Goal: Task Accomplishment & Management: Manage account settings

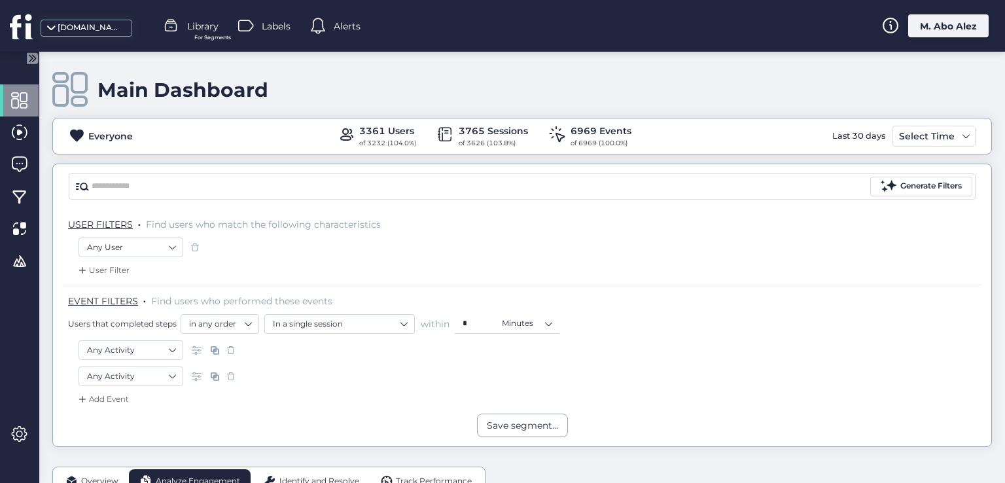
drag, startPoint x: 751, startPoint y: 94, endPoint x: 610, endPoint y: 257, distance: 215.7
click at [610, 257] on div "Any User" at bounding box center [522, 249] width 887 height 22
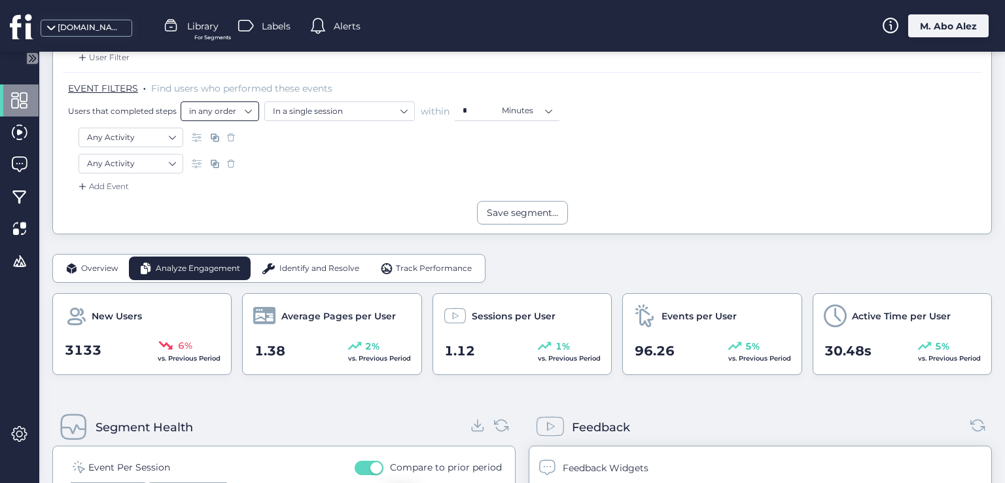
scroll to position [327, 0]
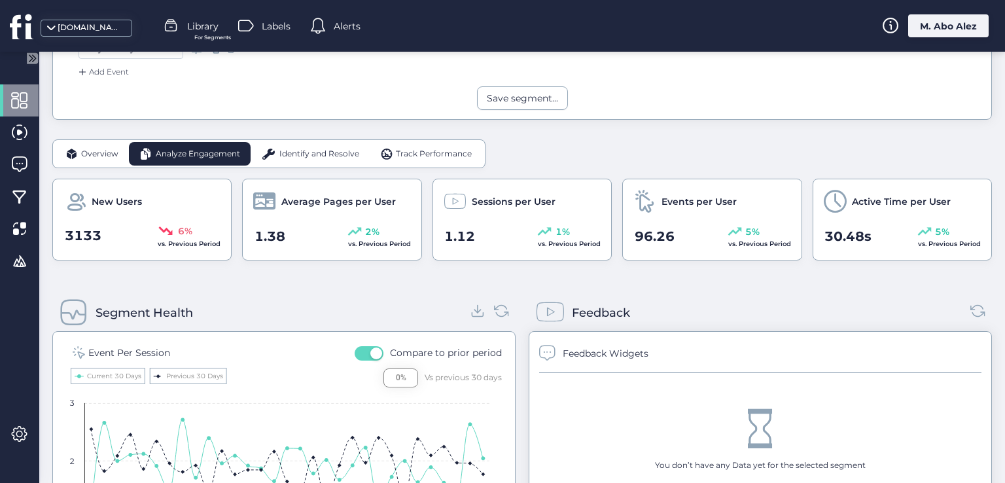
click at [94, 149] on span "Overview" at bounding box center [99, 154] width 37 height 12
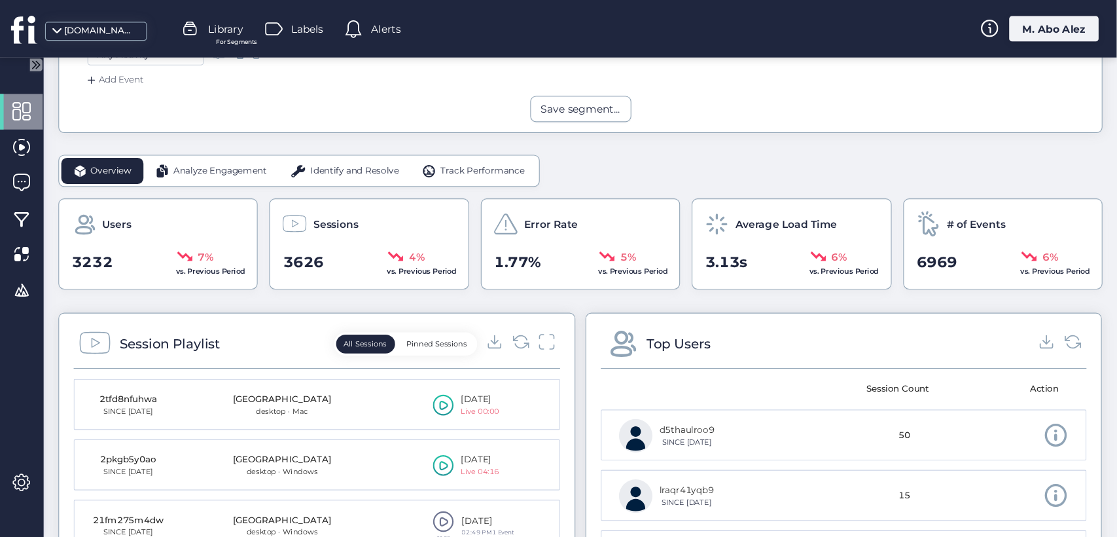
scroll to position [196, 0]
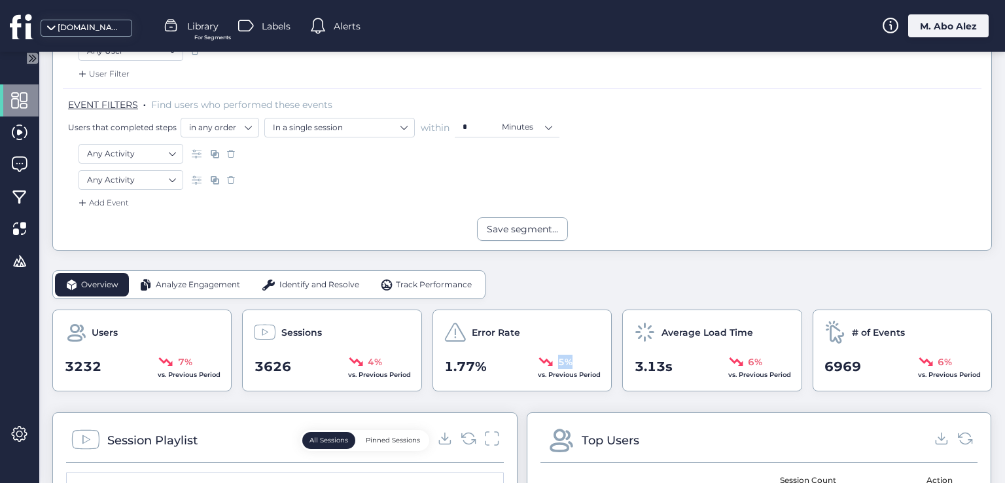
drag, startPoint x: 571, startPoint y: 362, endPoint x: 521, endPoint y: 359, distance: 49.8
click at [521, 359] on div "1.77% 5% vs. Previous Period" at bounding box center [522, 367] width 157 height 26
click at [487, 388] on div "Error Rate 1.77% 5% vs. Previous Period" at bounding box center [521, 350] width 179 height 82
click at [15, 199] on span at bounding box center [19, 196] width 16 height 16
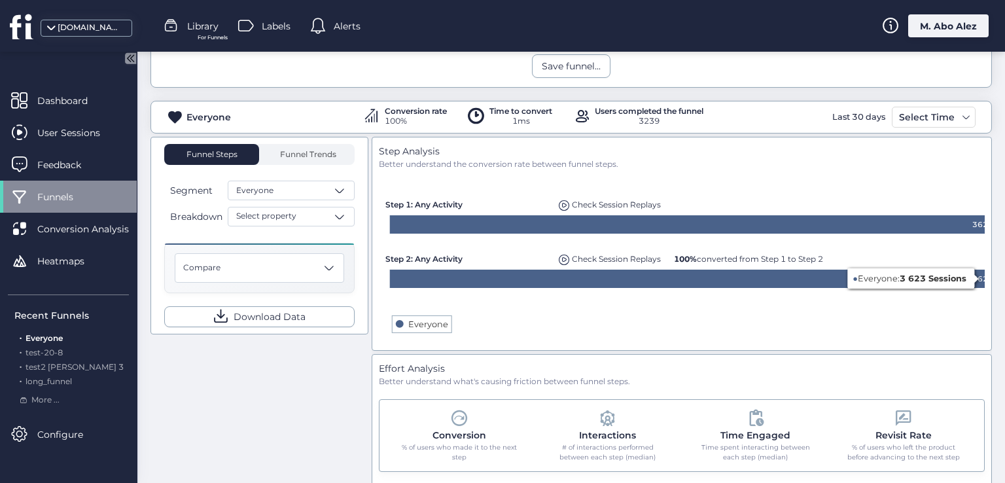
click at [617, 258] on span "Check Session Replays" at bounding box center [616, 259] width 89 height 10
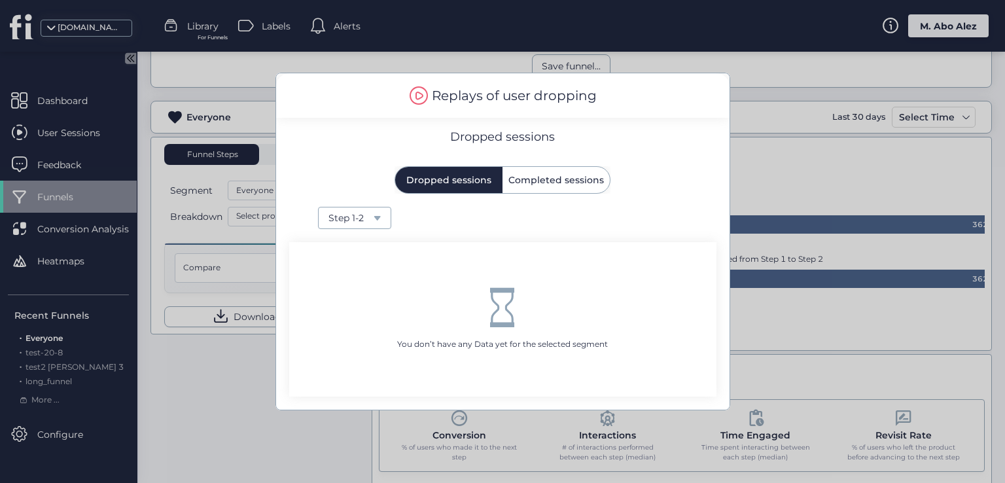
click at [550, 181] on span "Completed sessions" at bounding box center [556, 179] width 96 height 9
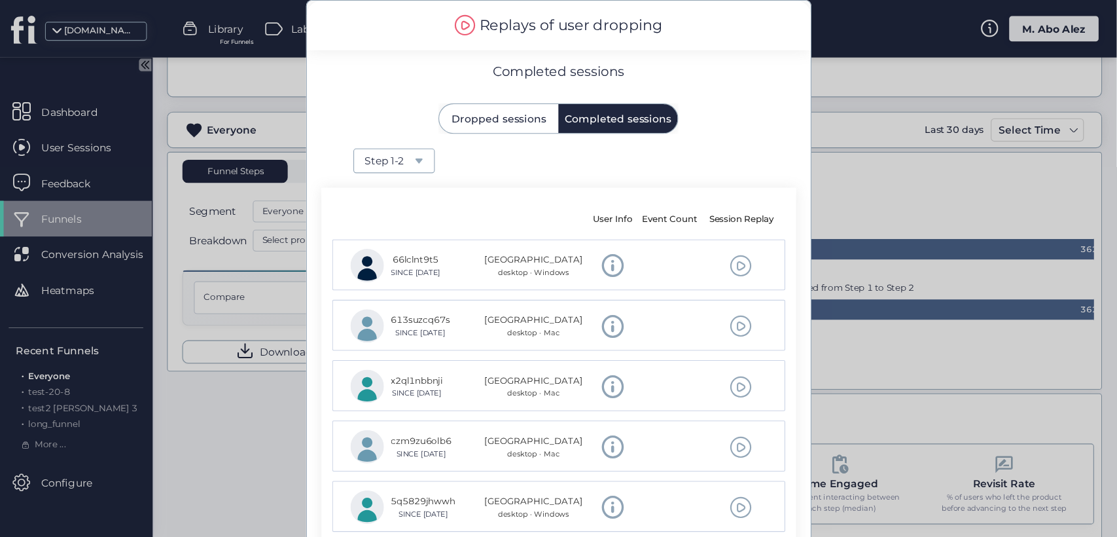
scroll to position [196, 0]
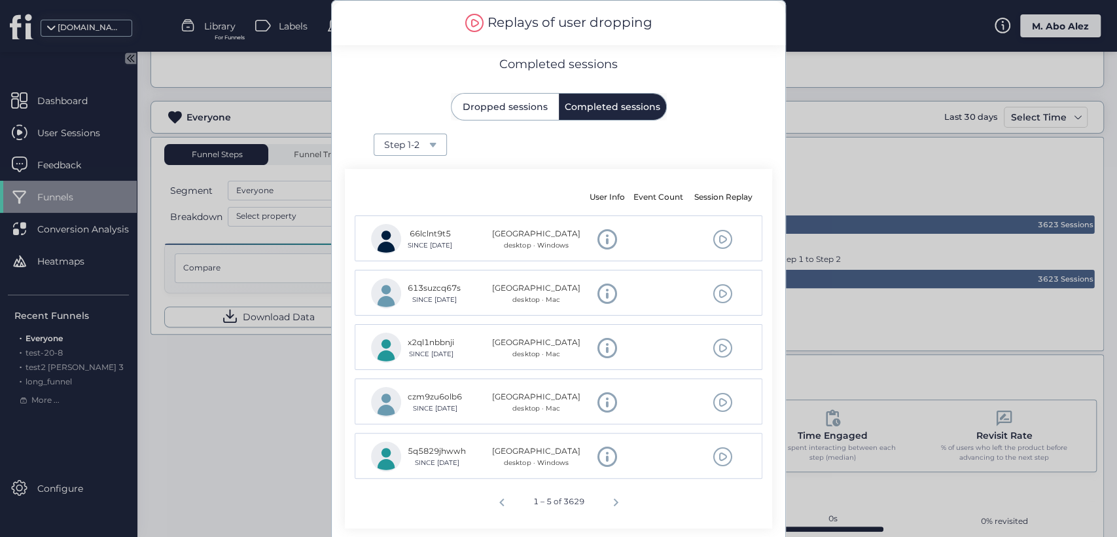
click at [232, 354] on div at bounding box center [558, 268] width 1117 height 537
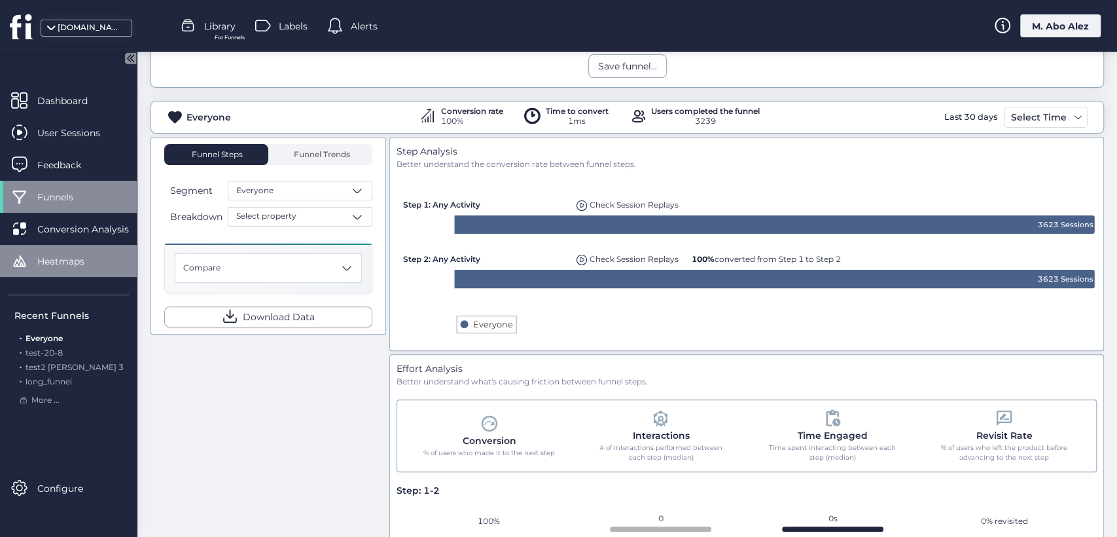
click at [105, 262] on div "Heatmaps" at bounding box center [68, 261] width 137 height 32
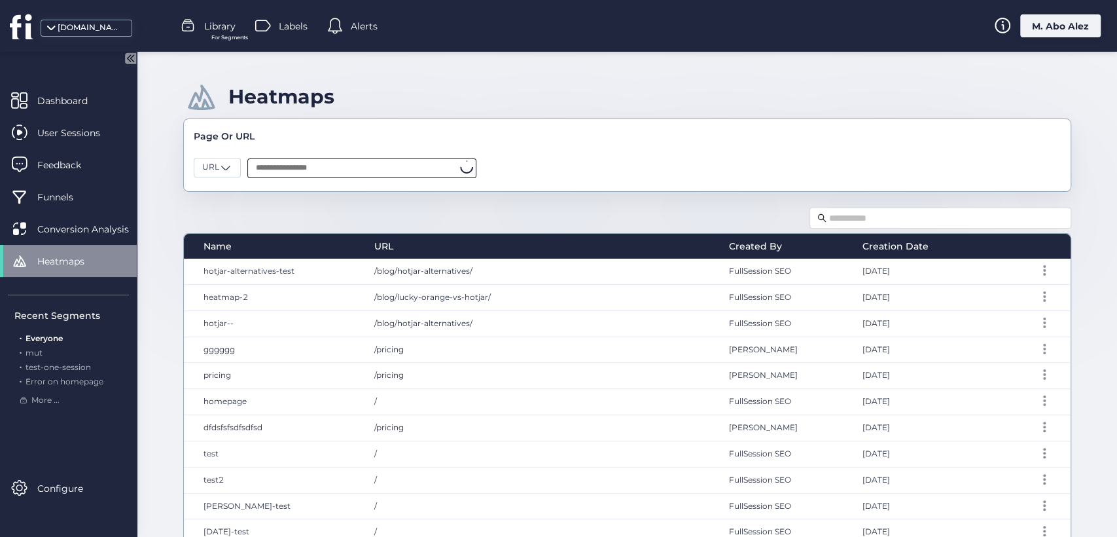
click at [293, 166] on input "text" at bounding box center [361, 168] width 229 height 20
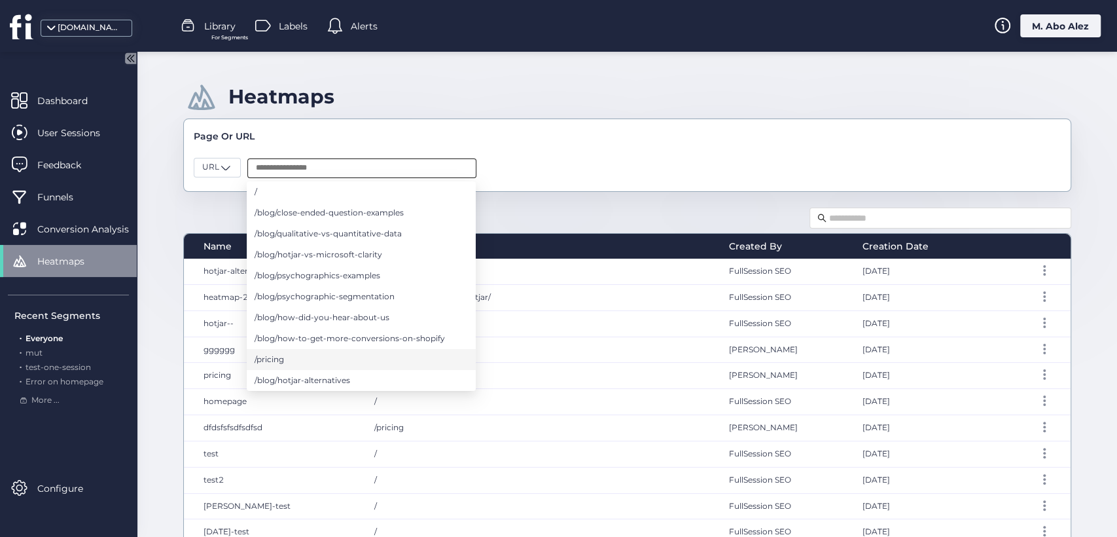
click at [302, 353] on li "/pricing" at bounding box center [361, 359] width 229 height 21
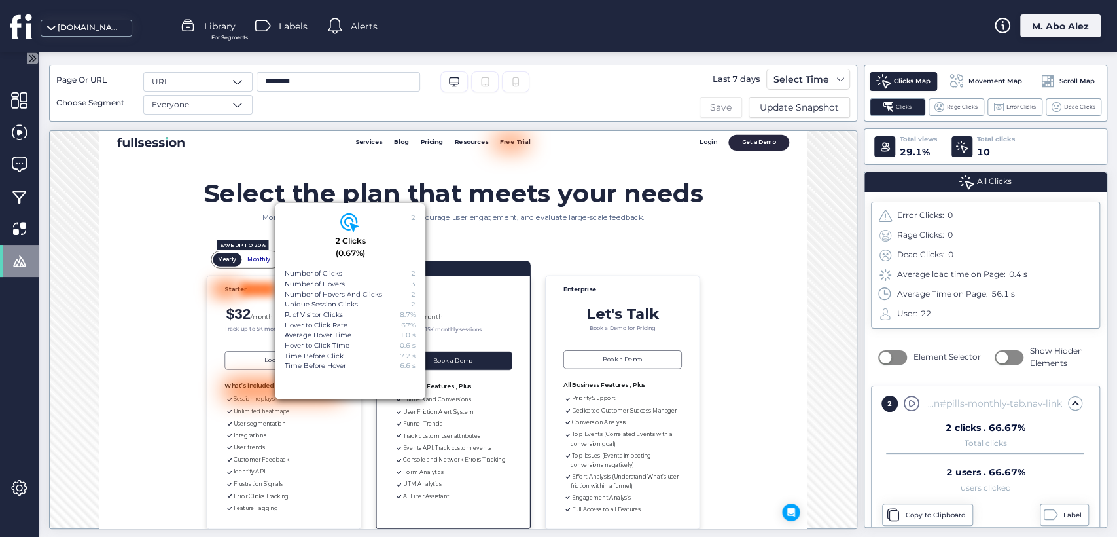
scroll to position [44, 0]
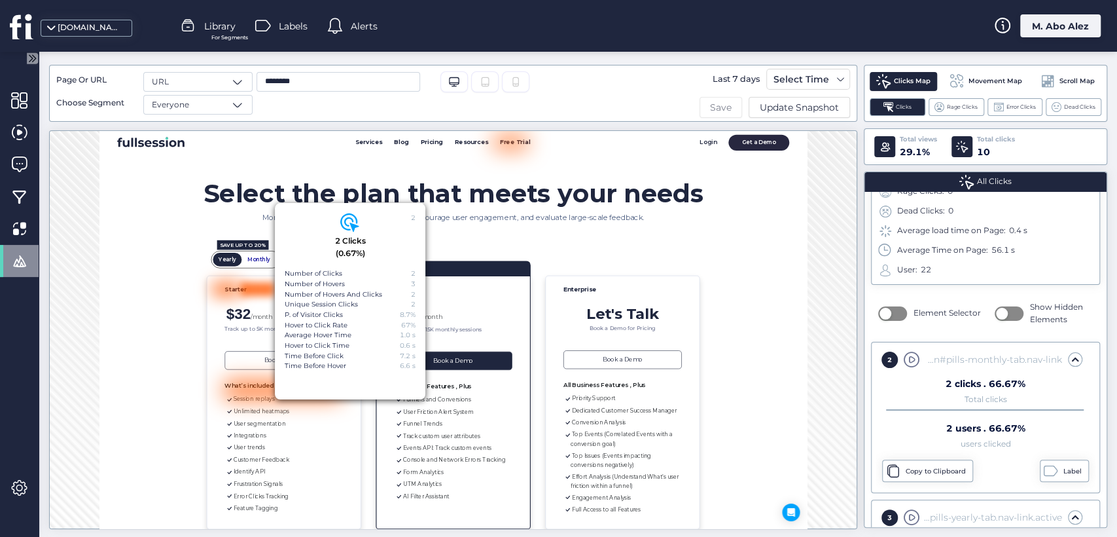
click at [718, 109] on span "Save" at bounding box center [721, 107] width 22 height 14
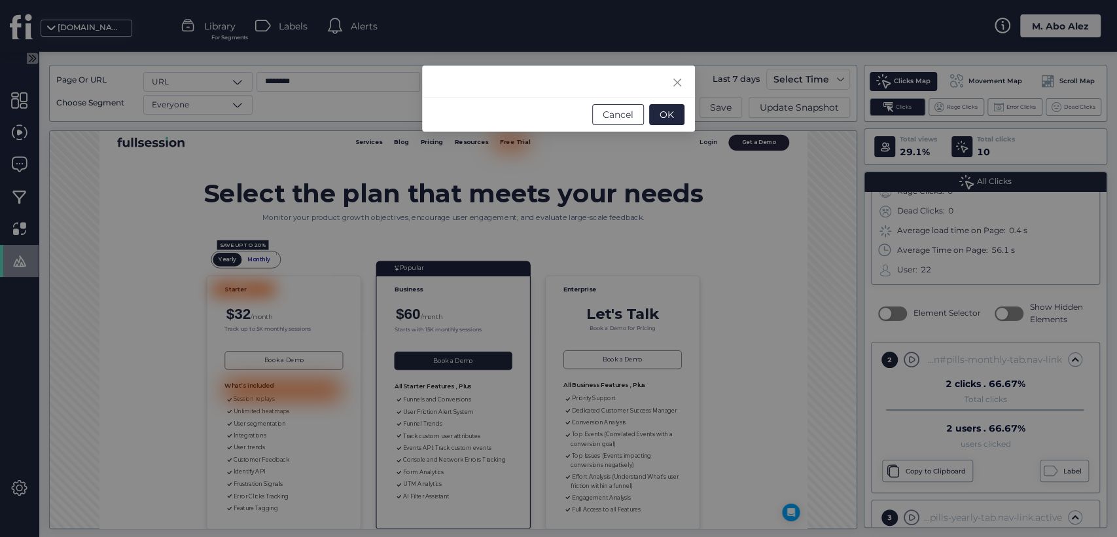
click at [618, 118] on span "Cancel" at bounding box center [618, 114] width 31 height 14
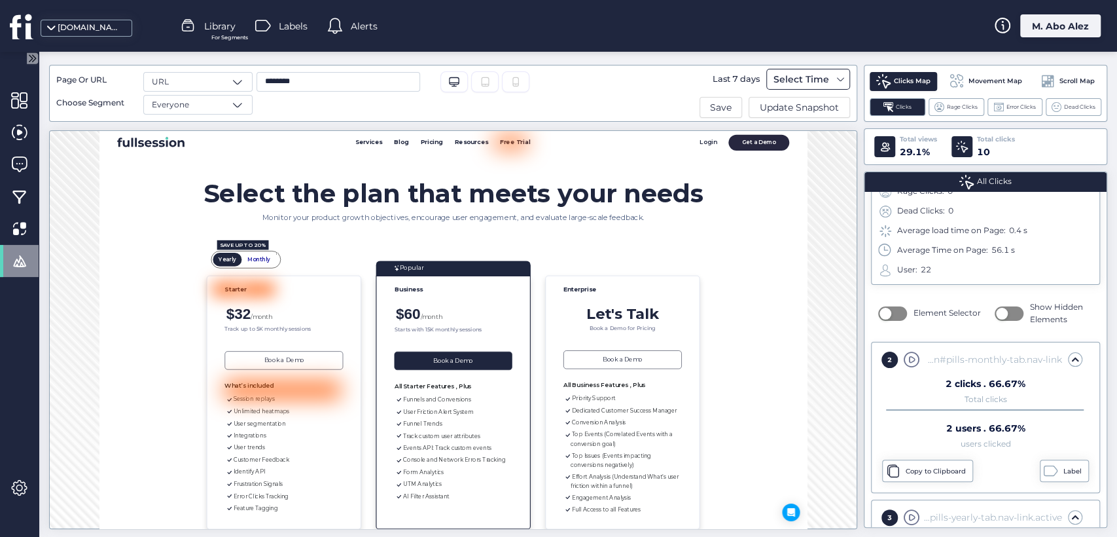
click at [806, 85] on div "Select Time" at bounding box center [801, 79] width 62 height 16
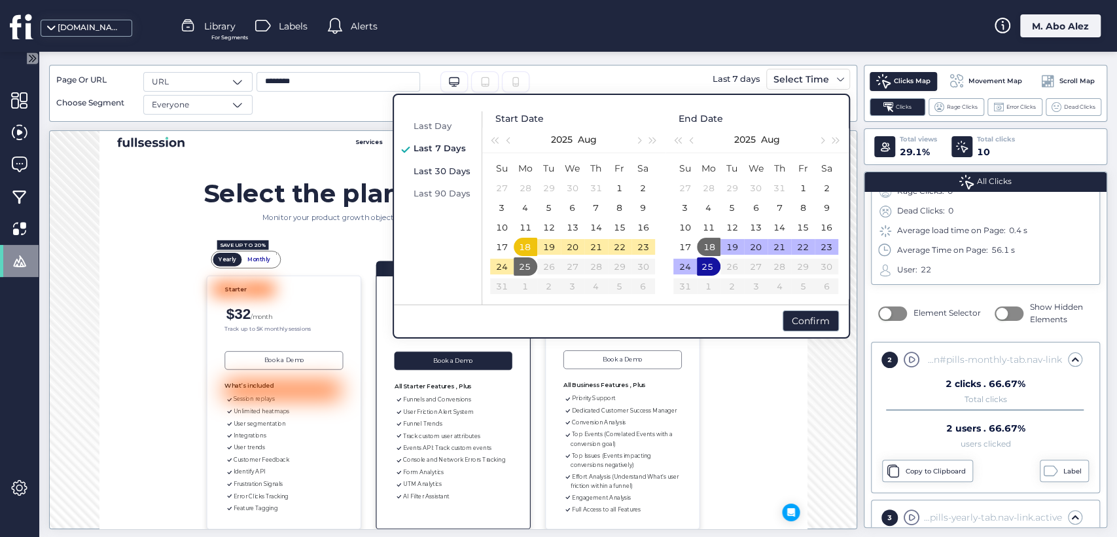
click at [455, 169] on span "Last 30 Days" at bounding box center [442, 171] width 57 height 10
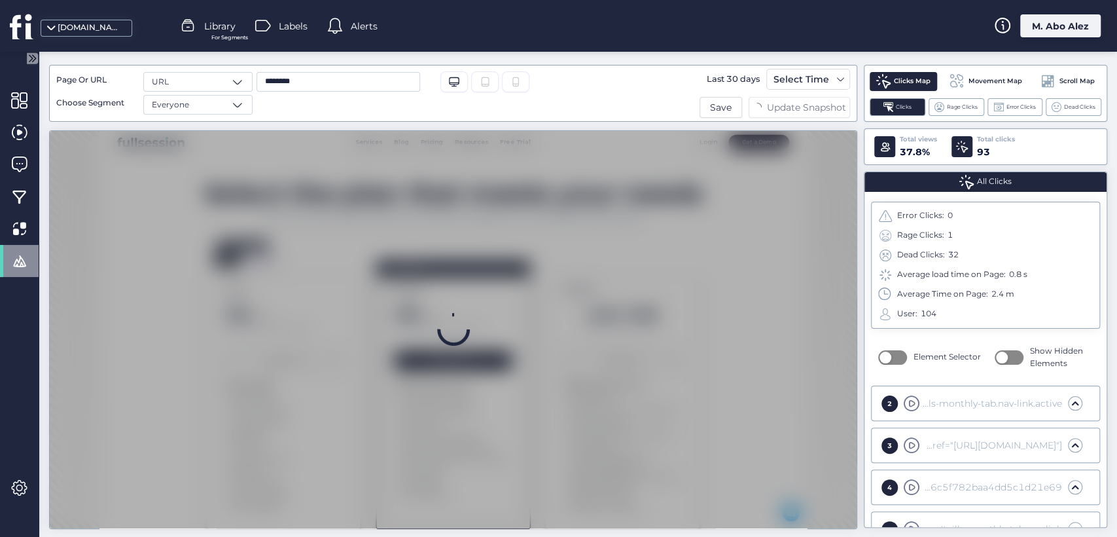
scroll to position [0, 0]
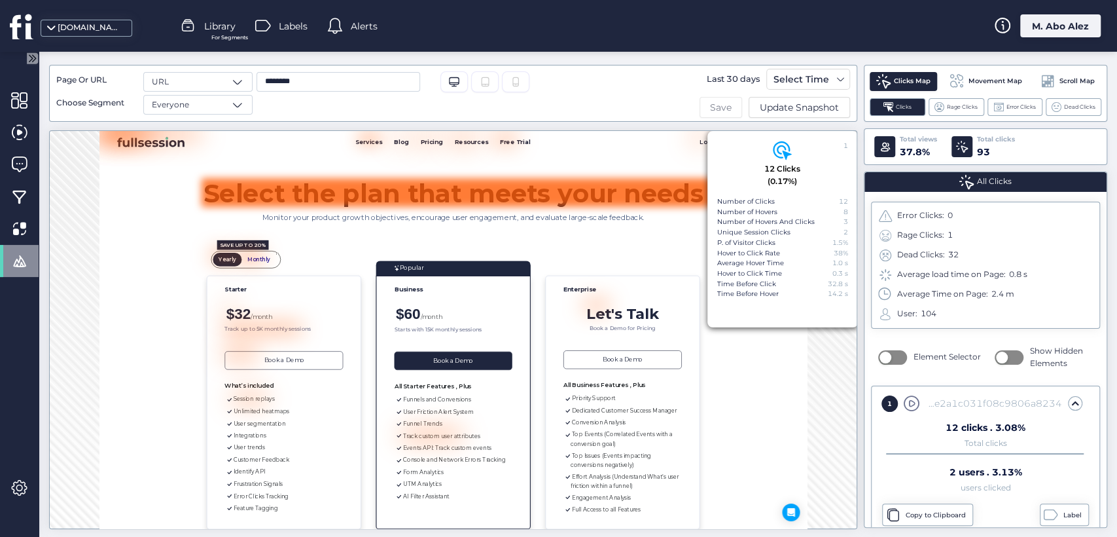
click at [722, 101] on span "Save" at bounding box center [721, 107] width 22 height 14
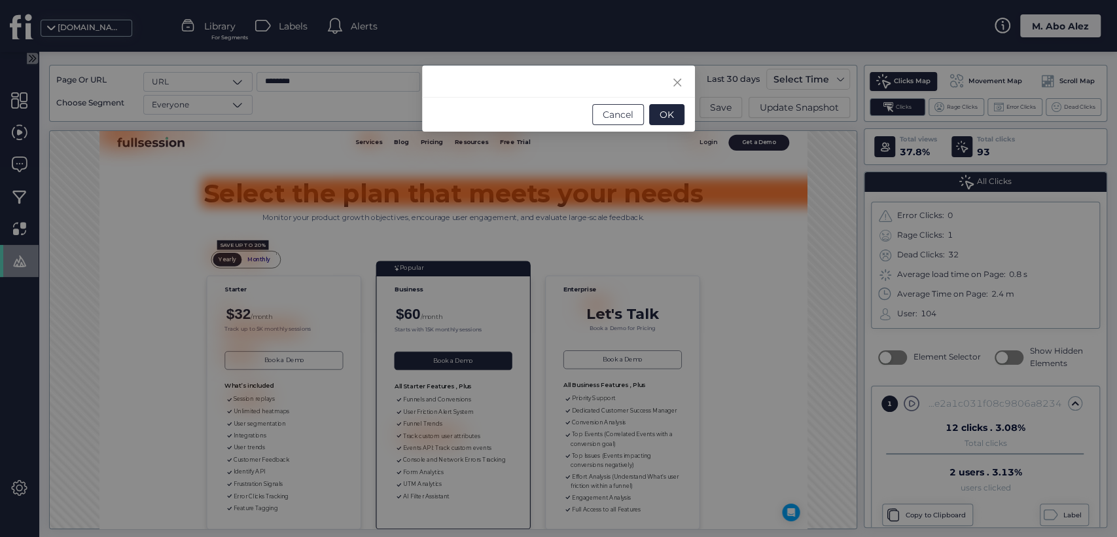
click at [607, 113] on span "Cancel" at bounding box center [618, 114] width 31 height 14
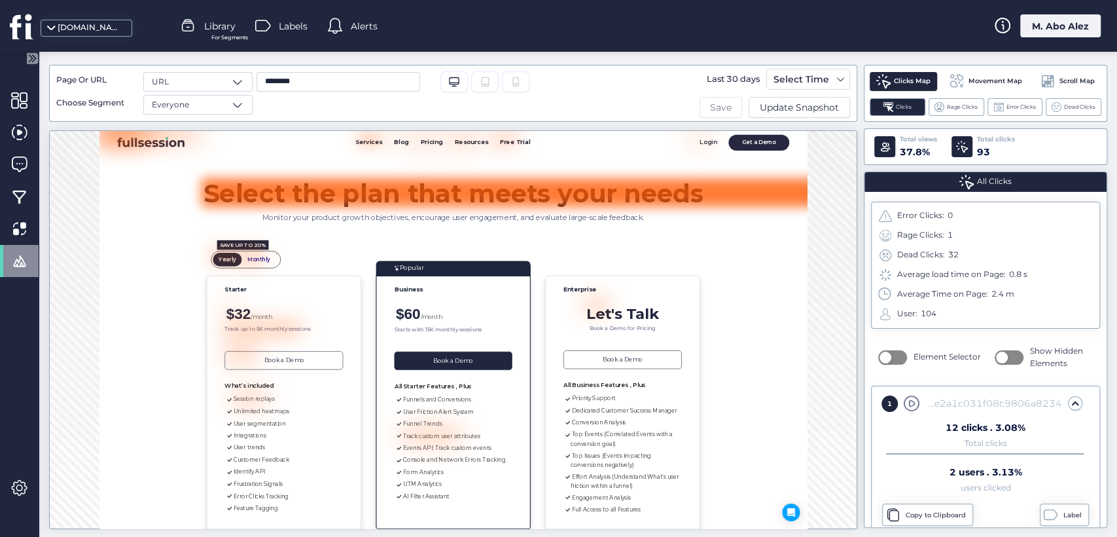
click at [715, 109] on span "Save" at bounding box center [721, 107] width 22 height 14
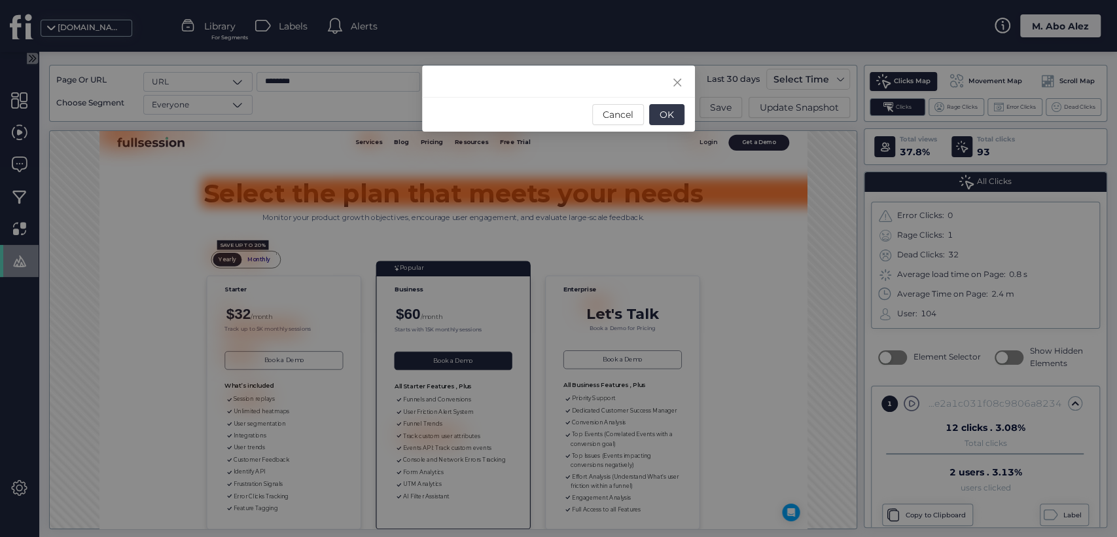
click at [665, 109] on span "OK" at bounding box center [667, 114] width 14 height 14
click at [665, 114] on span "OK" at bounding box center [667, 114] width 14 height 14
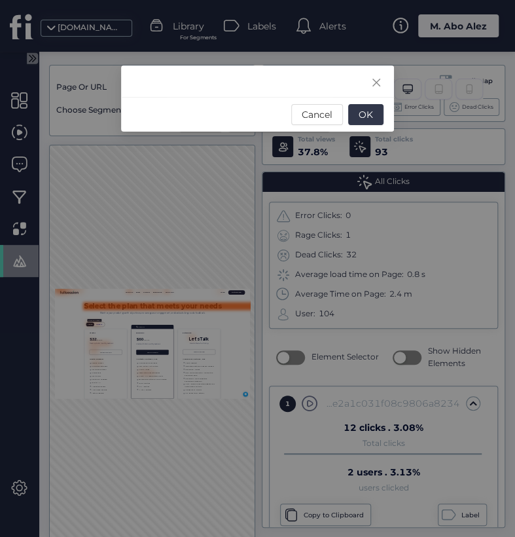
click at [368, 113] on span "OK" at bounding box center [366, 114] width 14 height 14
click at [362, 112] on span "OK" at bounding box center [366, 114] width 14 height 14
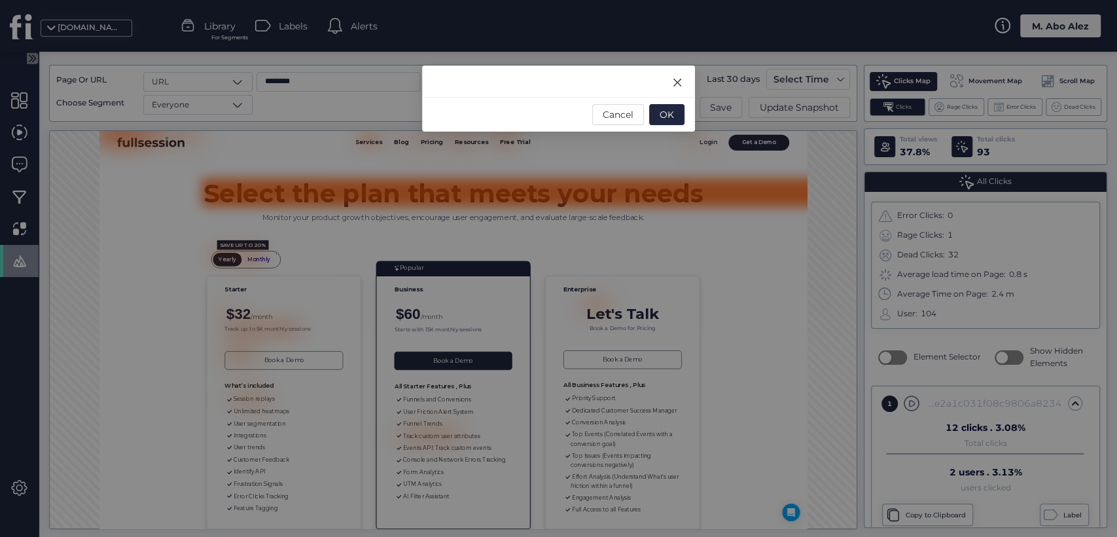
click at [673, 82] on icon "Close" at bounding box center [677, 82] width 10 height 10
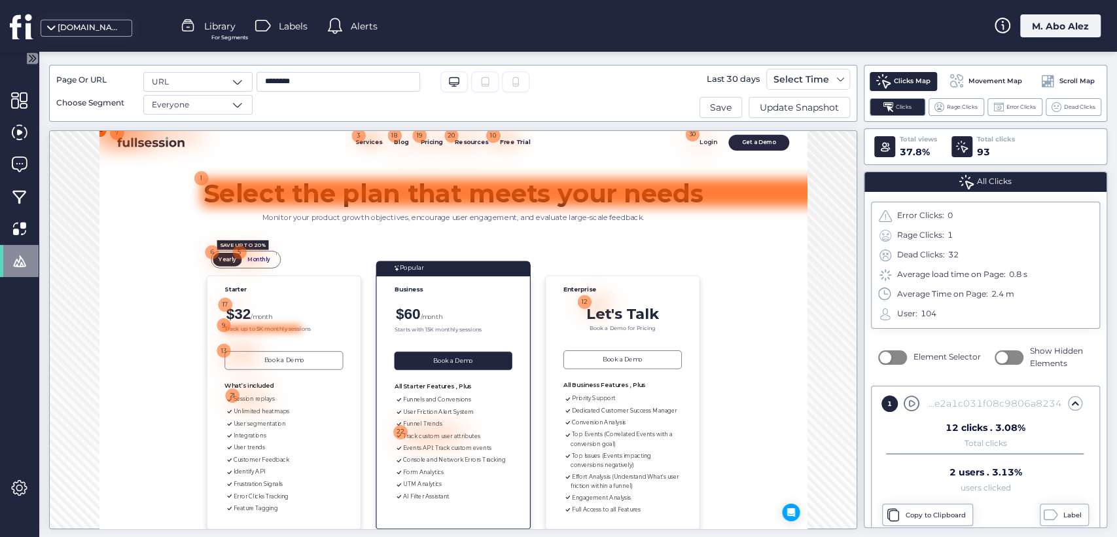
click at [321, 482] on div at bounding box center [388, 482] width 138 height 12
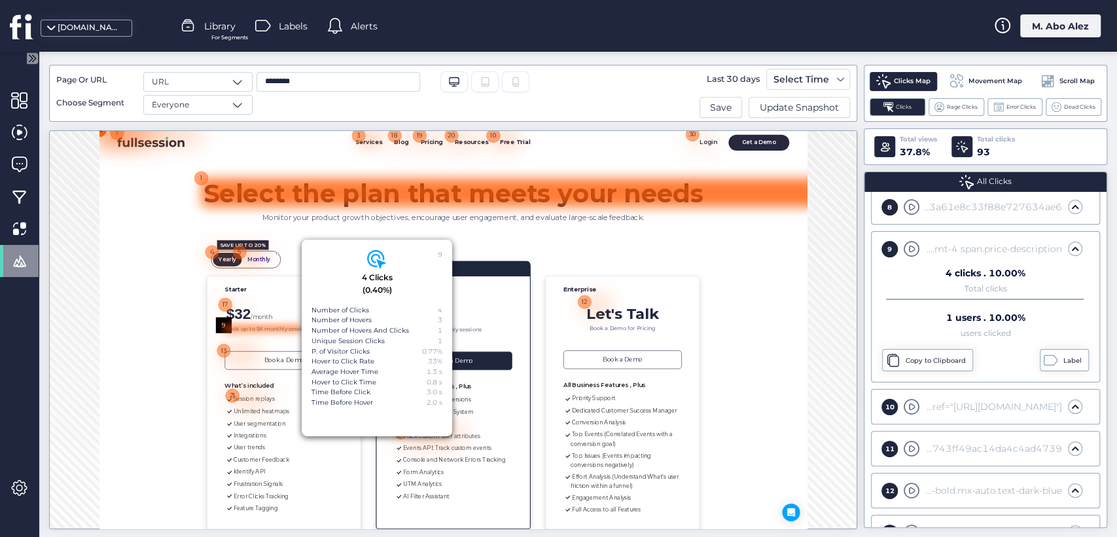
scroll to position [451, 0]
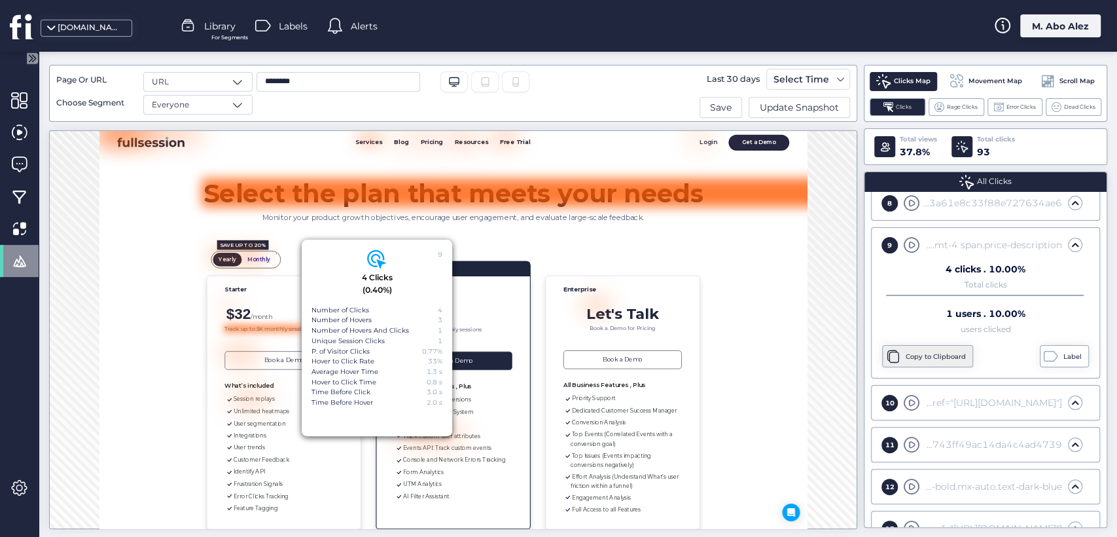
click at [923, 351] on div "Copy to Clipboard" at bounding box center [937, 356] width 63 height 10
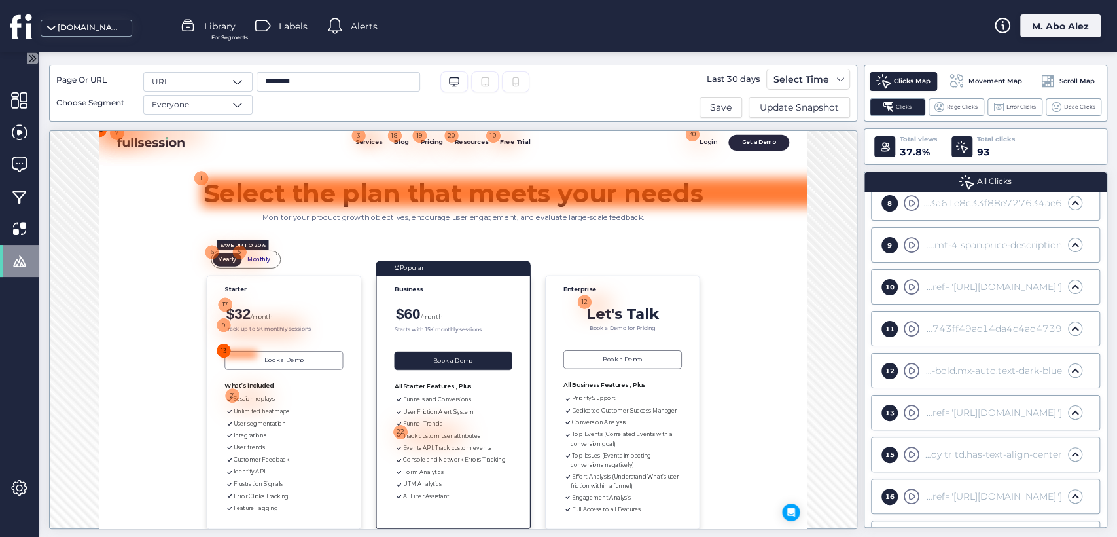
click at [313, 482] on div "13" at bounding box center [319, 521] width 28 height 28
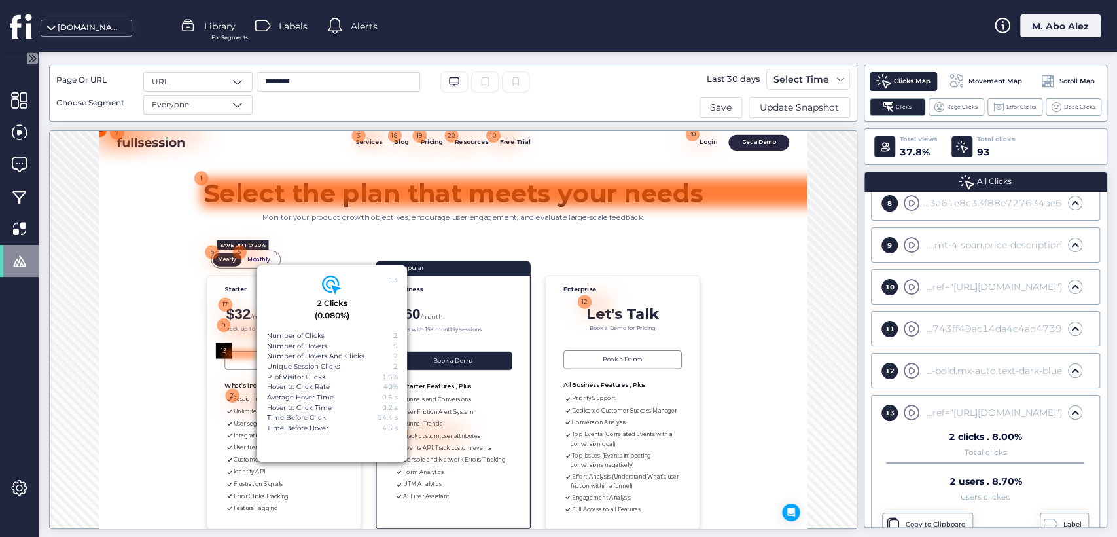
scroll to position [503, 0]
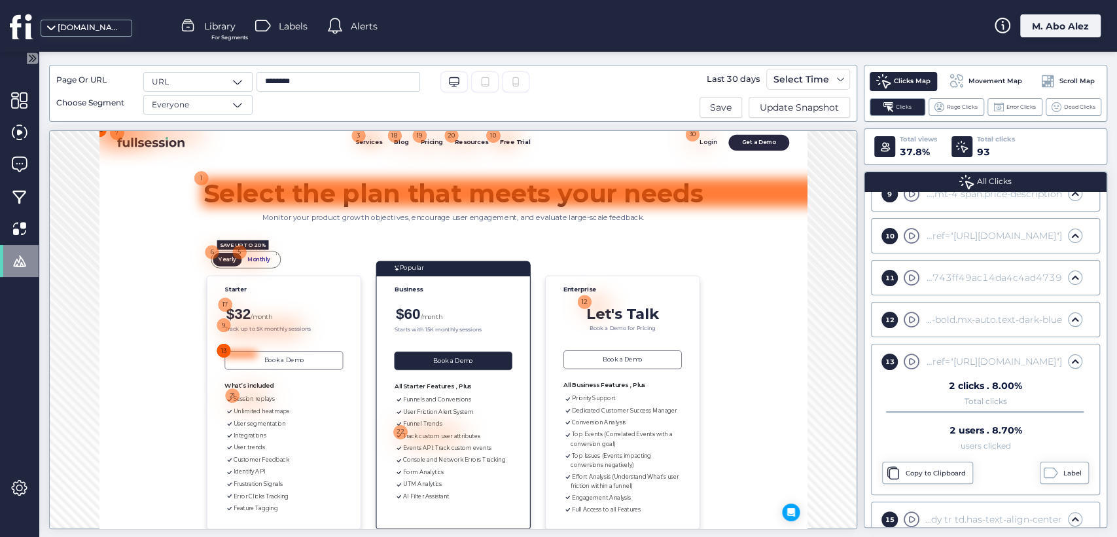
click at [317, 482] on div "13" at bounding box center [319, 521] width 28 height 28
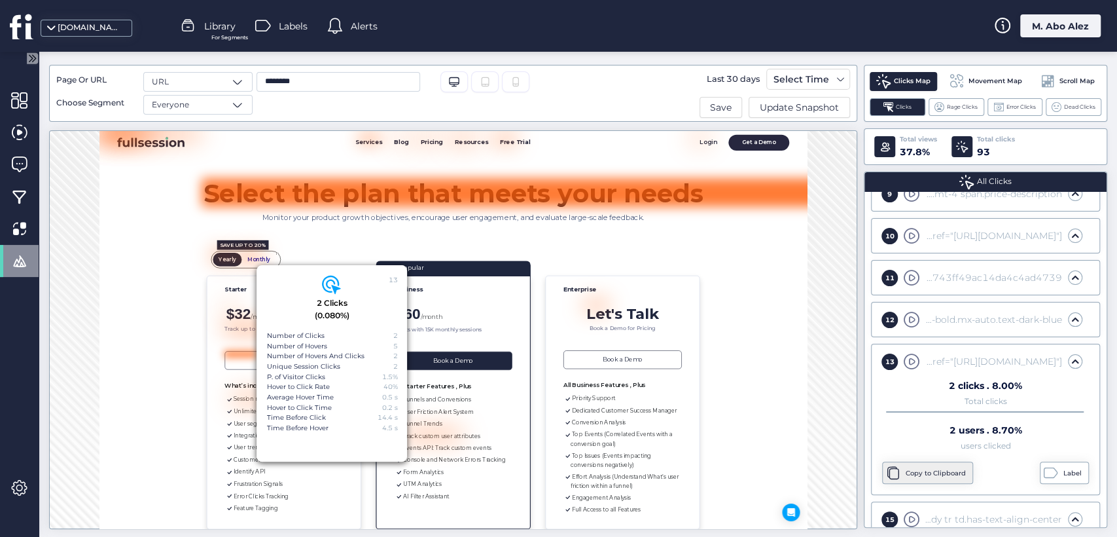
click at [912, 472] on div "Copy to Clipboard" at bounding box center [937, 473] width 63 height 10
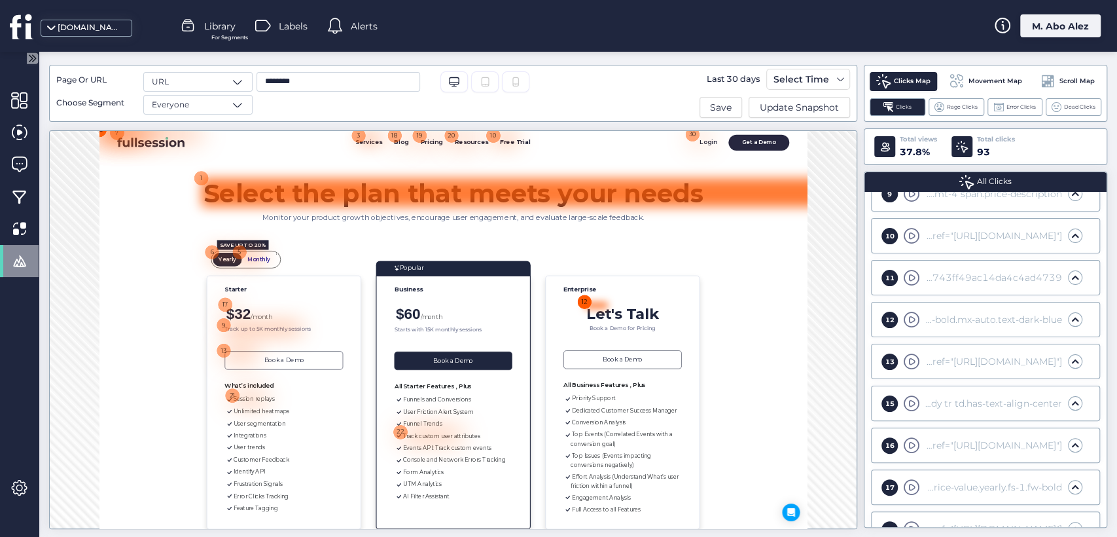
click at [954, 429] on div "12" at bounding box center [959, 435] width 28 height 28
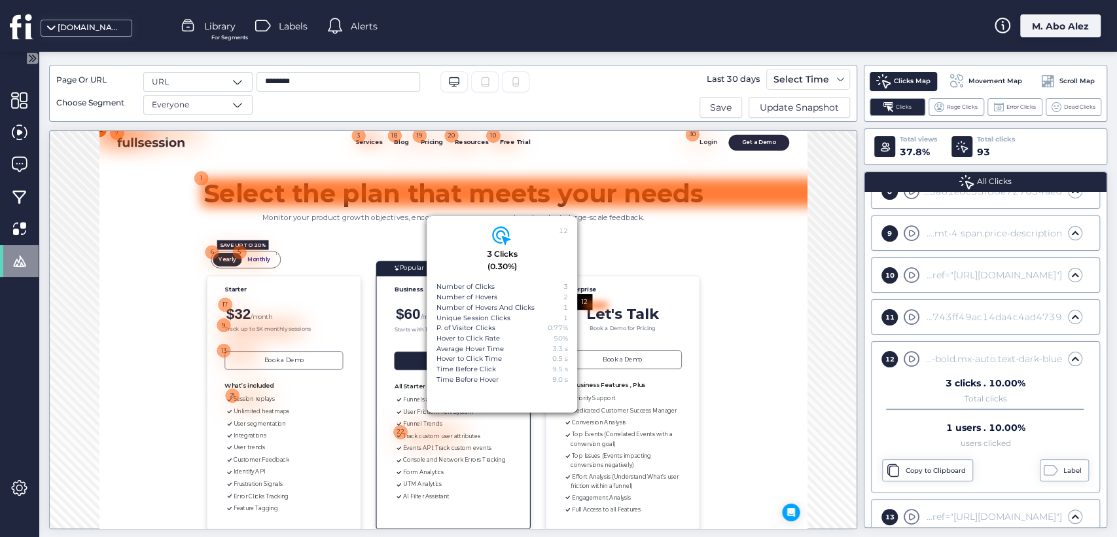
scroll to position [461, 0]
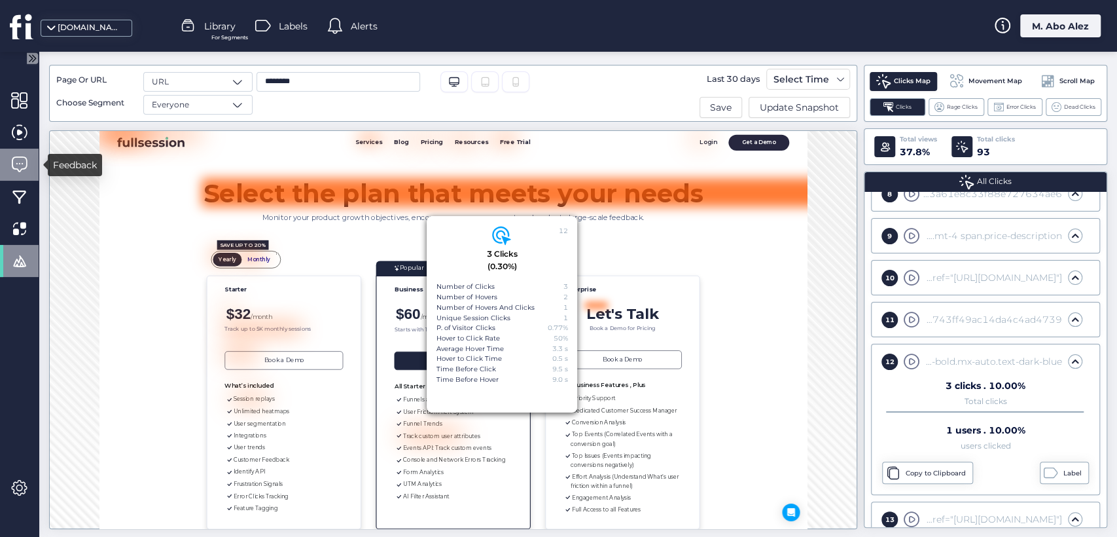
click at [20, 171] on span at bounding box center [19, 164] width 16 height 16
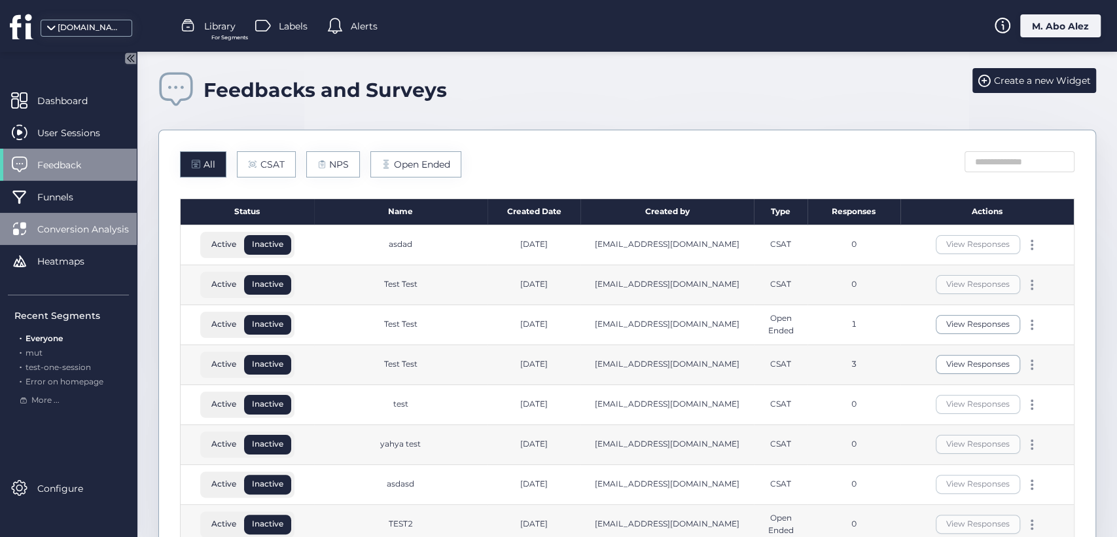
click at [66, 229] on span "Conversion Analysis" at bounding box center [92, 229] width 111 height 14
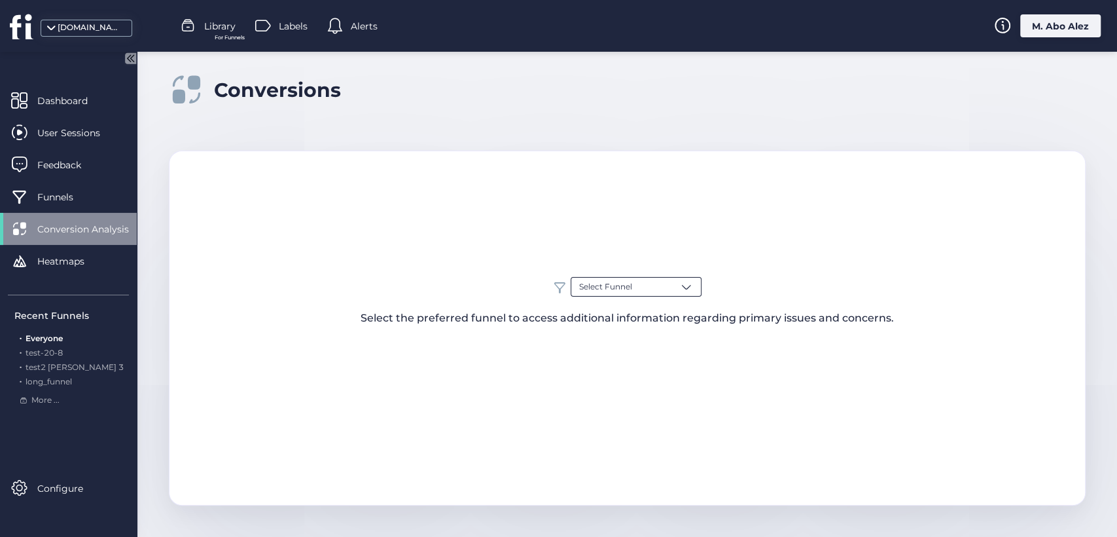
click at [667, 283] on div "Select Funnel" at bounding box center [636, 287] width 131 height 20
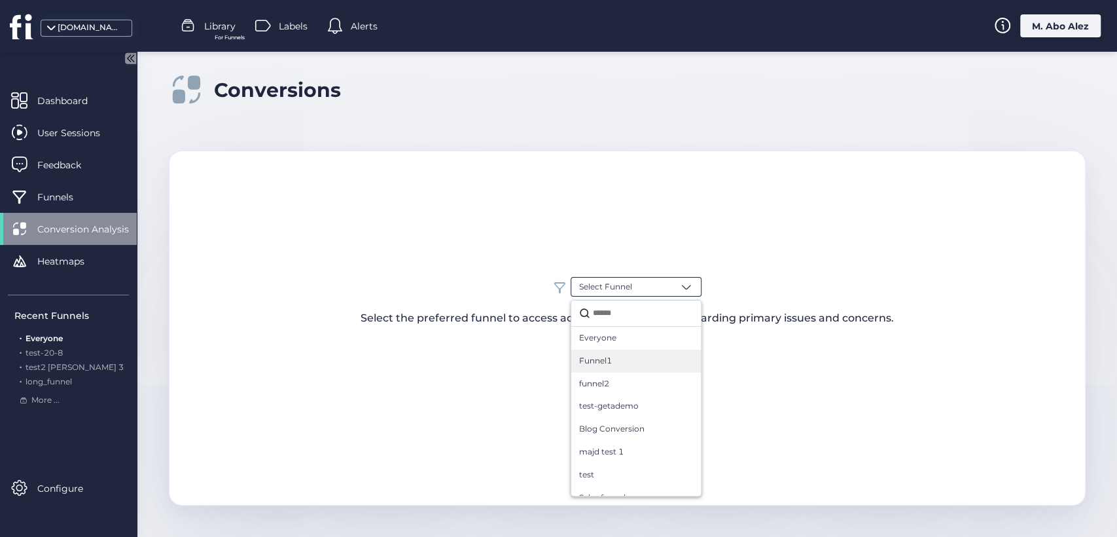
click at [639, 357] on div "Funnel1" at bounding box center [636, 361] width 114 height 12
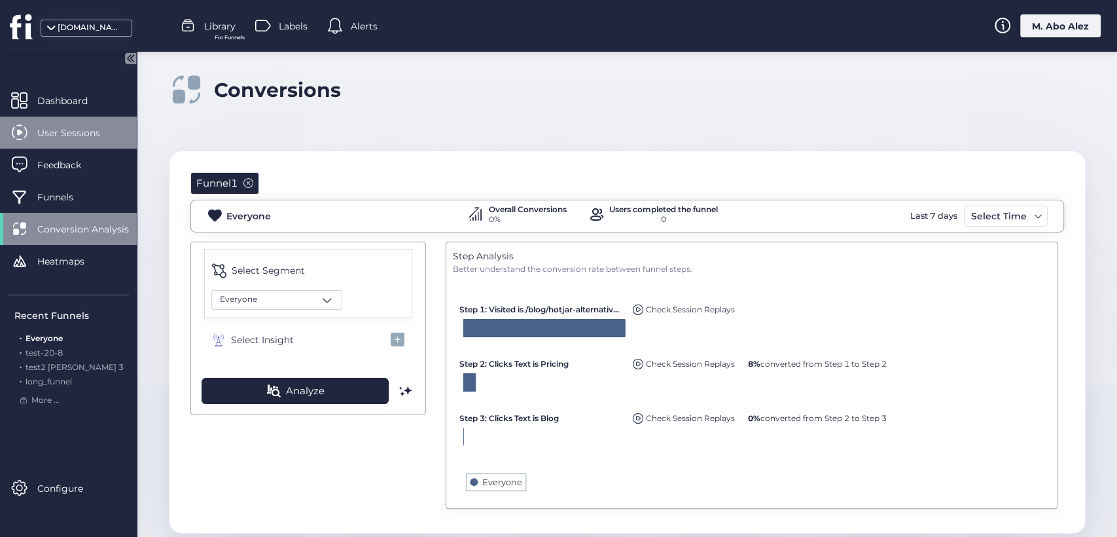
click at [67, 127] on span "User Sessions" at bounding box center [78, 133] width 82 height 14
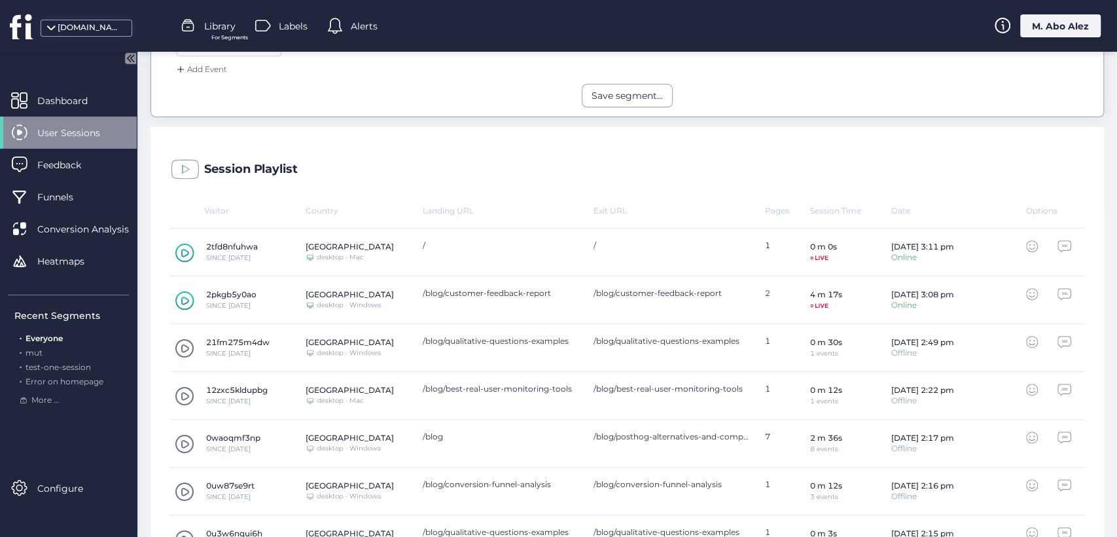
scroll to position [329, 0]
click at [79, 98] on span "Dashboard" at bounding box center [72, 101] width 70 height 14
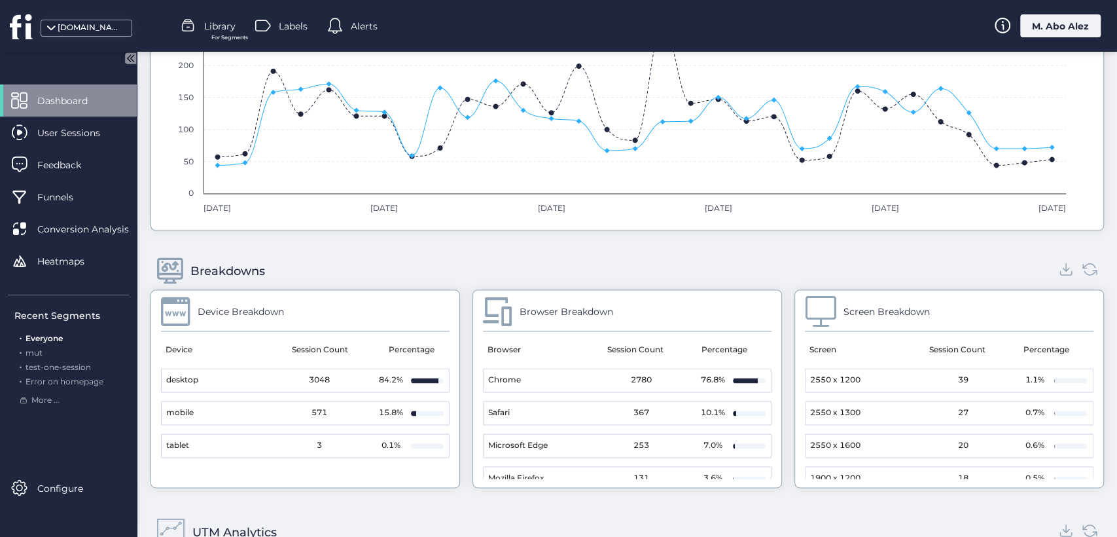
scroll to position [1201, 0]
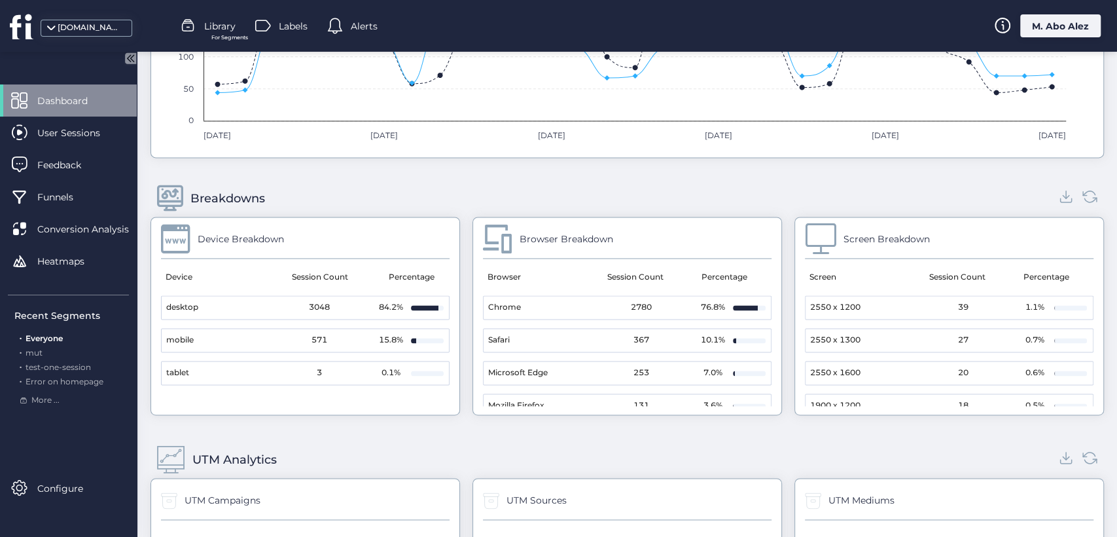
click at [565, 304] on mat-cell "Chrome" at bounding box center [534, 307] width 101 height 23
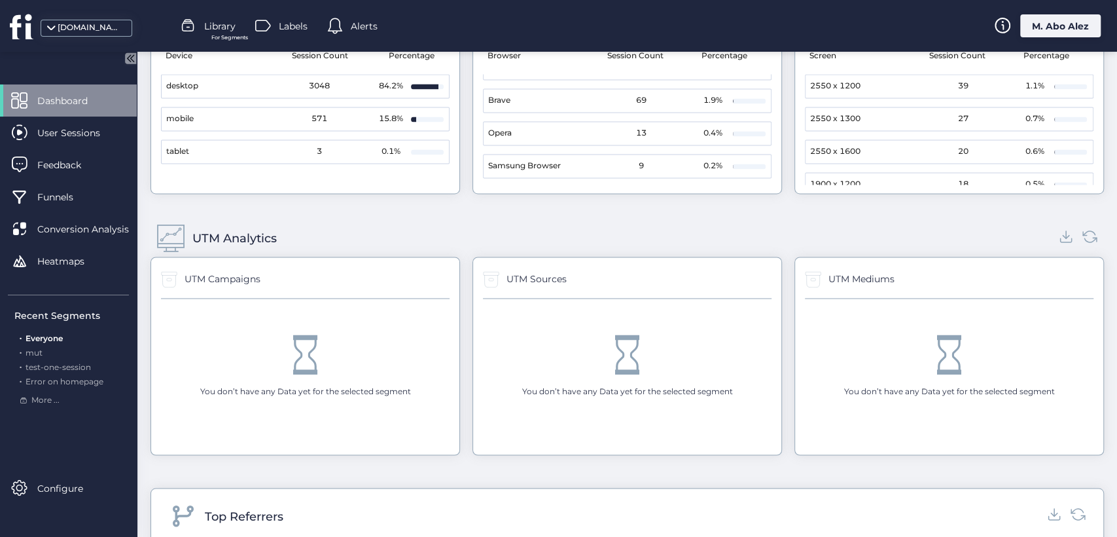
scroll to position [1398, 0]
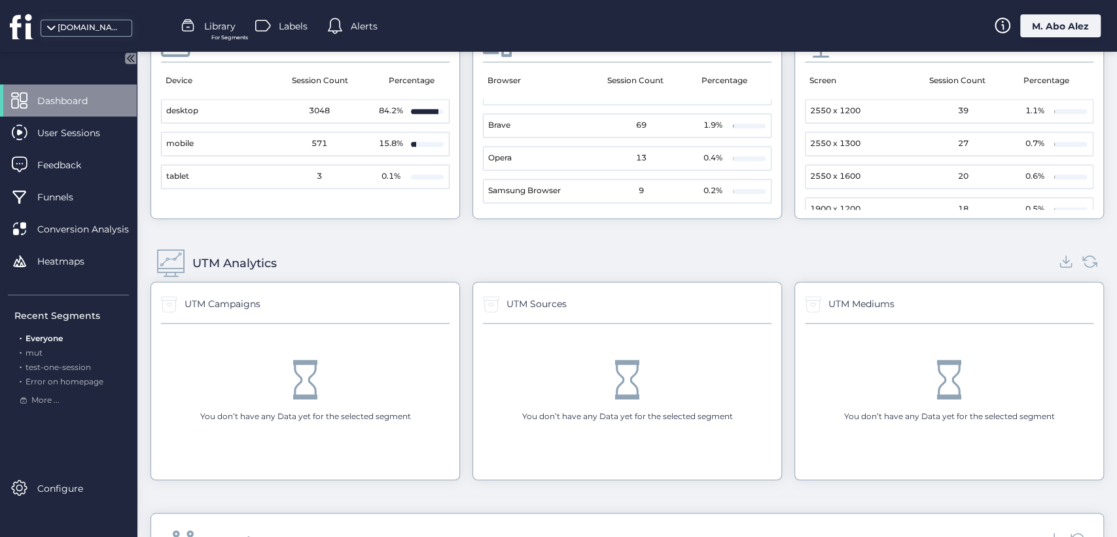
drag, startPoint x: 266, startPoint y: 298, endPoint x: 192, endPoint y: 304, distance: 73.5
click at [194, 301] on div "UTM Campaigns" at bounding box center [305, 307] width 289 height 31
drag, startPoint x: 258, startPoint y: 302, endPoint x: 202, endPoint y: 306, distance: 56.5
click at [202, 306] on div "UTM Campaigns" at bounding box center [223, 303] width 76 height 14
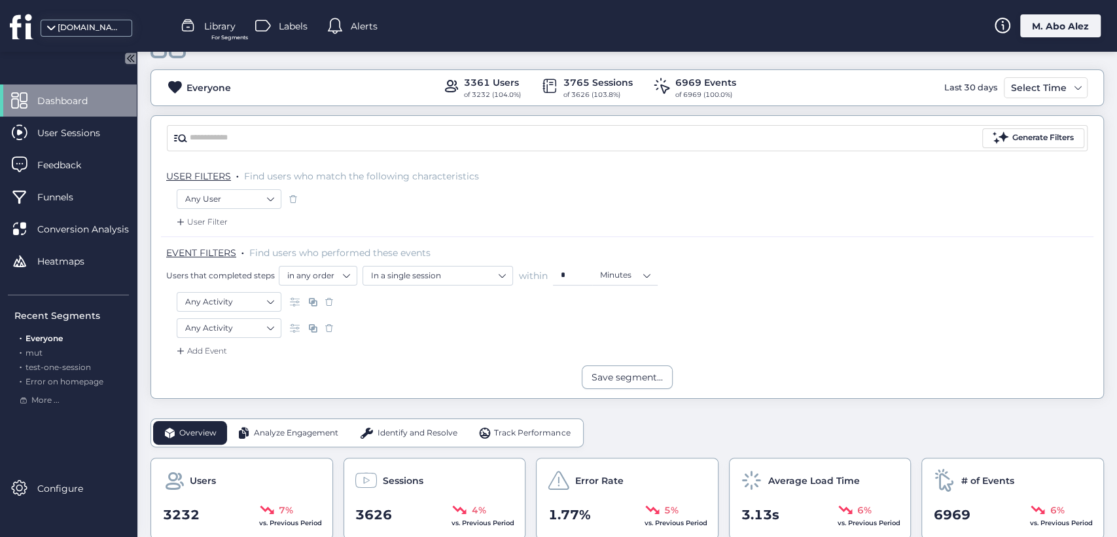
scroll to position [16, 0]
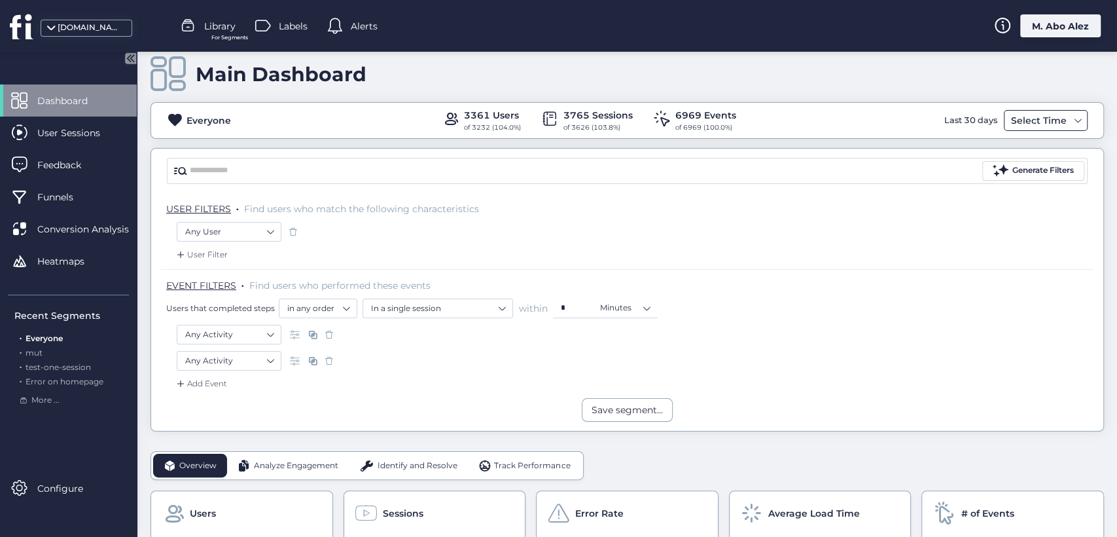
click at [1004, 113] on div "Select Time" at bounding box center [1039, 121] width 62 height 16
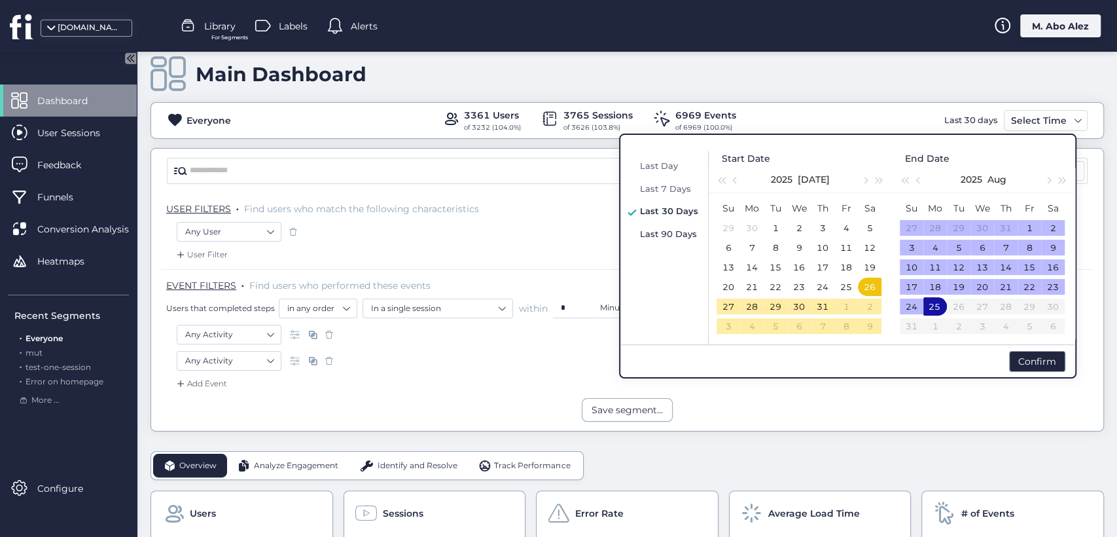
click at [679, 232] on span "Last 90 Days" at bounding box center [668, 233] width 57 height 10
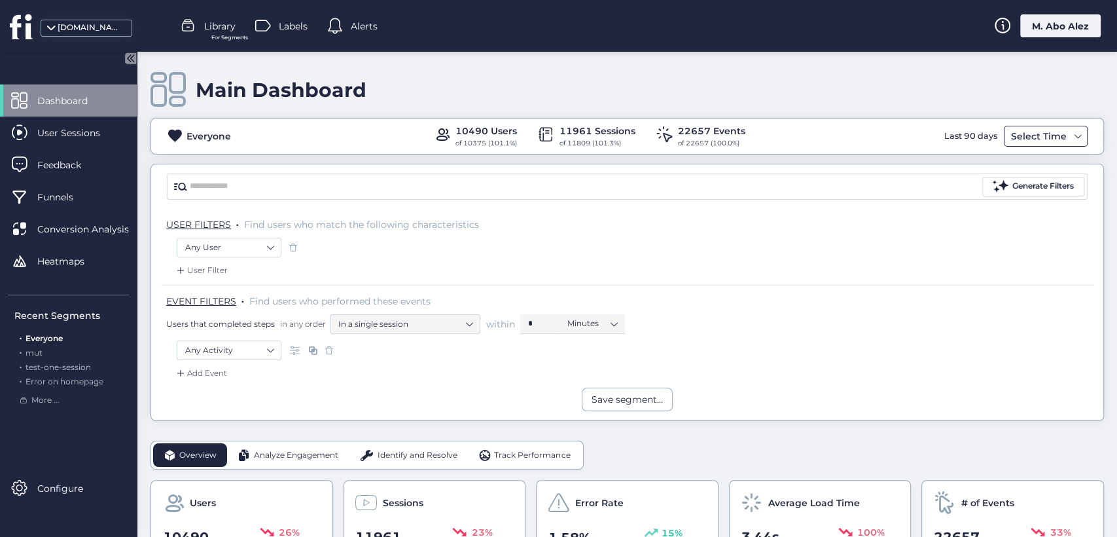
click at [1004, 137] on div "Select Time" at bounding box center [1039, 136] width 62 height 16
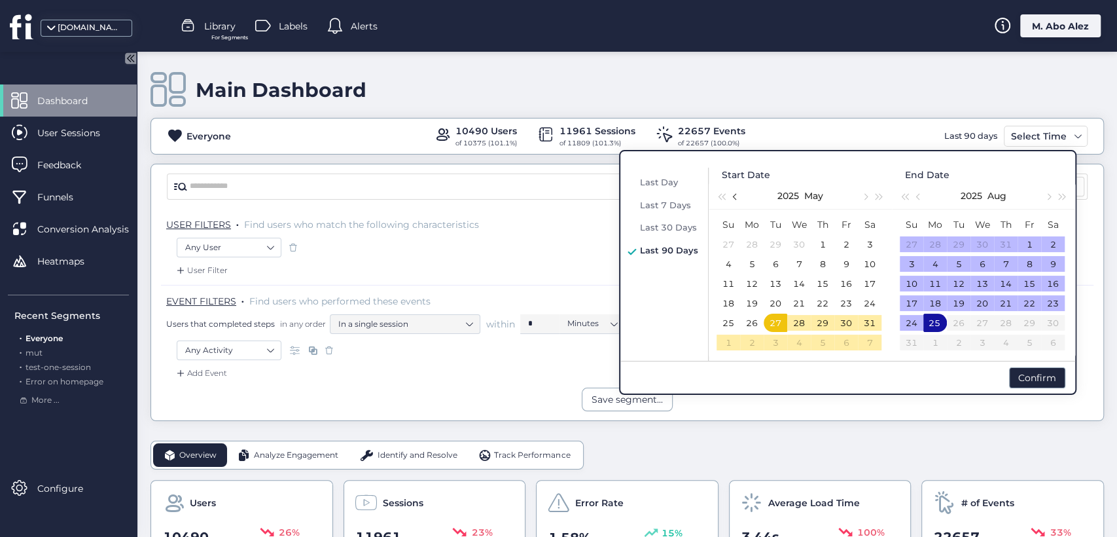
click at [731, 196] on button "button" at bounding box center [735, 196] width 14 height 26
click at [732, 197] on button "button" at bounding box center [735, 196] width 14 height 26
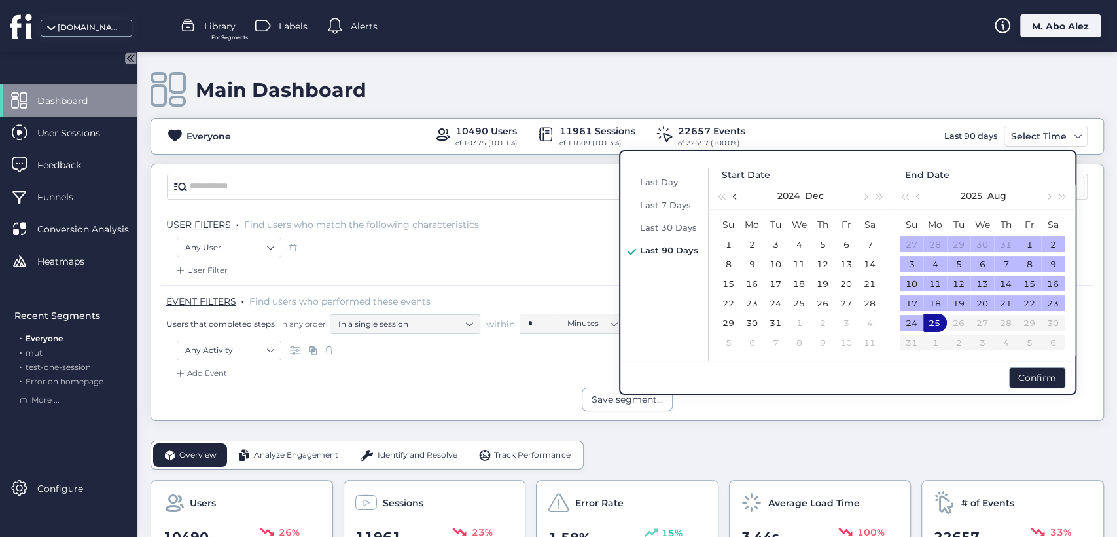
click at [733, 197] on button "button" at bounding box center [735, 196] width 14 height 26
click at [736, 195] on span "button" at bounding box center [736, 197] width 7 height 7
click at [731, 198] on button "button" at bounding box center [735, 196] width 14 height 26
click at [733, 258] on div "4" at bounding box center [728, 264] width 16 height 16
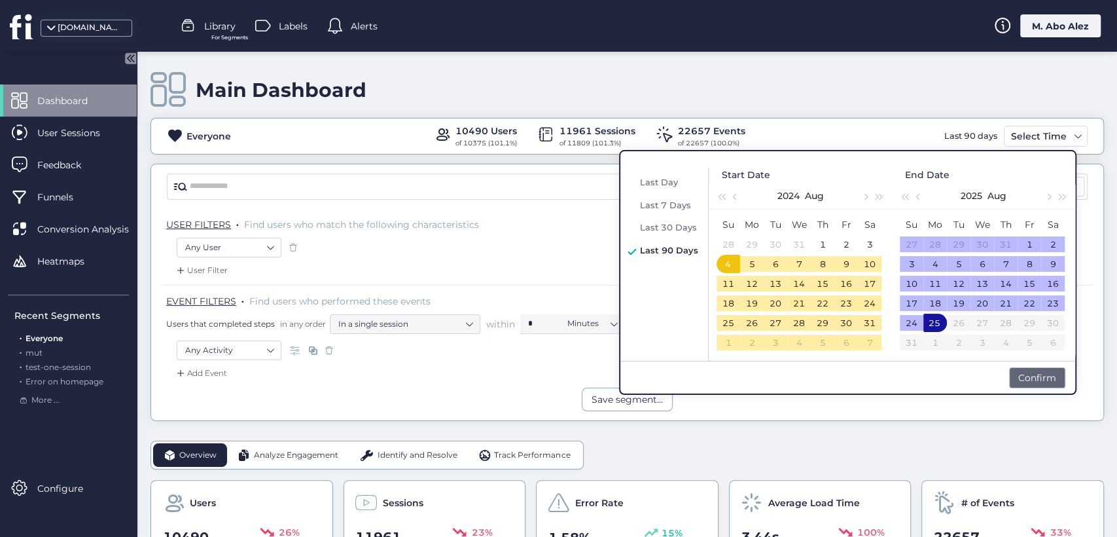
click at [1004, 377] on div "Confirm" at bounding box center [1037, 377] width 56 height 21
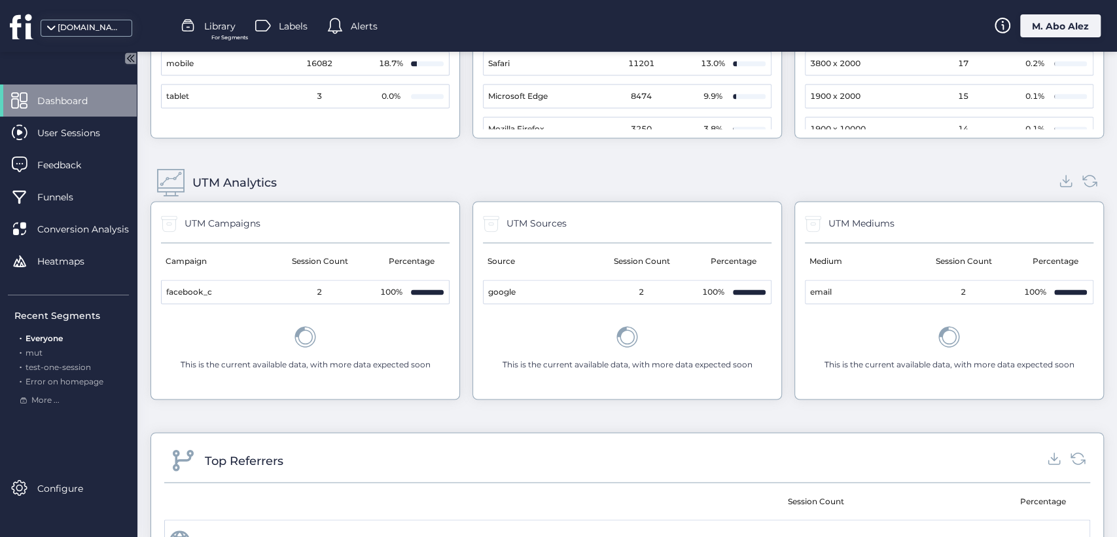
scroll to position [1341, 0]
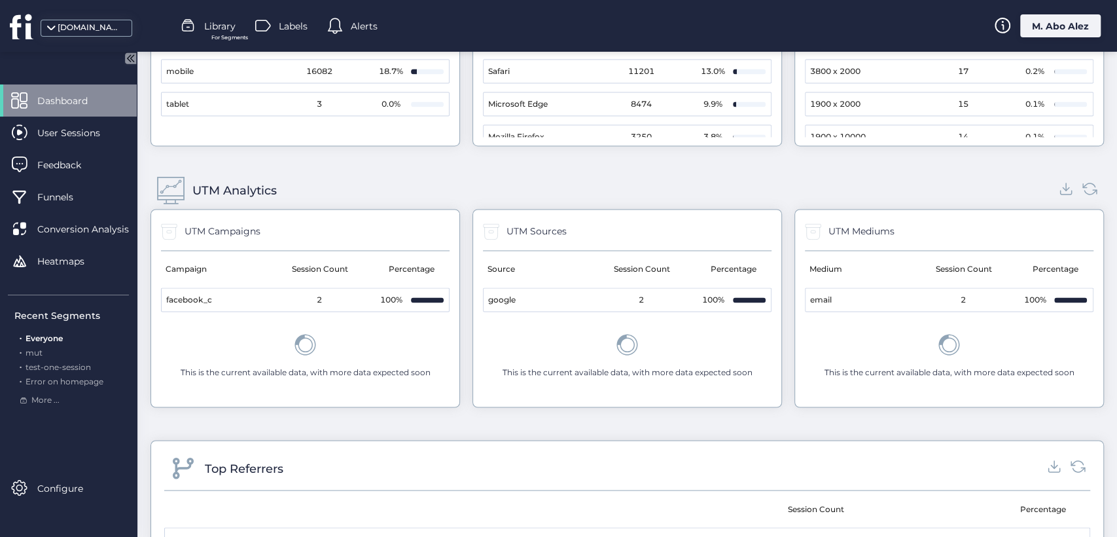
drag, startPoint x: 212, startPoint y: 294, endPoint x: 171, endPoint y: 294, distance: 41.2
click at [171, 294] on mat-cell "facebook_c" at bounding box center [212, 299] width 101 height 23
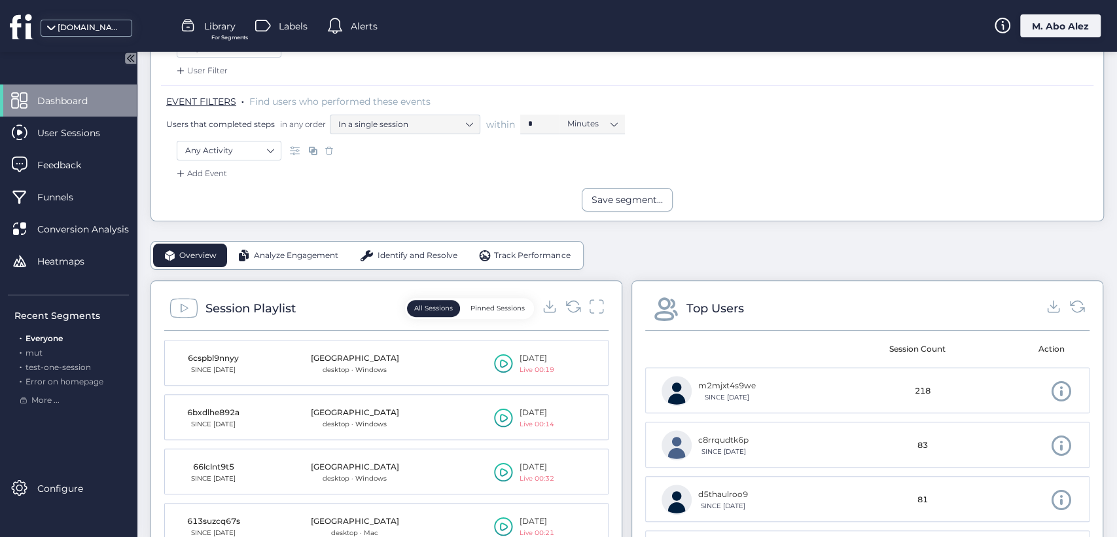
scroll to position [178, 0]
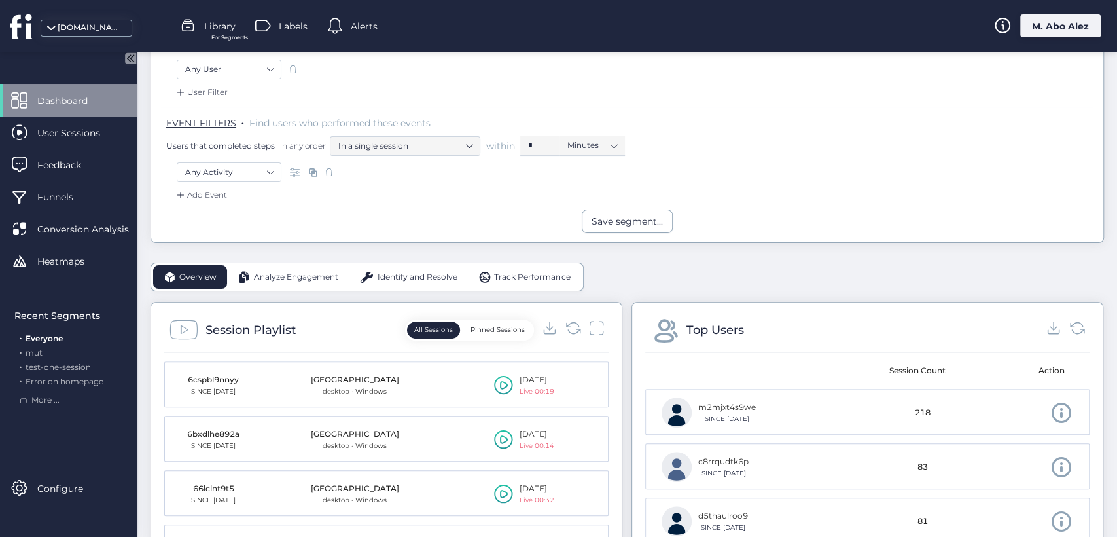
click at [1004, 408] on span at bounding box center [1061, 412] width 23 height 23
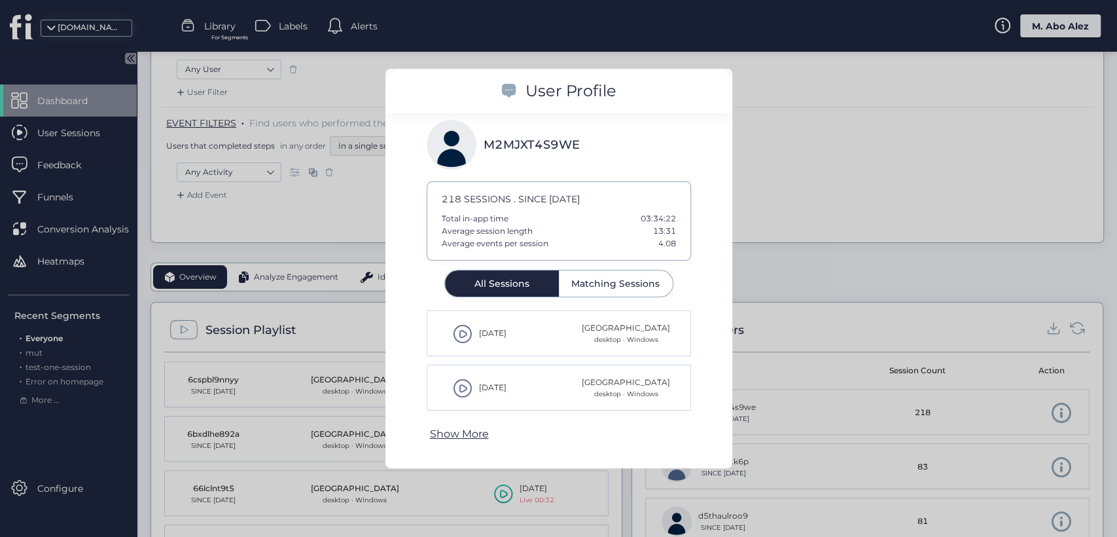
click at [811, 264] on div at bounding box center [558, 268] width 1117 height 537
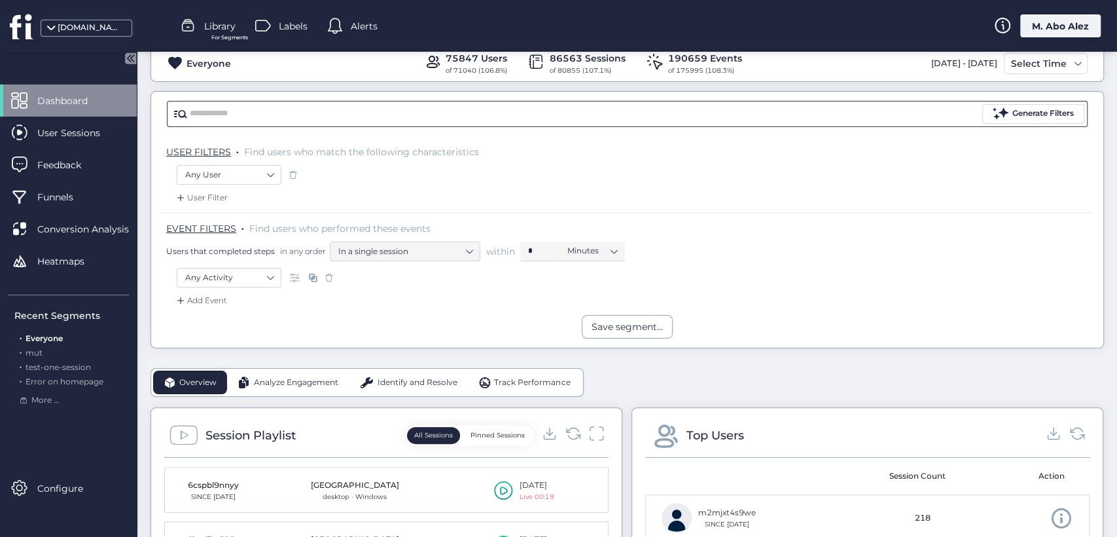
scroll to position [0, 0]
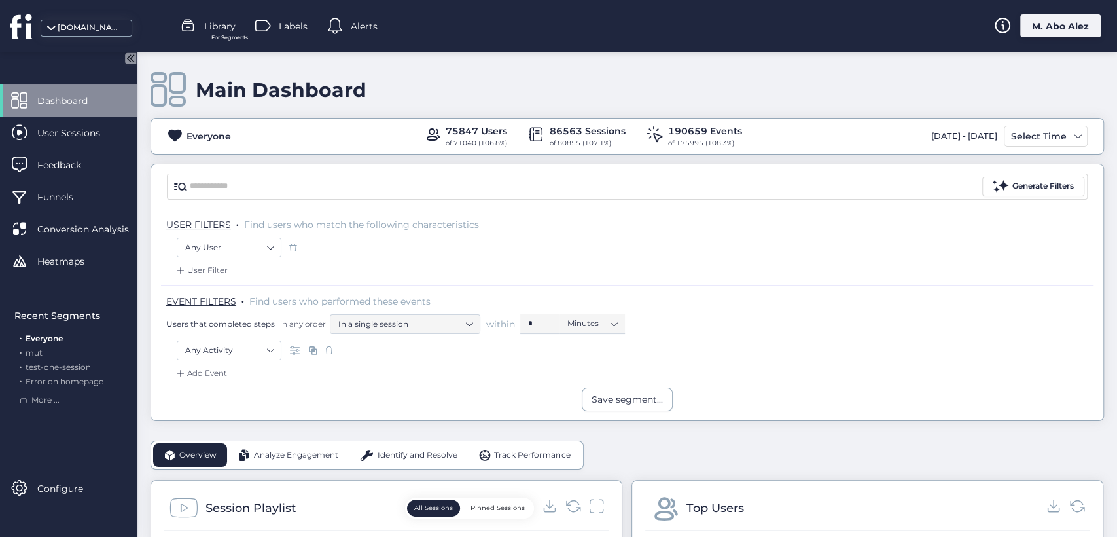
click at [1004, 21] on div "M. Abo Alez" at bounding box center [1060, 25] width 80 height 23
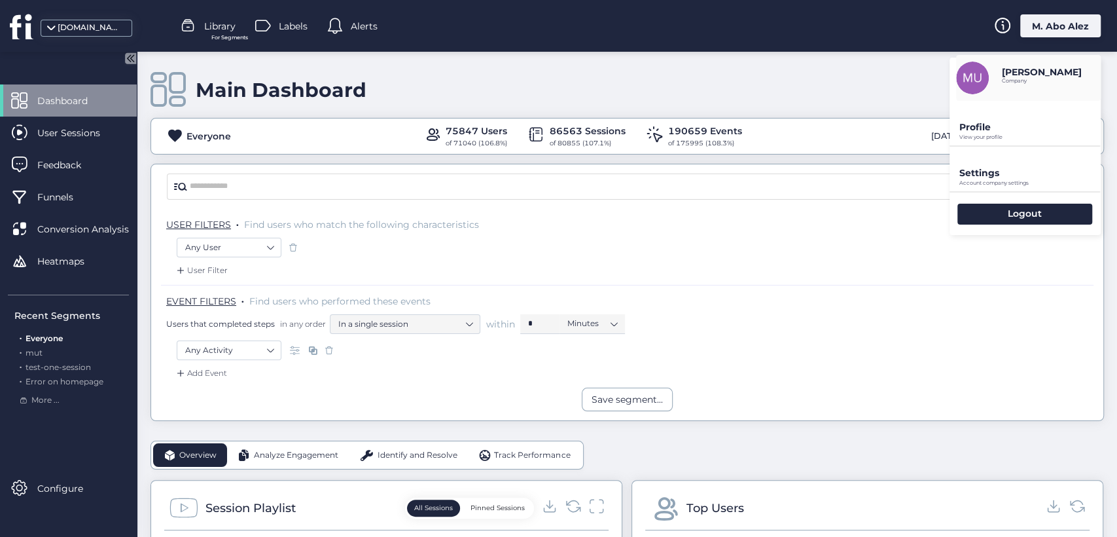
click at [989, 125] on p "Profile" at bounding box center [1029, 127] width 141 height 12
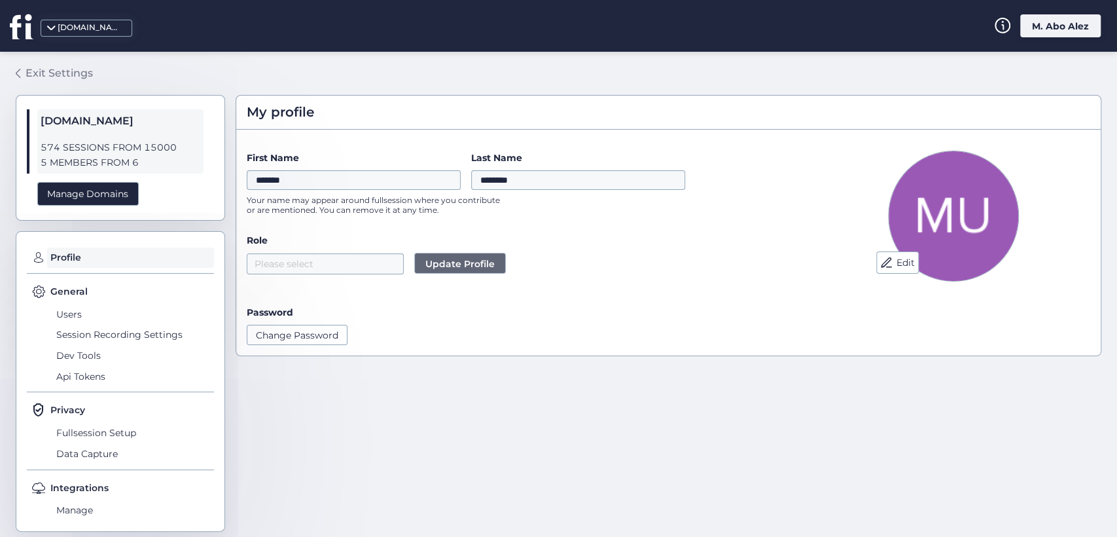
click at [33, 66] on div "Exit Settings" at bounding box center [59, 73] width 67 height 16
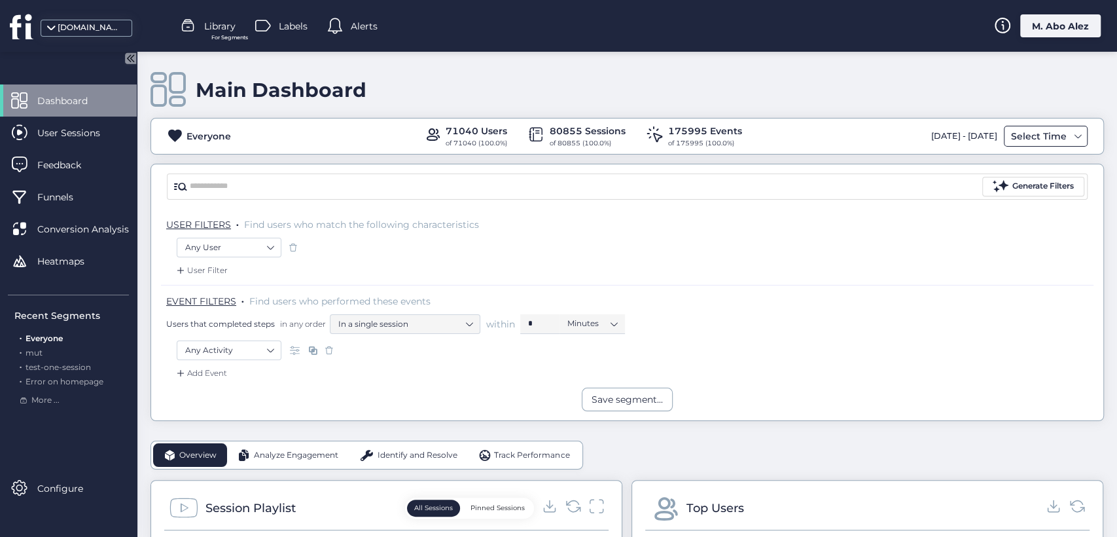
click at [1026, 134] on div "Select Time" at bounding box center [1039, 136] width 62 height 16
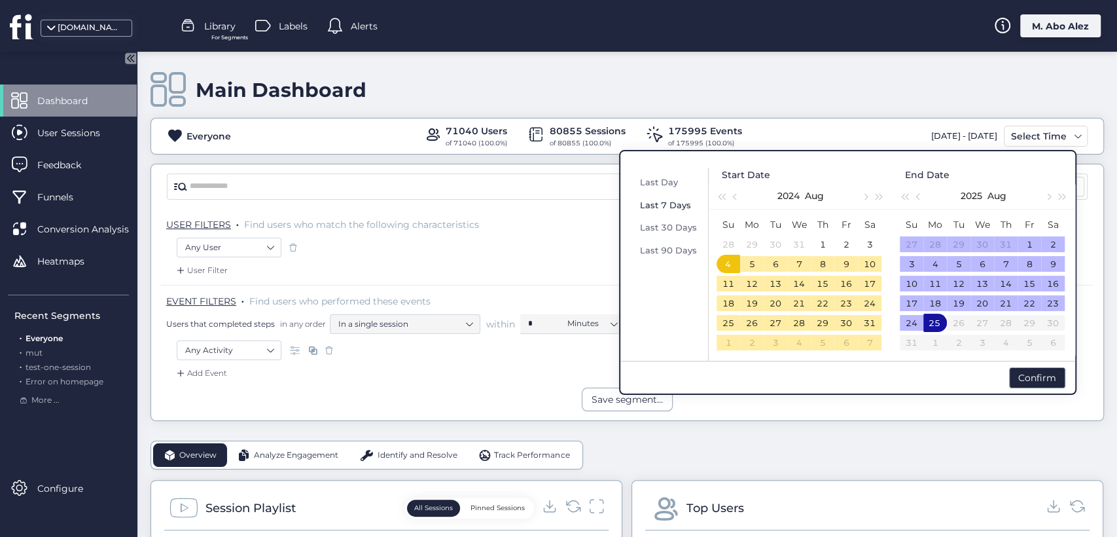
click at [680, 203] on span "Last 7 Days" at bounding box center [665, 205] width 51 height 10
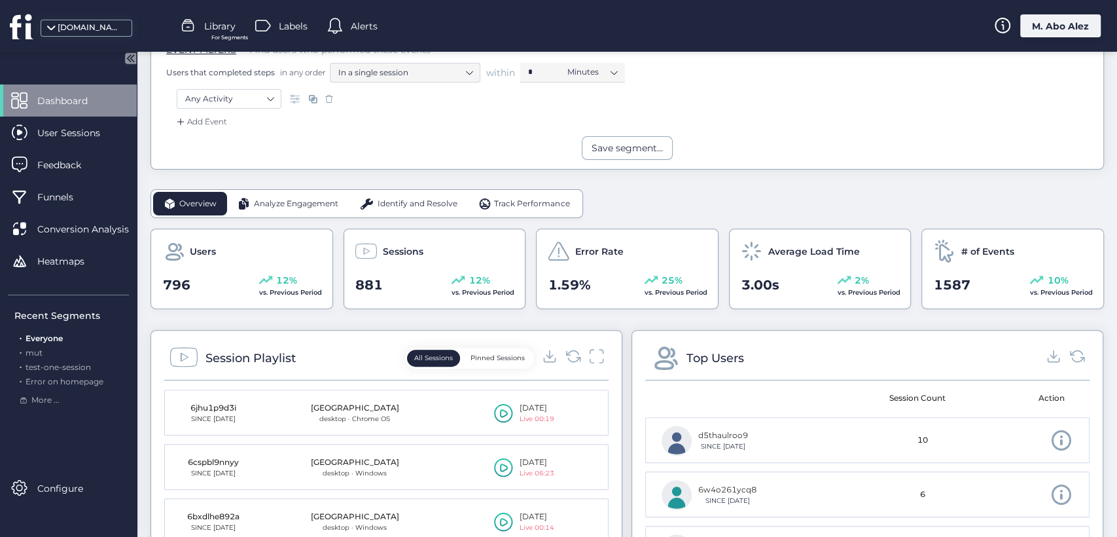
scroll to position [218, 0]
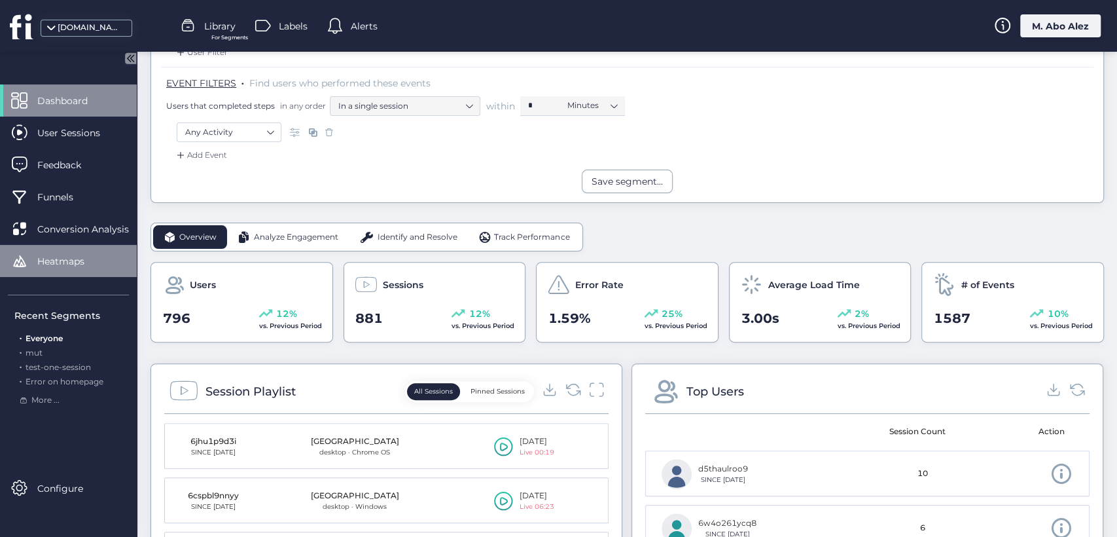
click at [55, 276] on div "Heatmaps" at bounding box center [68, 261] width 137 height 32
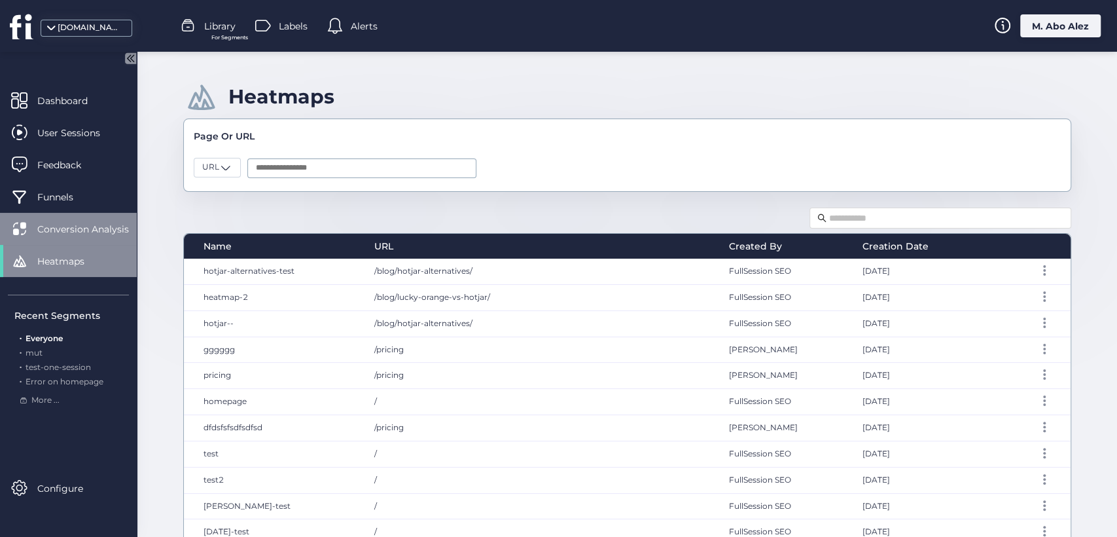
click at [74, 218] on div "Conversion Analysis" at bounding box center [68, 229] width 137 height 32
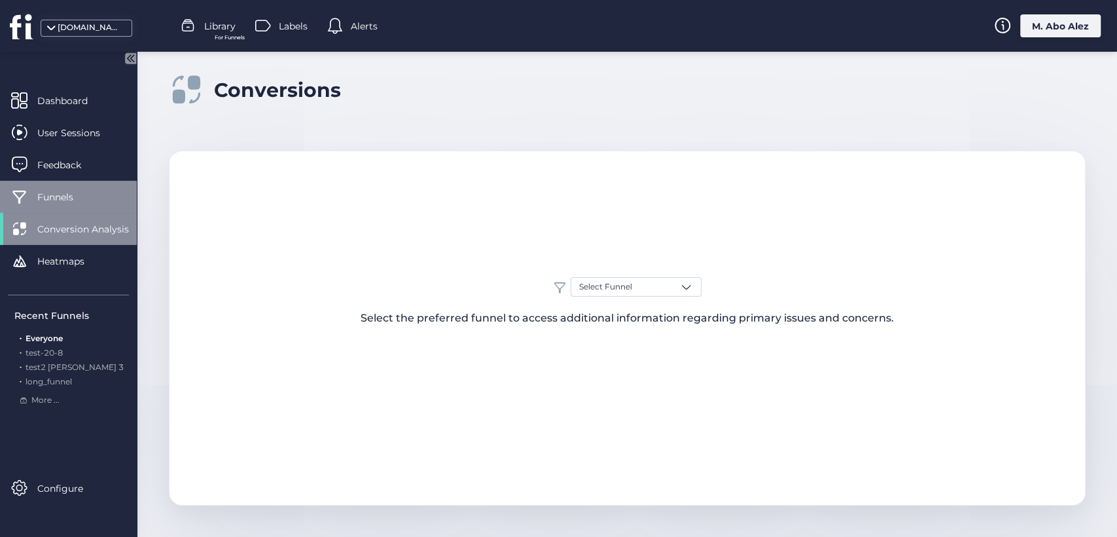
click at [71, 199] on span "Funnels" at bounding box center [65, 197] width 56 height 14
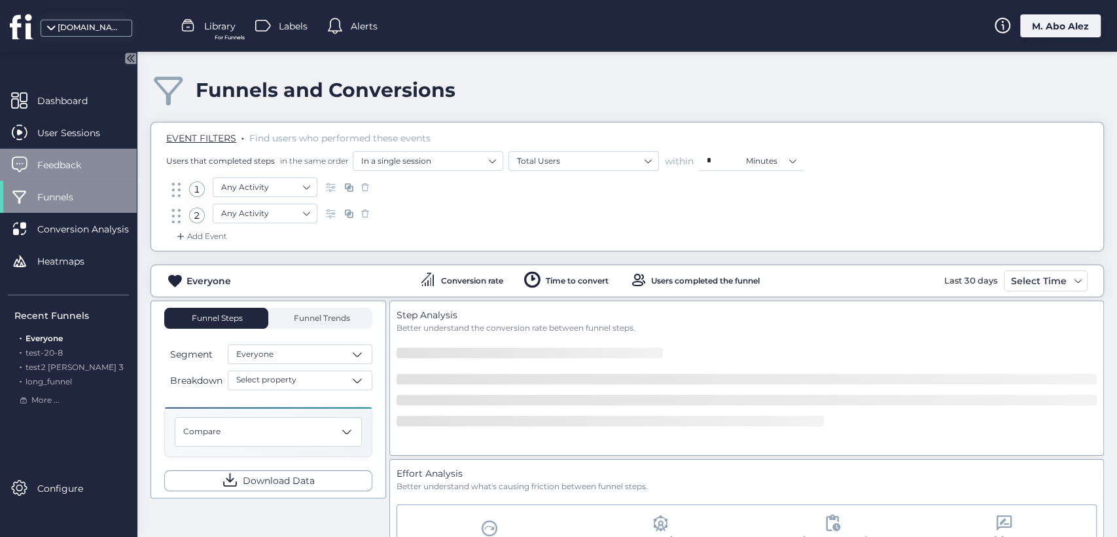
click at [84, 162] on span "Feedback" at bounding box center [68, 165] width 63 height 14
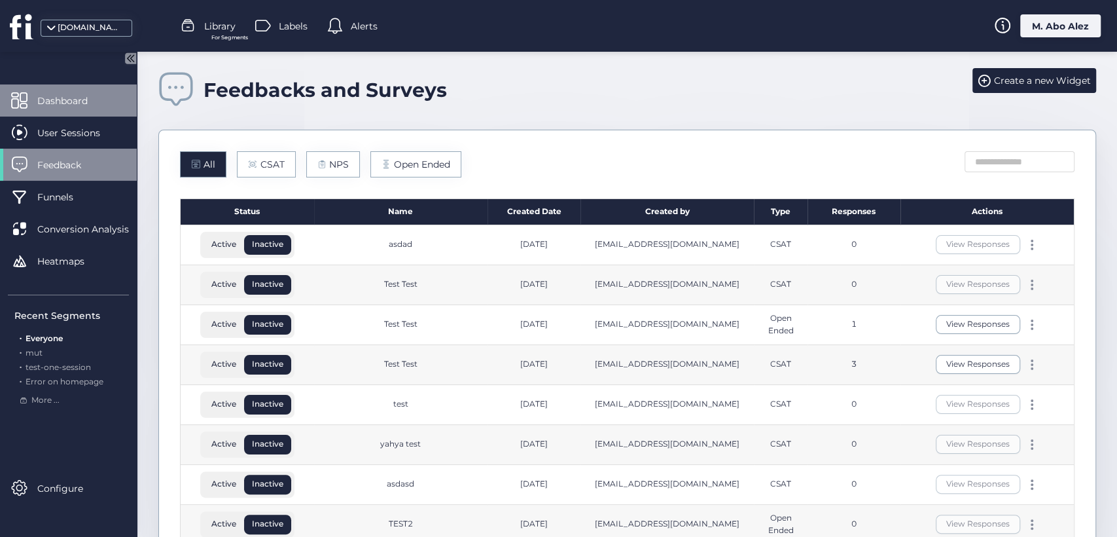
click at [28, 92] on div "Dashboard" at bounding box center [68, 100] width 137 height 32
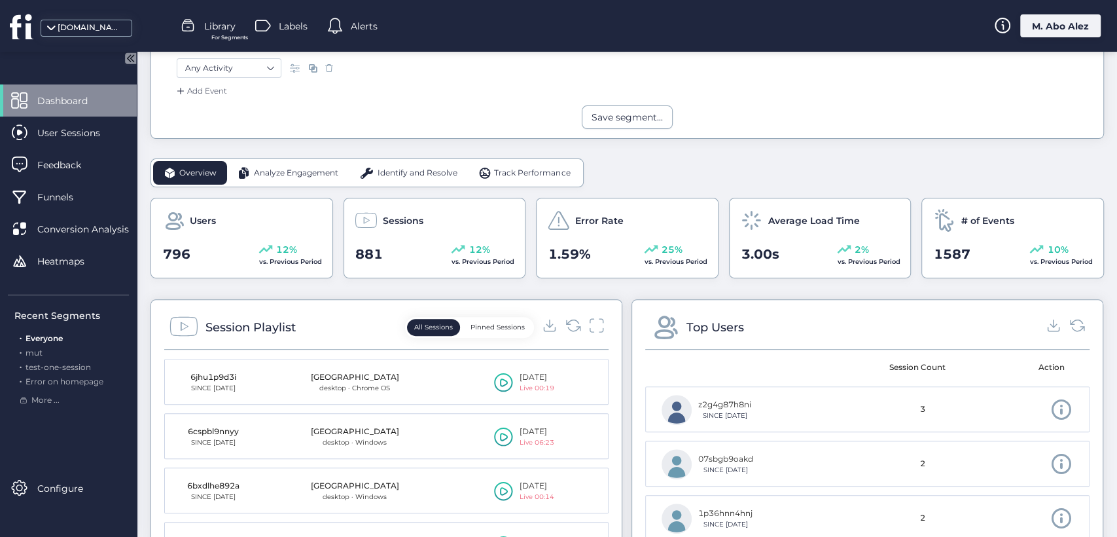
scroll to position [279, 0]
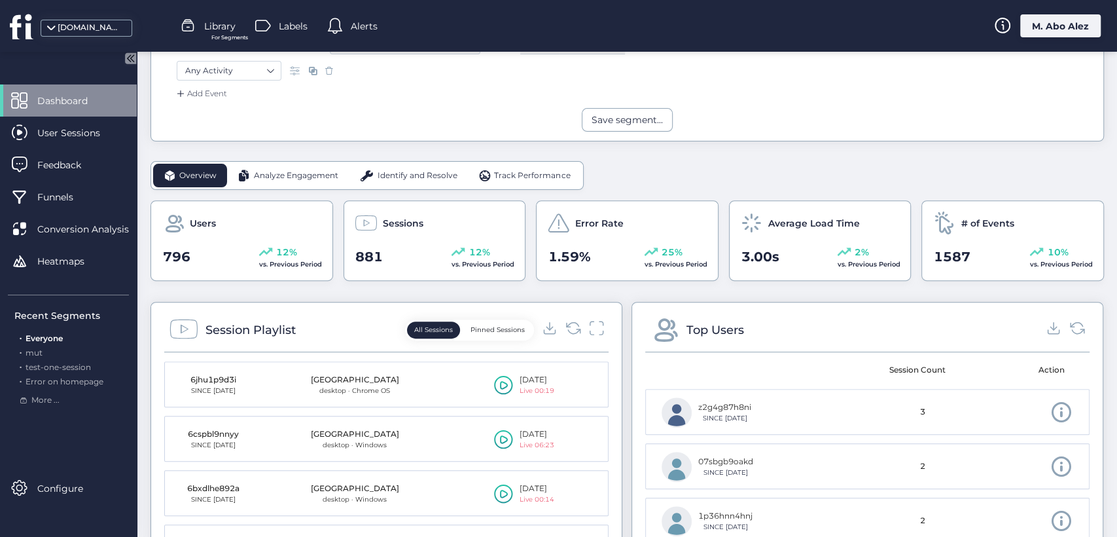
click at [261, 179] on span "Analyze Engagement" at bounding box center [296, 175] width 84 height 12
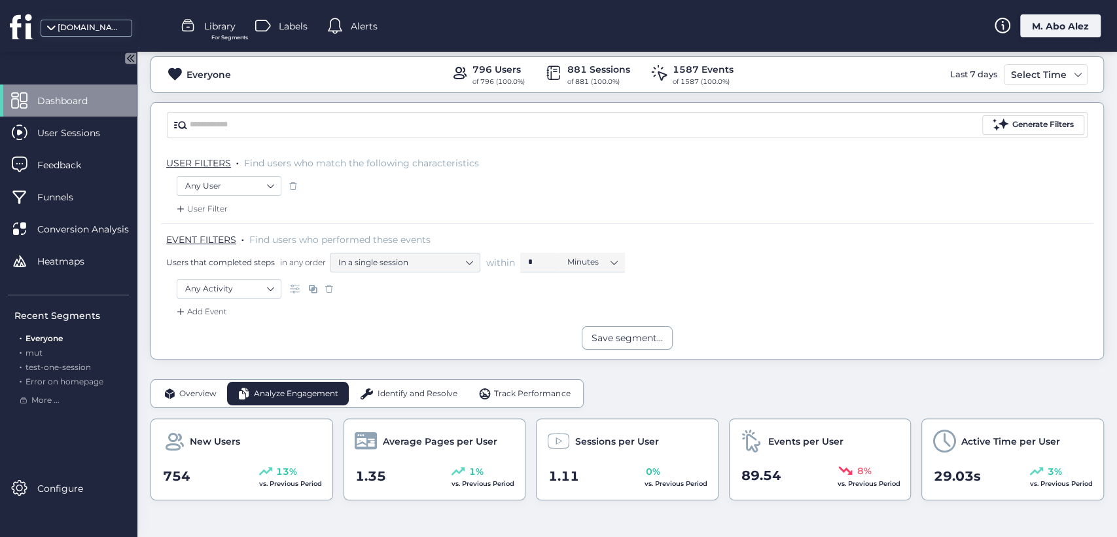
scroll to position [0, 0]
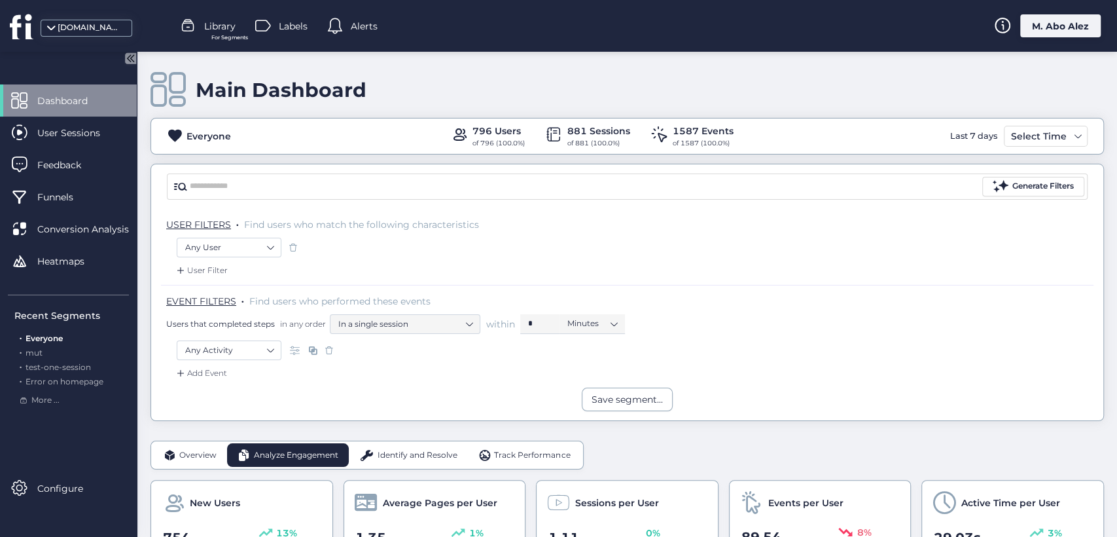
click at [1061, 26] on div "M. Abo Alez" at bounding box center [1060, 25] width 80 height 23
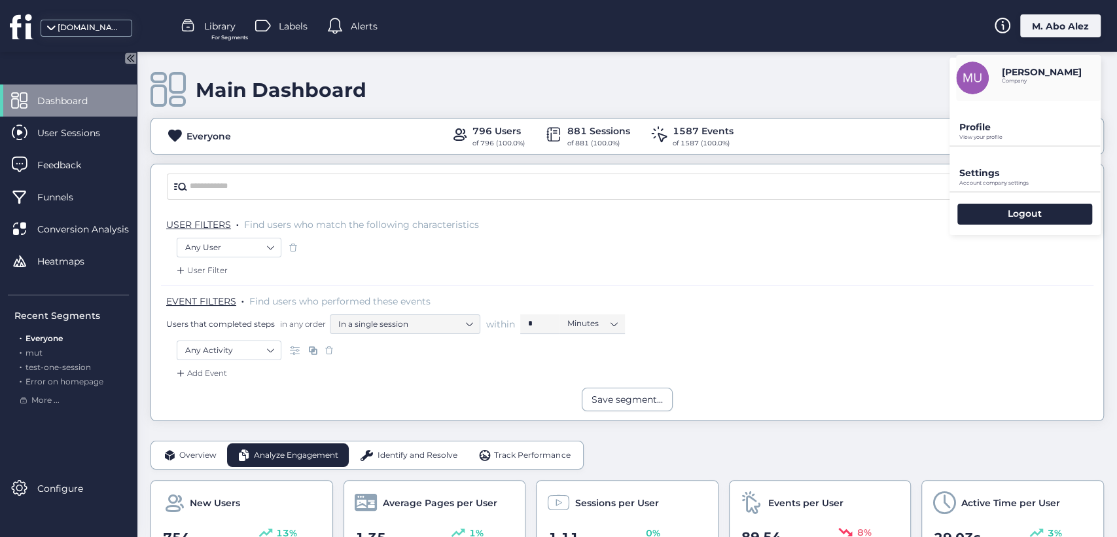
click at [1008, 134] on p "View your profile" at bounding box center [1029, 137] width 141 height 6
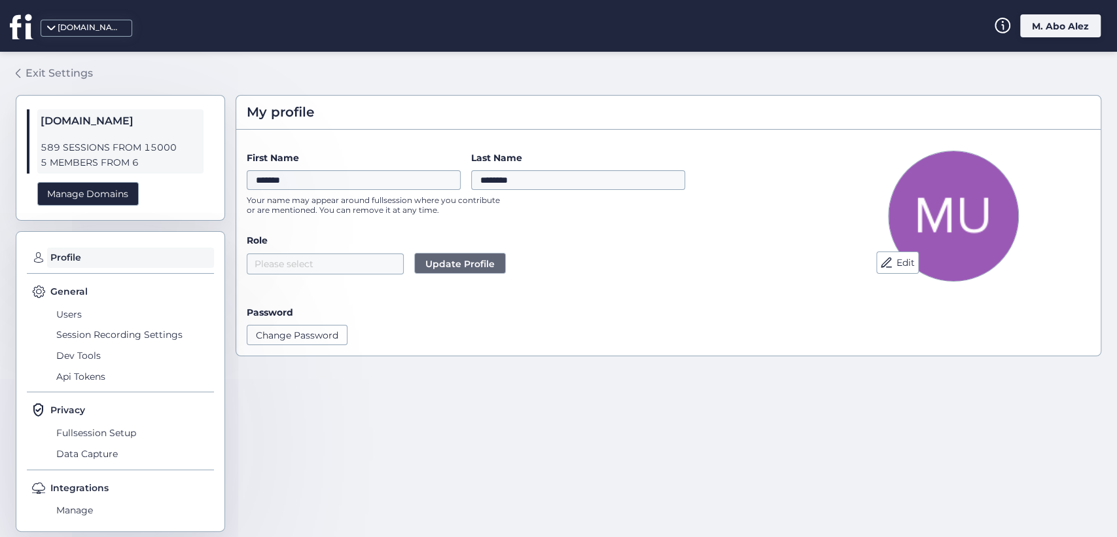
click at [36, 66] on div "Exit Settings" at bounding box center [59, 73] width 67 height 16
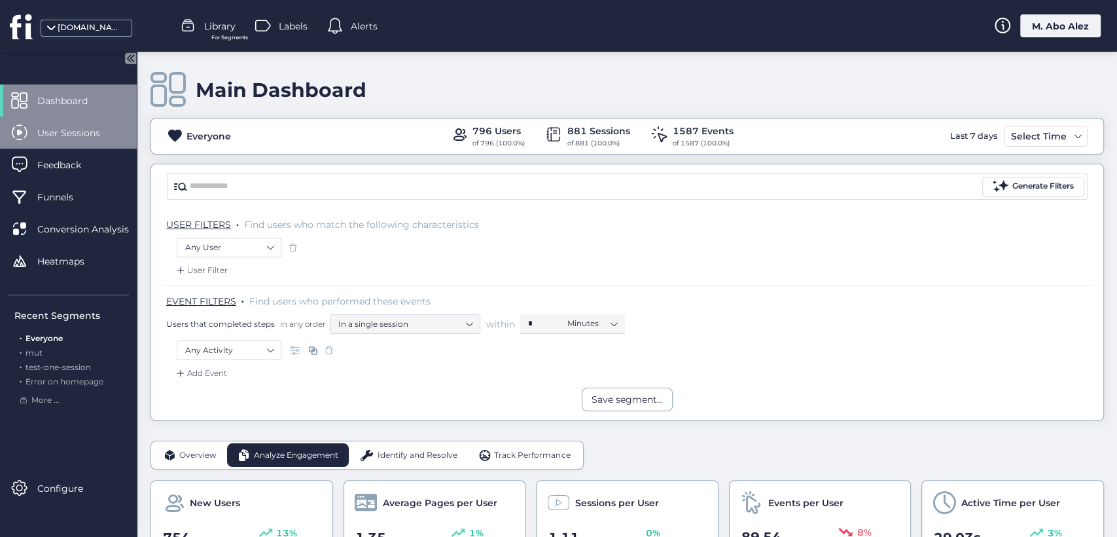
click at [90, 132] on span "User Sessions" at bounding box center [78, 133] width 82 height 14
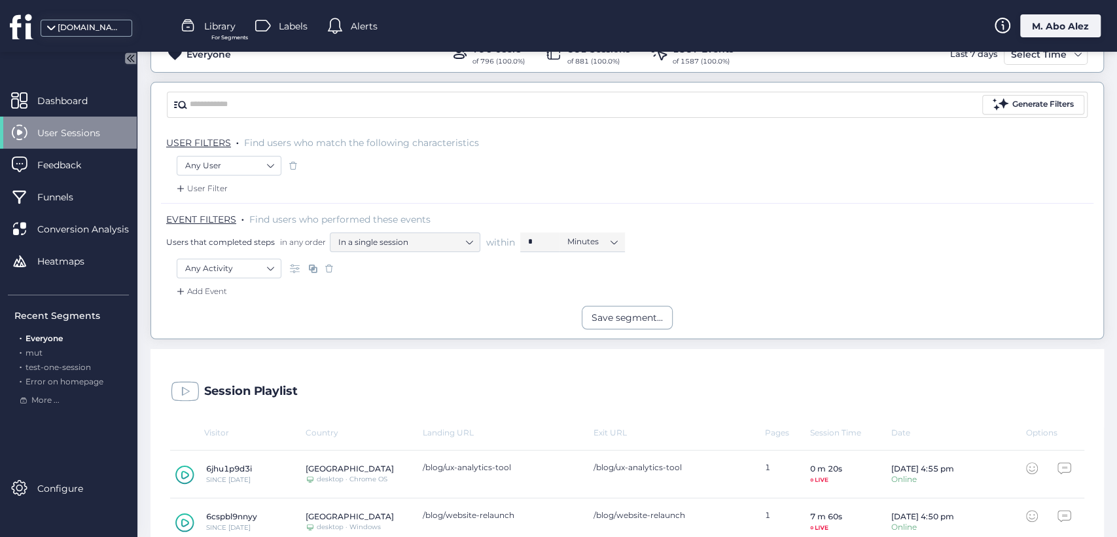
scroll to position [73, 0]
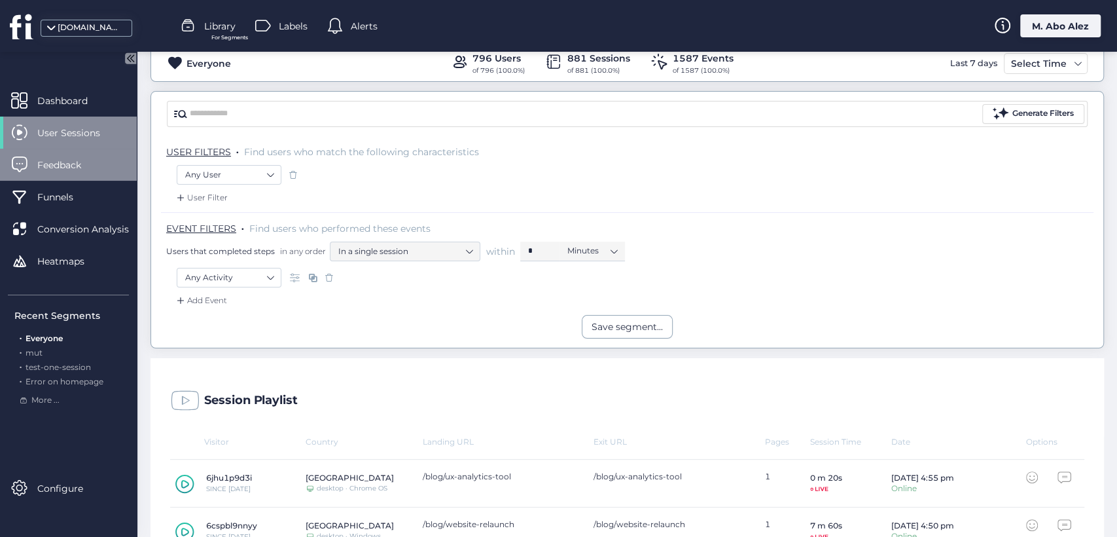
click at [81, 156] on div "Feedback" at bounding box center [68, 165] width 137 height 32
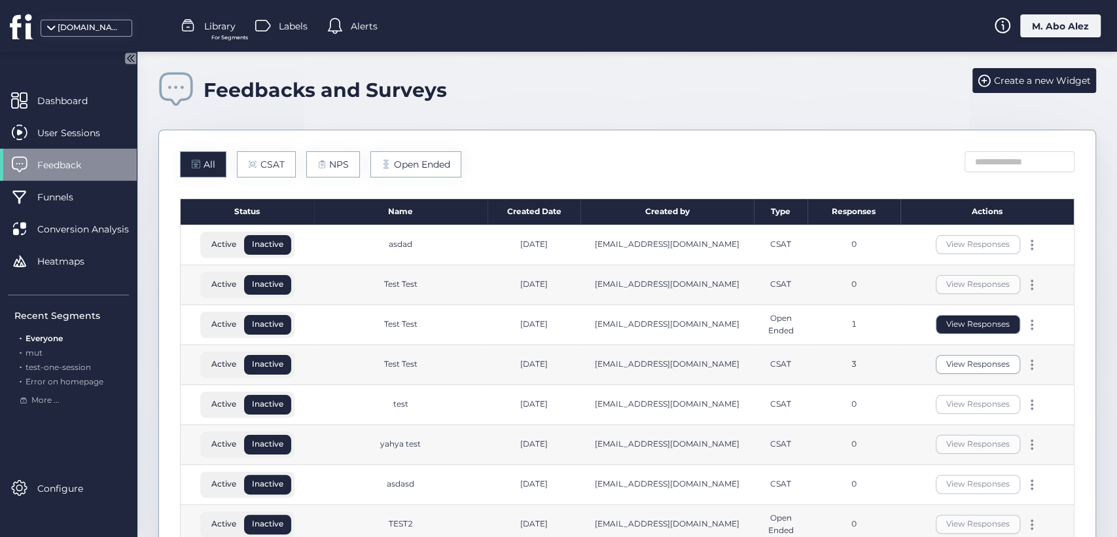
click at [957, 323] on button "View Responses" at bounding box center [978, 324] width 84 height 19
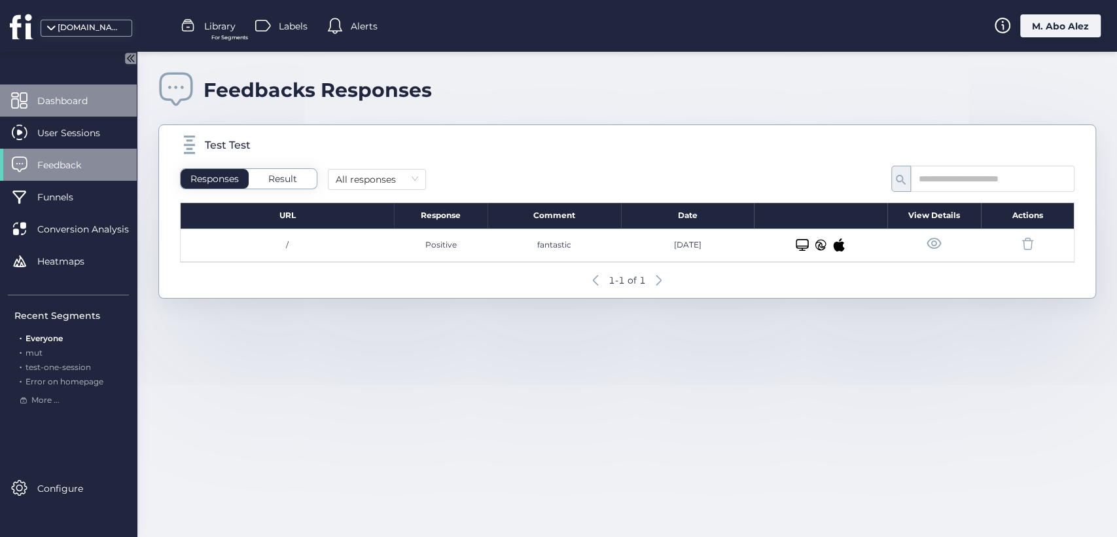
click at [69, 113] on div "Dashboard" at bounding box center [68, 100] width 137 height 32
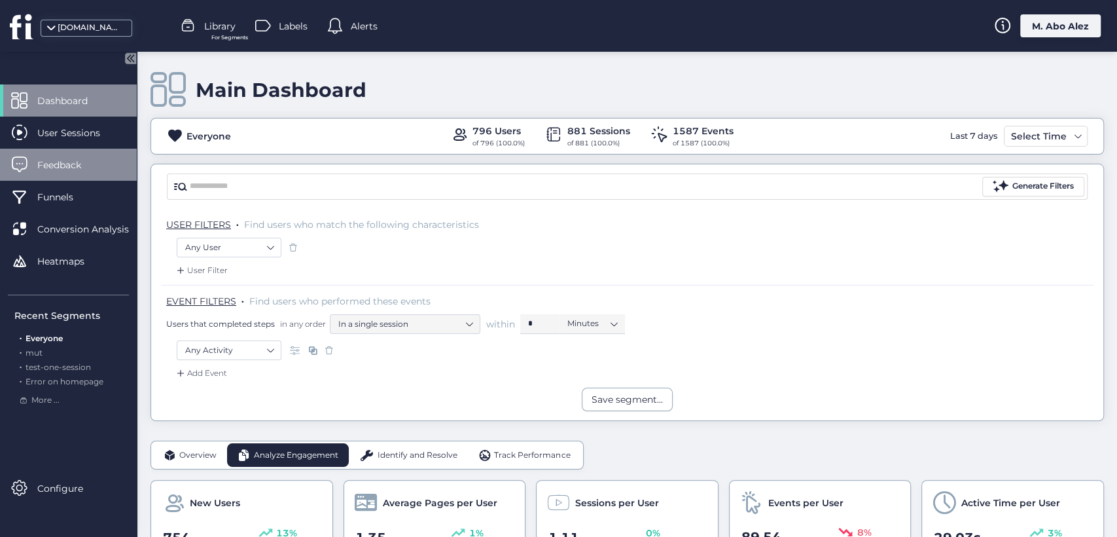
click at [101, 171] on span "Feedback" at bounding box center [68, 165] width 63 height 14
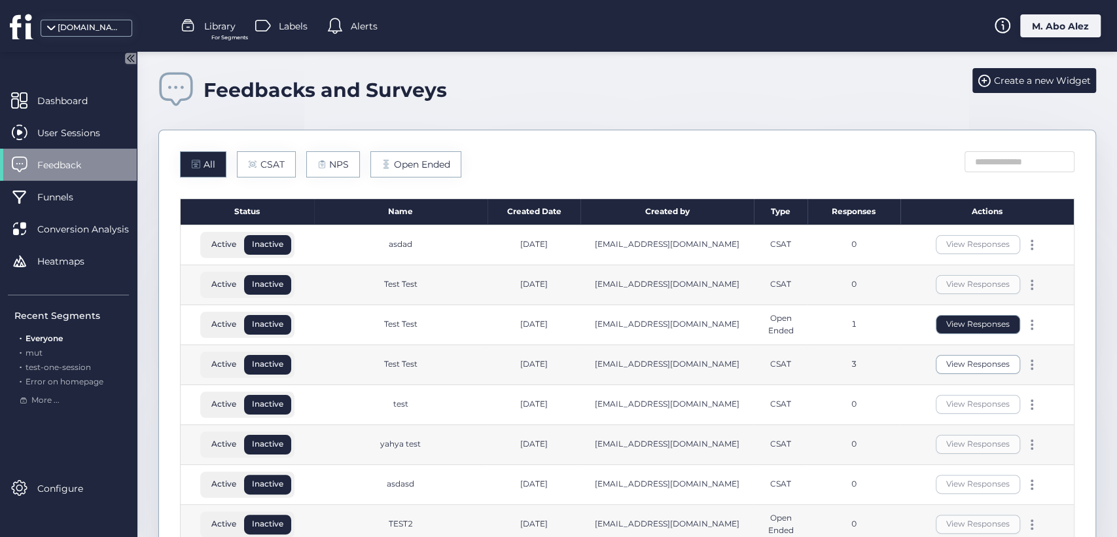
click at [963, 323] on button "View Responses" at bounding box center [978, 324] width 84 height 19
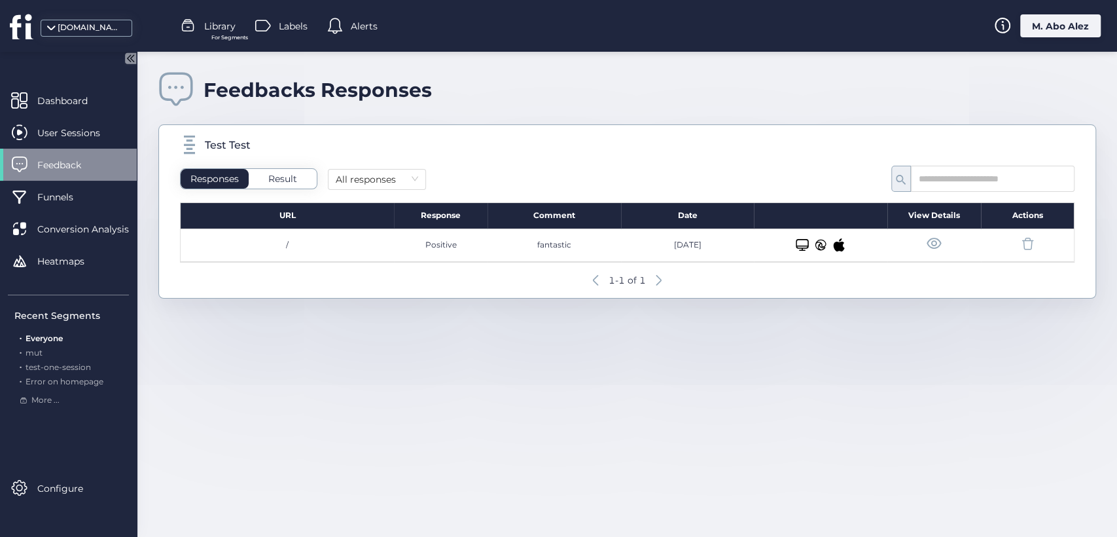
click at [935, 242] on span at bounding box center [934, 244] width 16 height 16
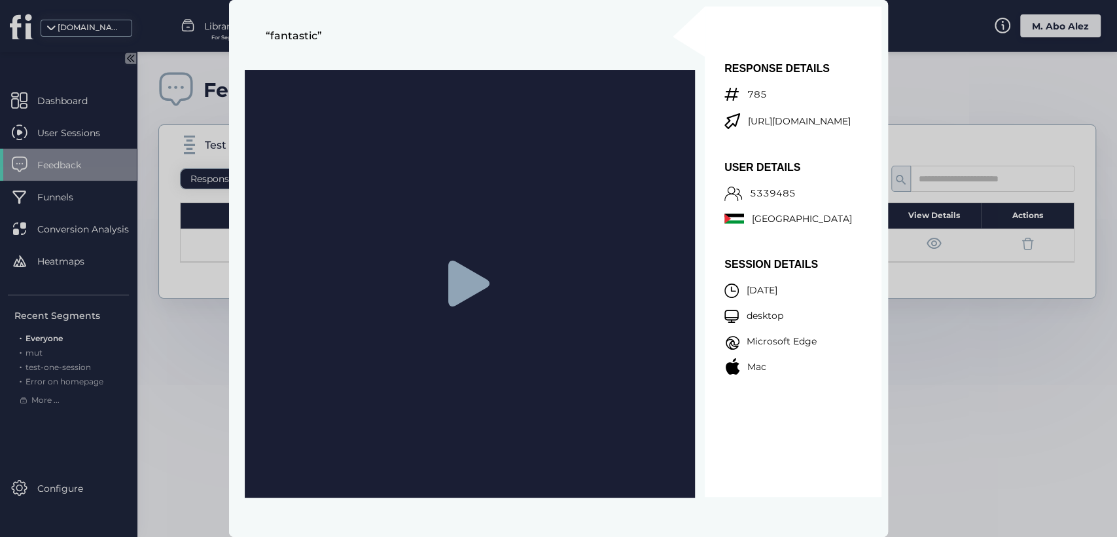
click at [463, 283] on icon at bounding box center [468, 283] width 41 height 46
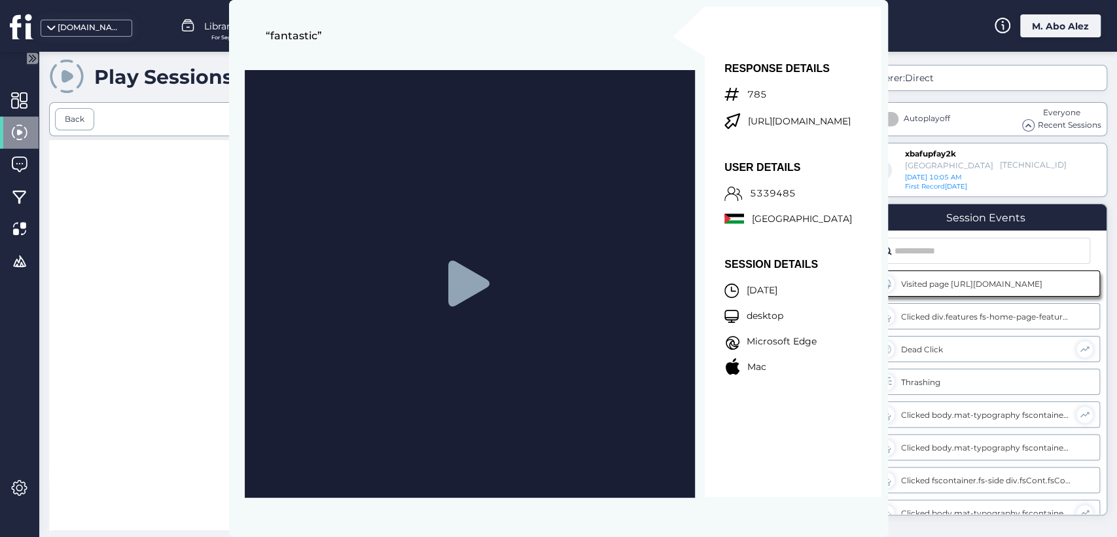
click at [157, 218] on div at bounding box center [453, 346] width 808 height 413
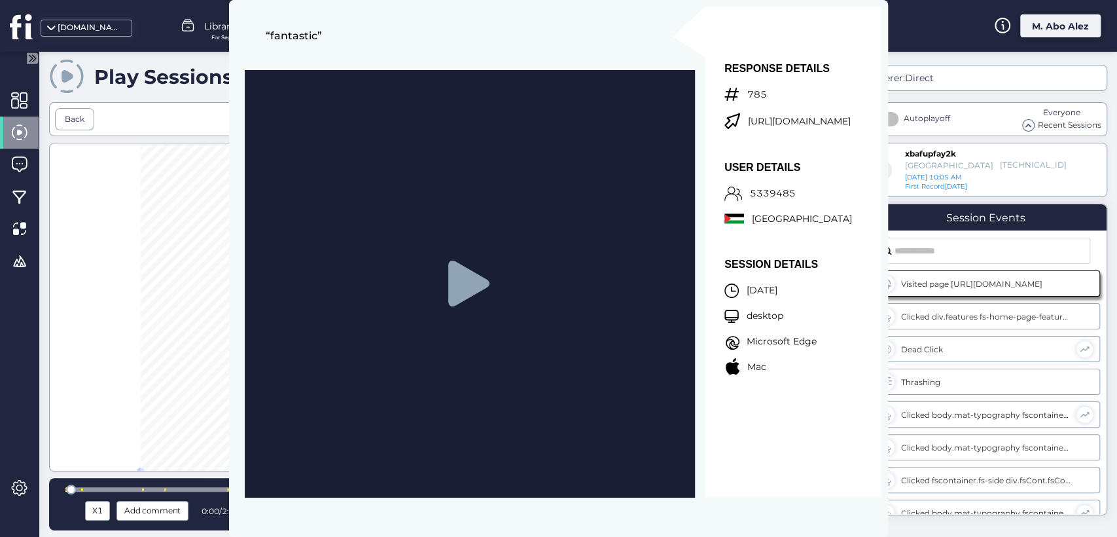
click at [157, 218] on div at bounding box center [453, 307] width 808 height 328
click at [919, 60] on div "Play Sessions Session Replay HeatMaps Back url: 1/1 - https://www.fullsession.i…" at bounding box center [578, 294] width 1078 height 485
click at [77, 320] on div at bounding box center [453, 307] width 808 height 328
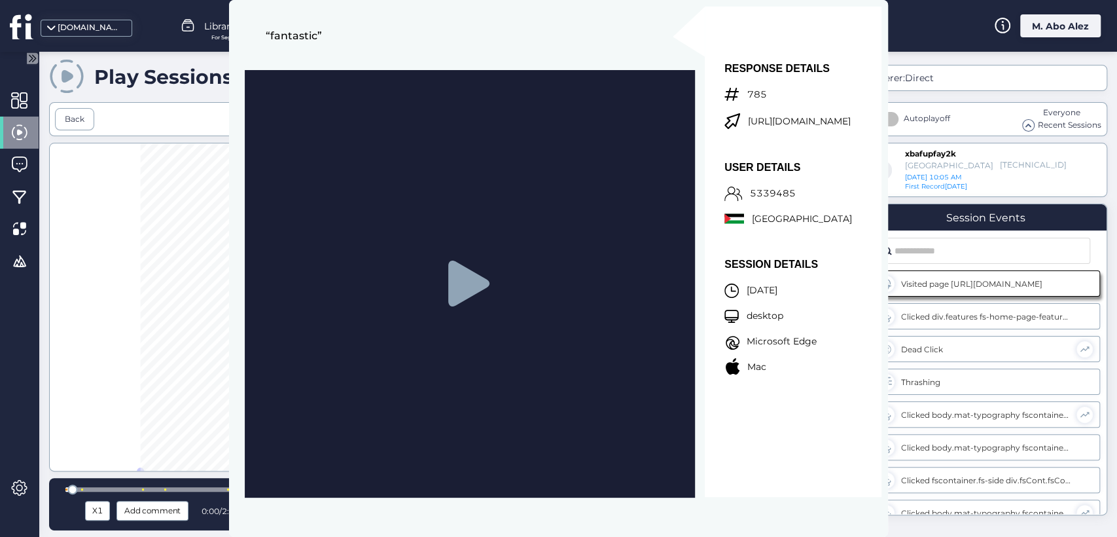
drag, startPoint x: 77, startPoint y: 320, endPoint x: 436, endPoint y: 258, distance: 364.4
click at [86, 316] on div at bounding box center [453, 307] width 808 height 328
click at [959, 58] on div "Play Sessions Session Replay HeatMaps Back url: 1/1 - https://www.fullsession.i…" at bounding box center [578, 294] width 1078 height 485
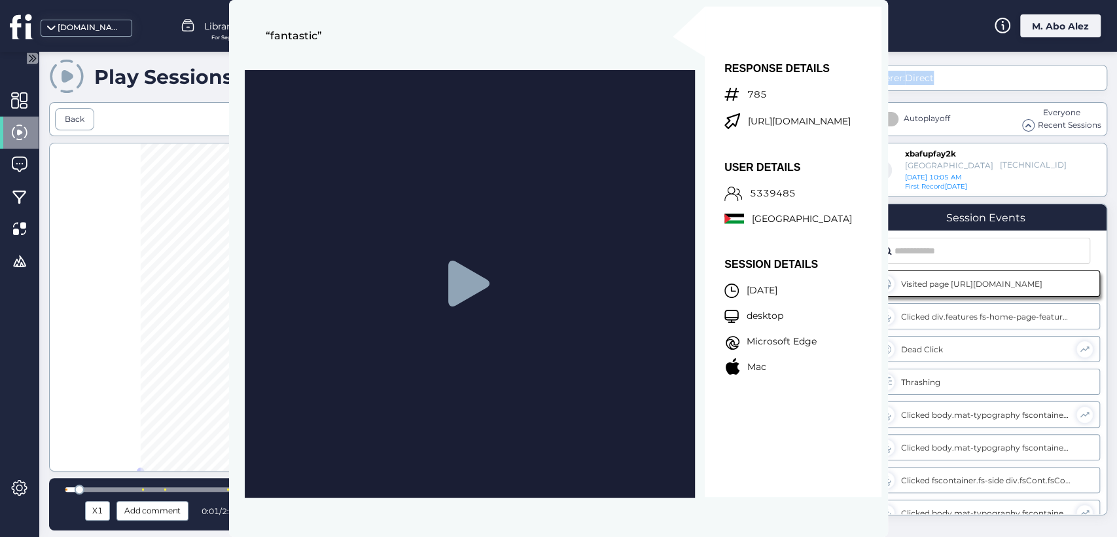
click at [951, 63] on div "Play Sessions Session Replay HeatMaps Back url: 1/1 - https://www.fullsession.i…" at bounding box center [578, 294] width 1078 height 485
click at [950, 97] on div "Referer: Direct Autoplay off Everyone Recent Sessions xbafupfay2k Palestine 85.…" at bounding box center [985, 266] width 243 height 403
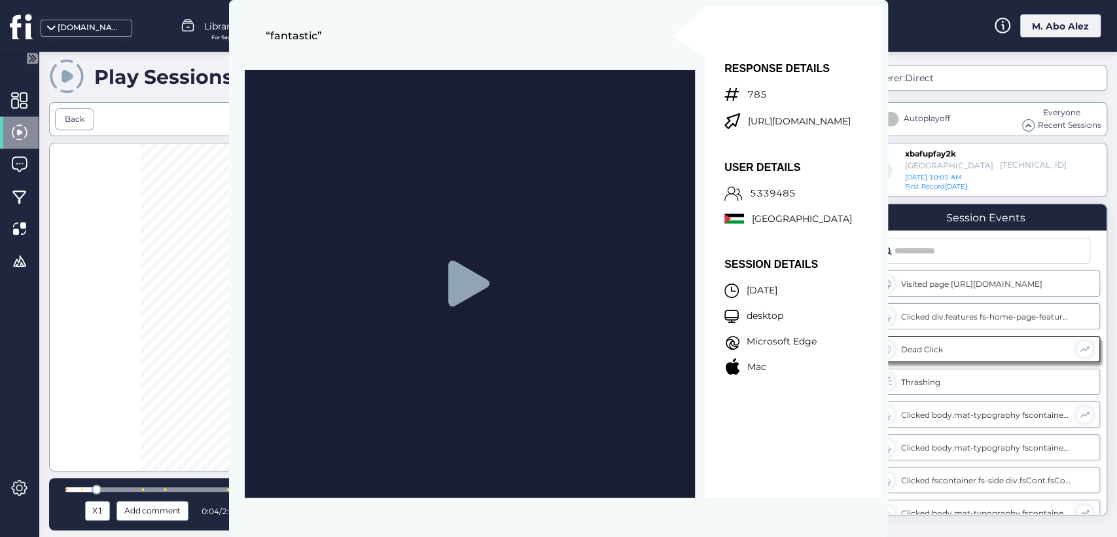
click at [84, 279] on div at bounding box center [453, 307] width 808 height 328
click at [99, 270] on div at bounding box center [453, 307] width 808 height 328
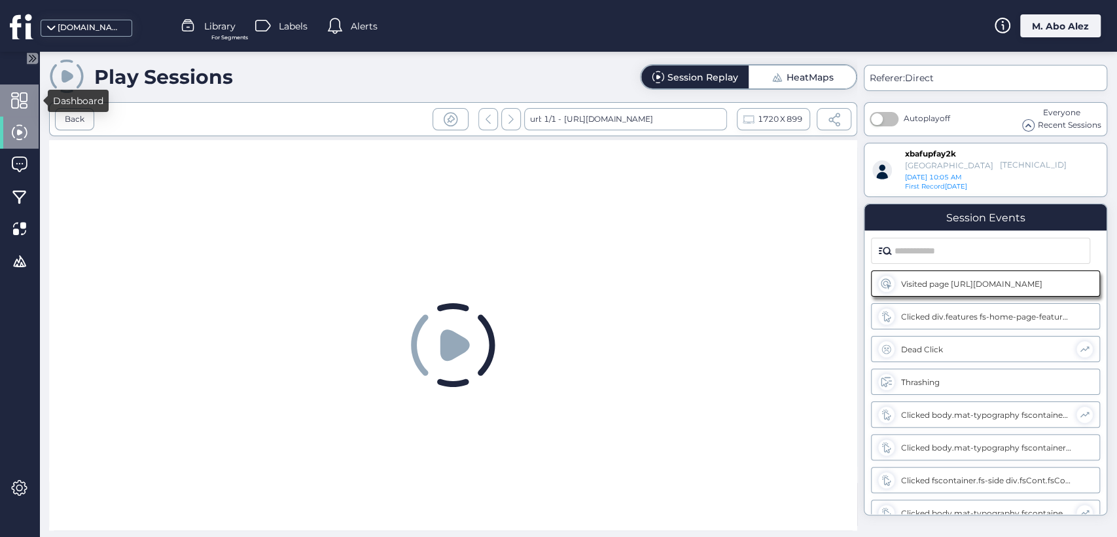
click at [30, 101] on div at bounding box center [19, 100] width 39 height 32
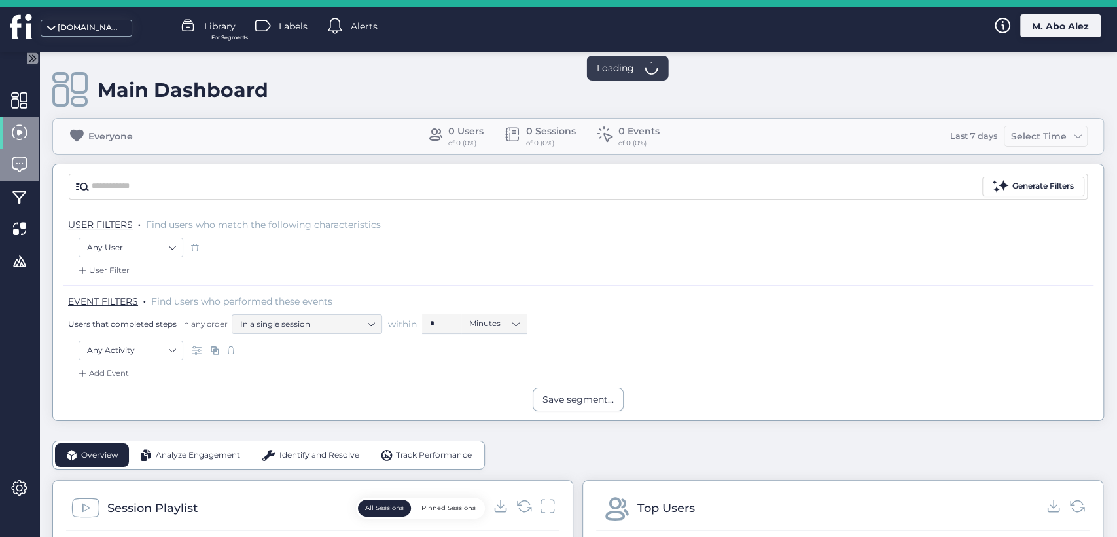
click at [27, 171] on div at bounding box center [19, 165] width 39 height 32
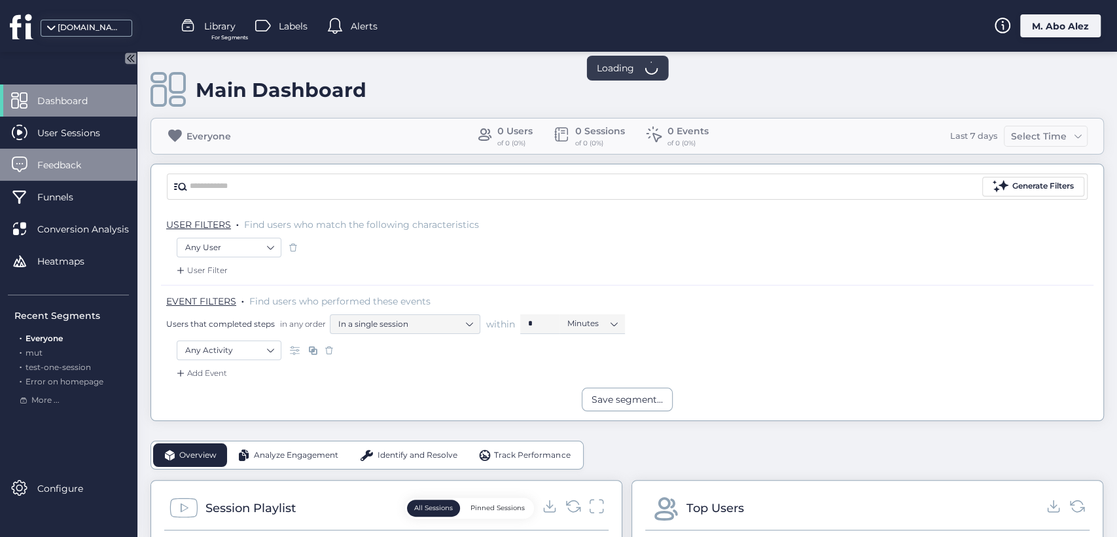
click at [79, 164] on span "Feedback" at bounding box center [68, 165] width 63 height 14
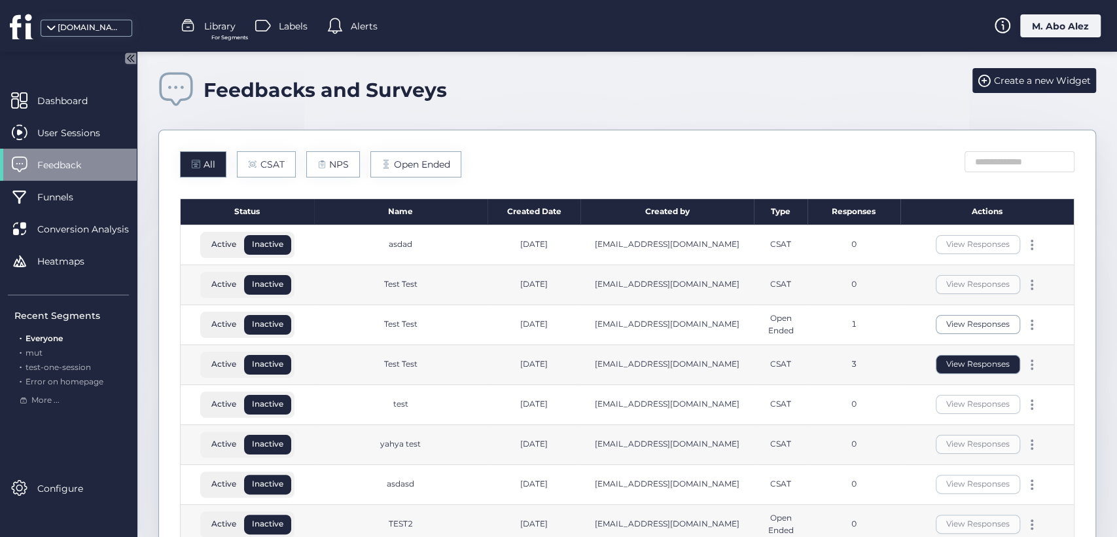
click at [963, 362] on button "View Responses" at bounding box center [978, 364] width 84 height 19
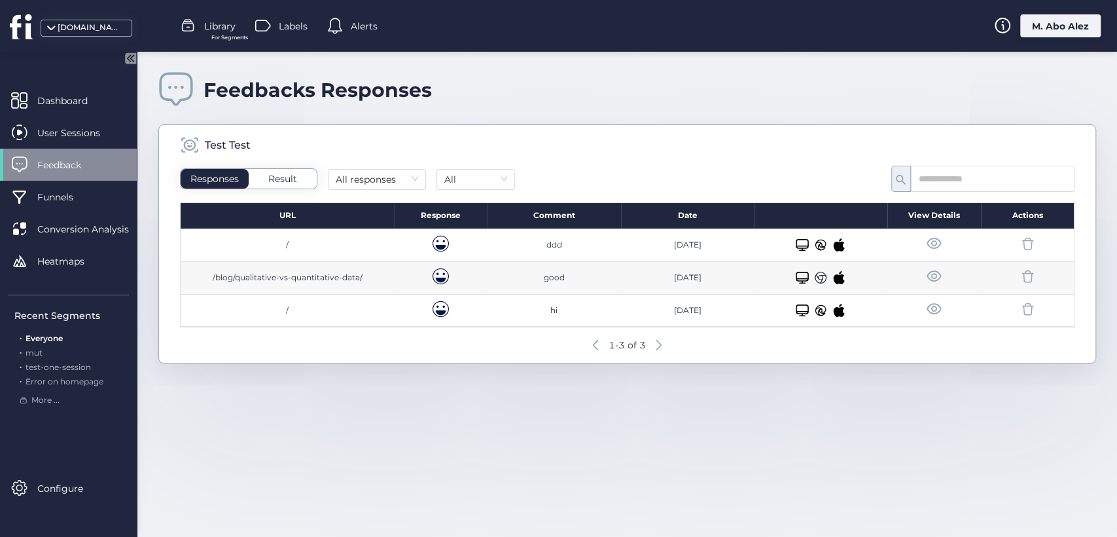
click at [931, 309] on span at bounding box center [934, 309] width 16 height 16
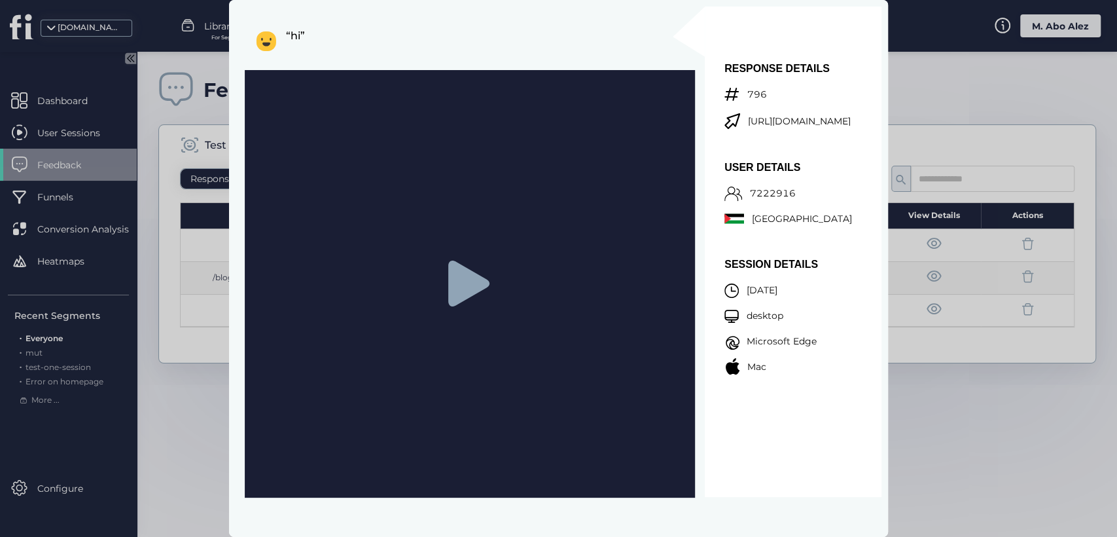
click at [465, 279] on icon at bounding box center [468, 283] width 41 height 46
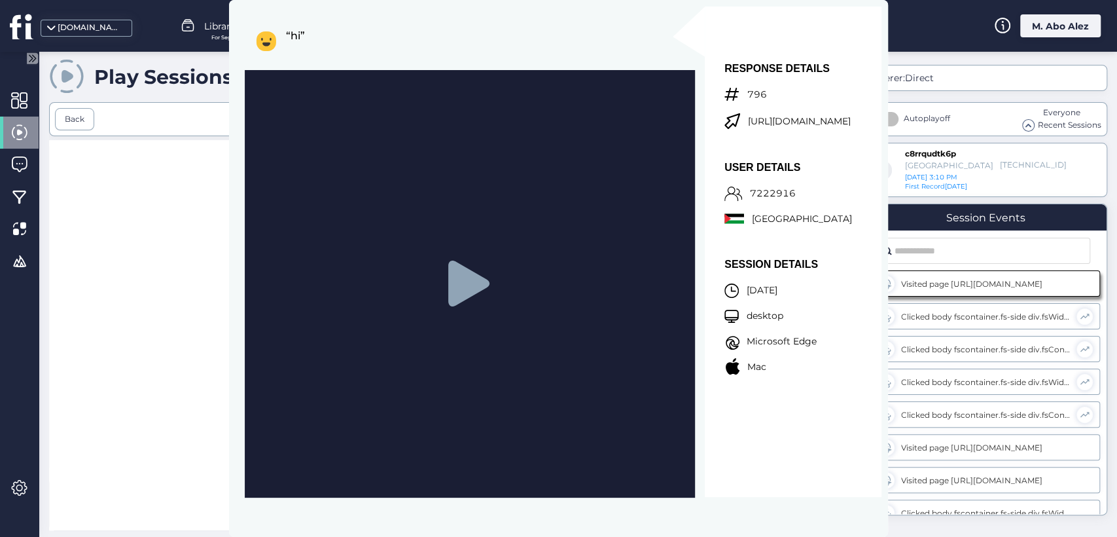
click at [169, 273] on div at bounding box center [453, 346] width 808 height 413
drag, startPoint x: 454, startPoint y: 62, endPoint x: 362, endPoint y: 69, distance: 92.6
click at [362, 118] on div "“hi”" at bounding box center [465, 268] width 459 height 523
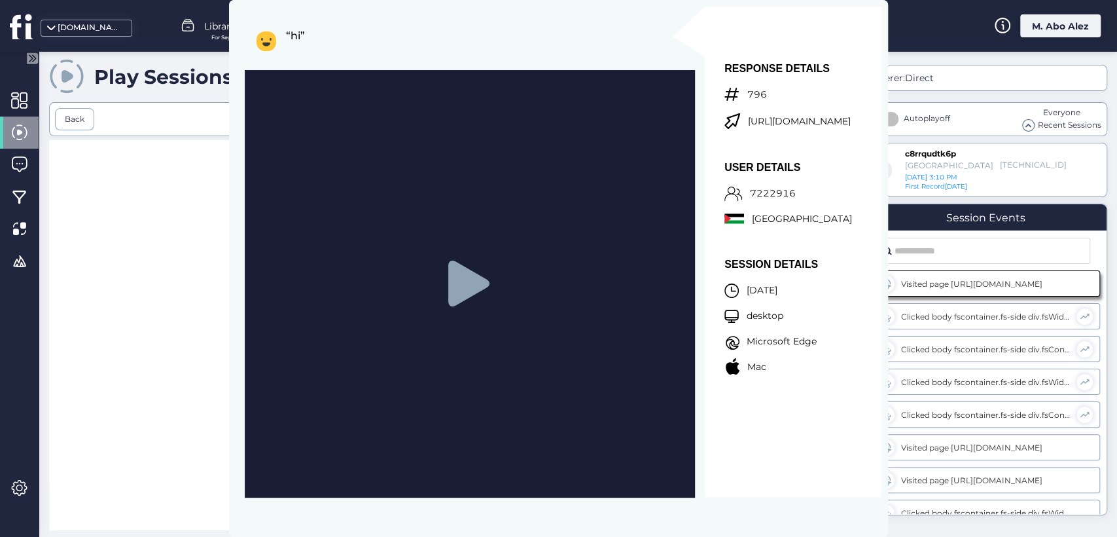
click at [103, 283] on div at bounding box center [453, 346] width 808 height 413
drag, startPoint x: 103, startPoint y: 283, endPoint x: 467, endPoint y: 143, distance: 389.8
click at [127, 270] on div at bounding box center [453, 346] width 808 height 413
click at [987, 51] on div "fullsession.io Library For Segments Labels Alerts M. Abo Alez" at bounding box center [558, 26] width 1117 height 52
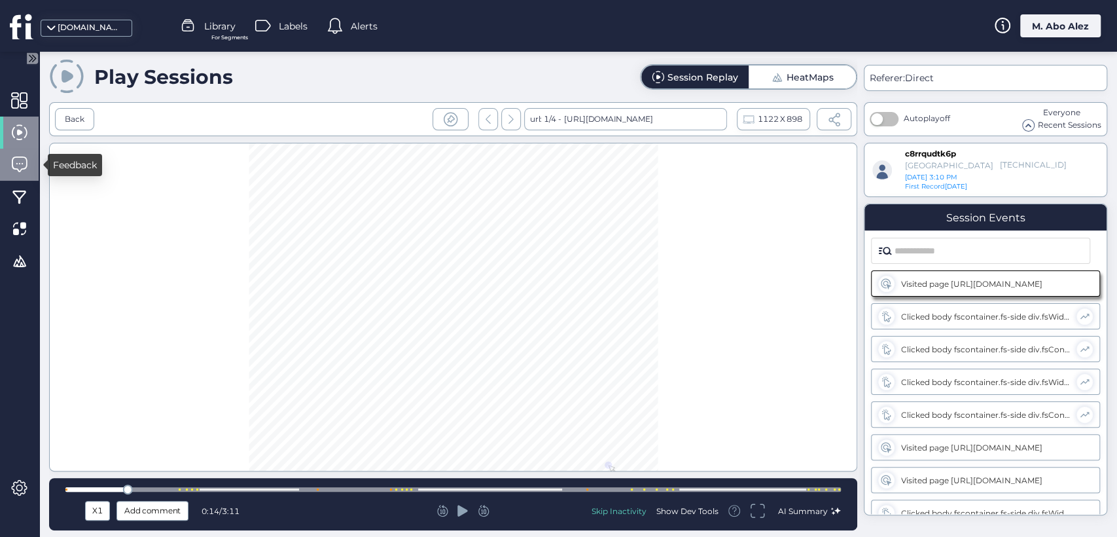
click at [19, 171] on span at bounding box center [19, 164] width 16 height 16
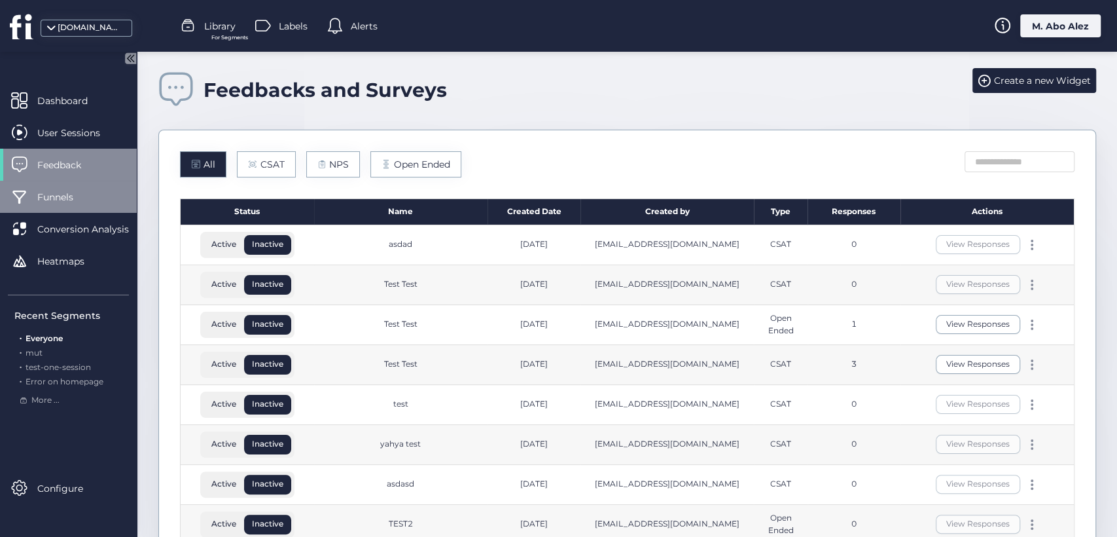
click at [73, 198] on span "Funnels" at bounding box center [65, 197] width 56 height 14
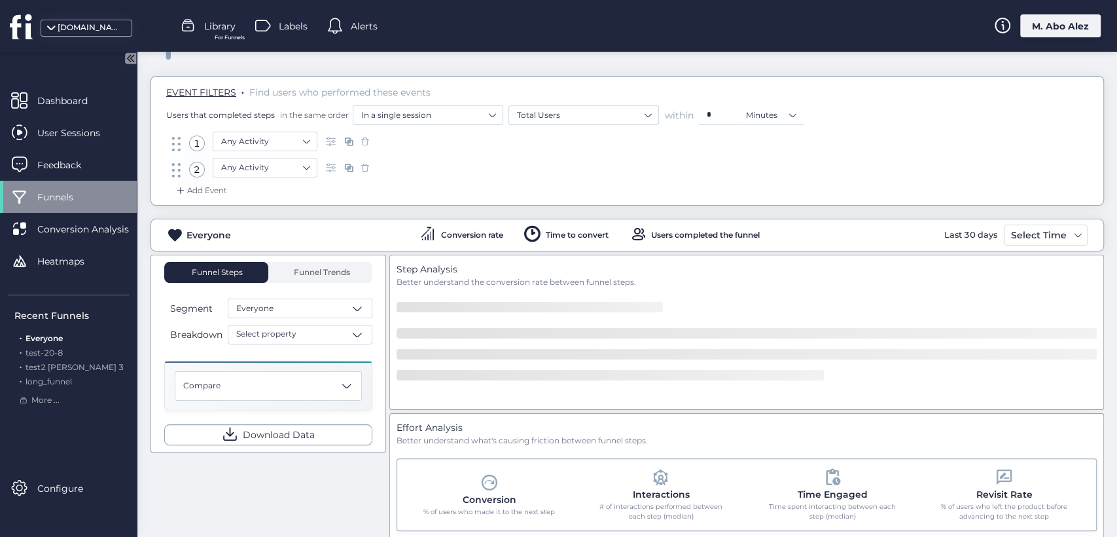
scroll to position [70, 0]
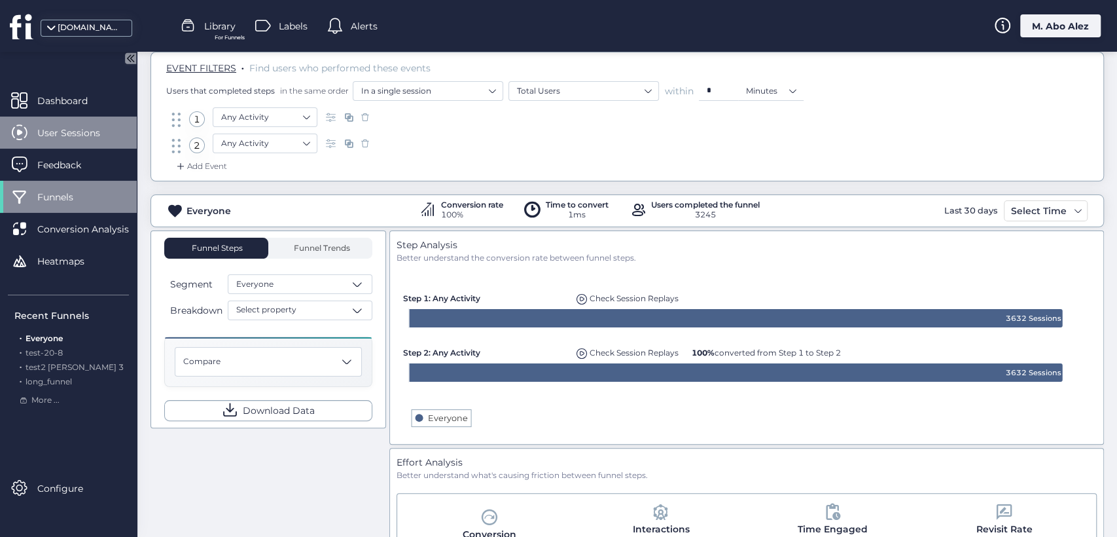
click at [94, 126] on span "User Sessions" at bounding box center [78, 133] width 82 height 14
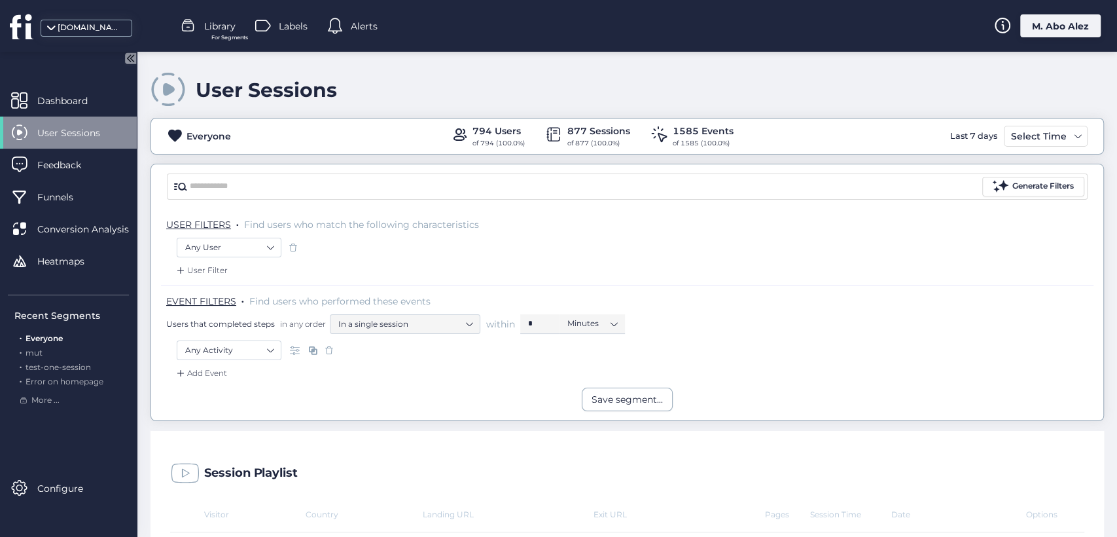
drag, startPoint x: 354, startPoint y: 95, endPoint x: 190, endPoint y: 90, distance: 164.3
click at [190, 90] on div "User Sessions" at bounding box center [626, 89] width 953 height 37
copy div "User Sessions"
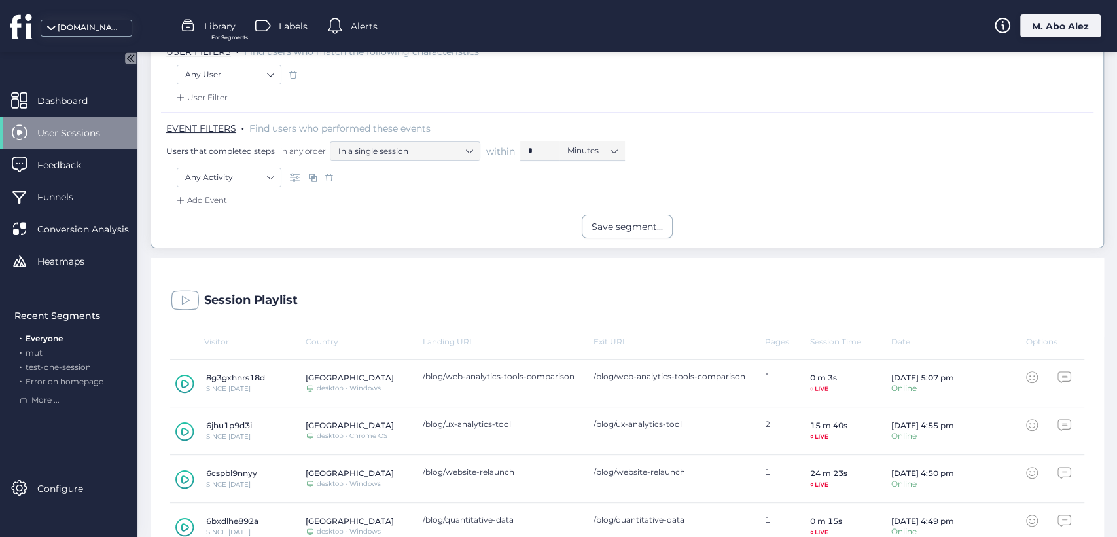
scroll to position [218, 0]
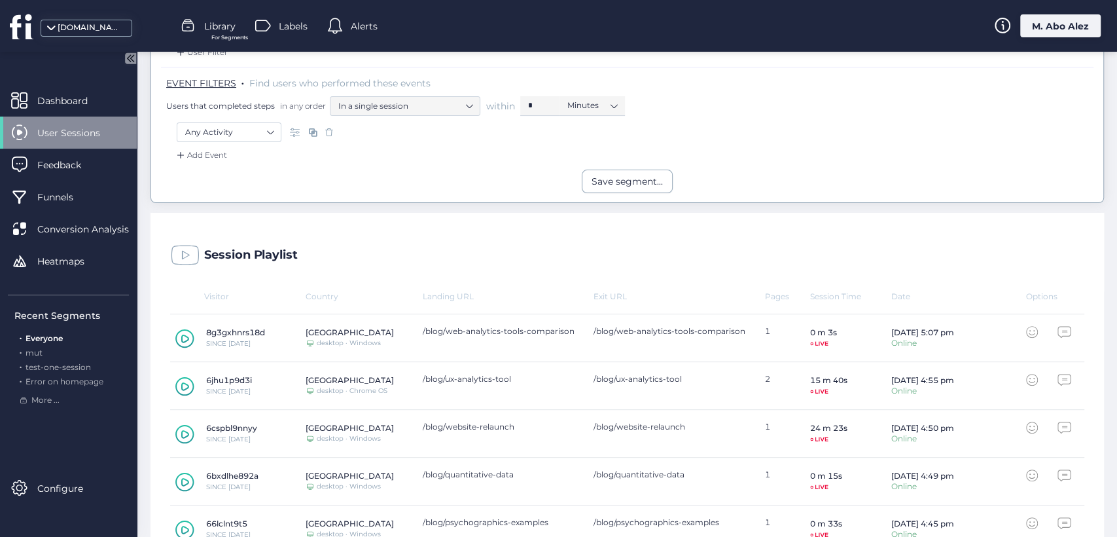
click at [188, 336] on icon at bounding box center [185, 338] width 8 height 9
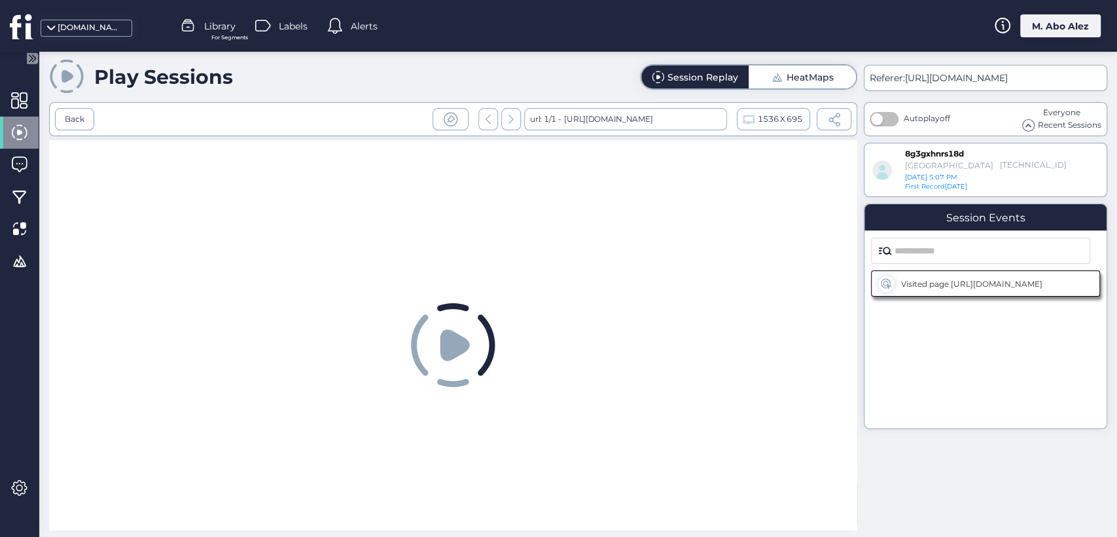
drag, startPoint x: 256, startPoint y: 79, endPoint x: 94, endPoint y: 85, distance: 161.7
click at [94, 85] on div "Play Sessions Session Replay HeatMaps" at bounding box center [453, 76] width 808 height 37
copy div "Play Sessions"
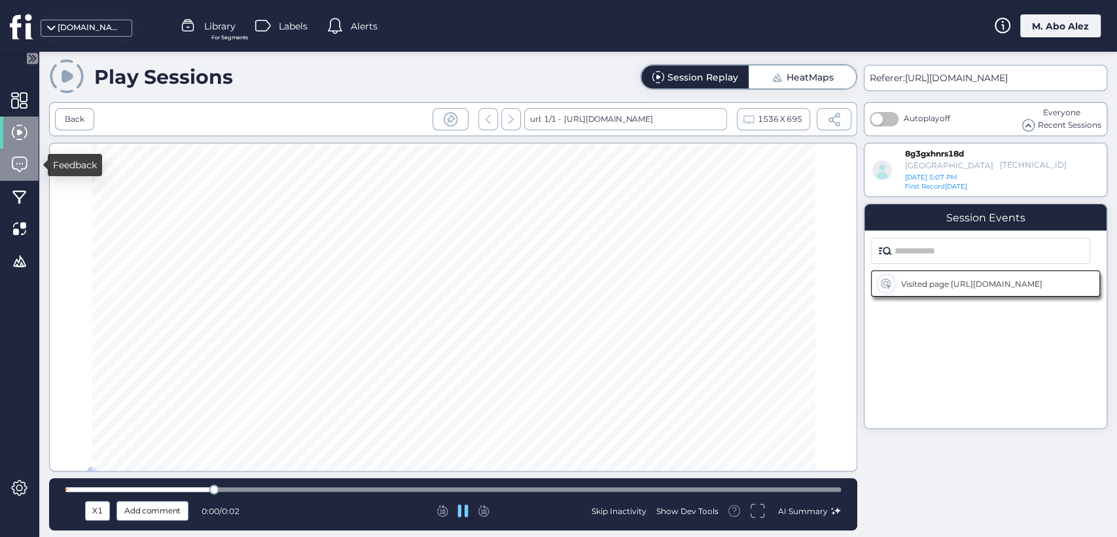
click at [9, 173] on div at bounding box center [19, 165] width 39 height 32
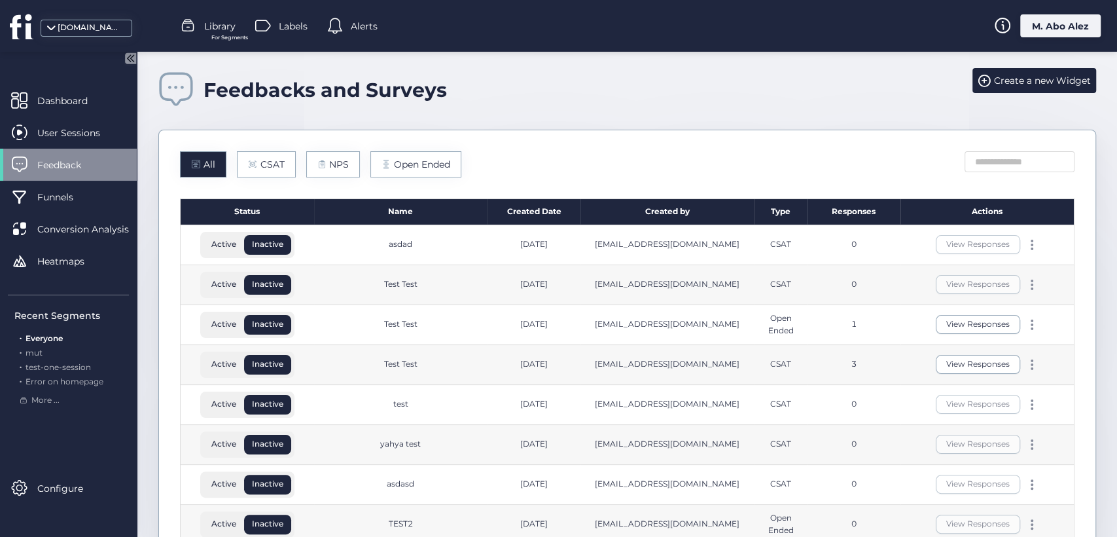
click at [982, 342] on div "View Responses" at bounding box center [986, 325] width 173 height 40
click at [976, 321] on button "View Responses" at bounding box center [978, 324] width 84 height 19
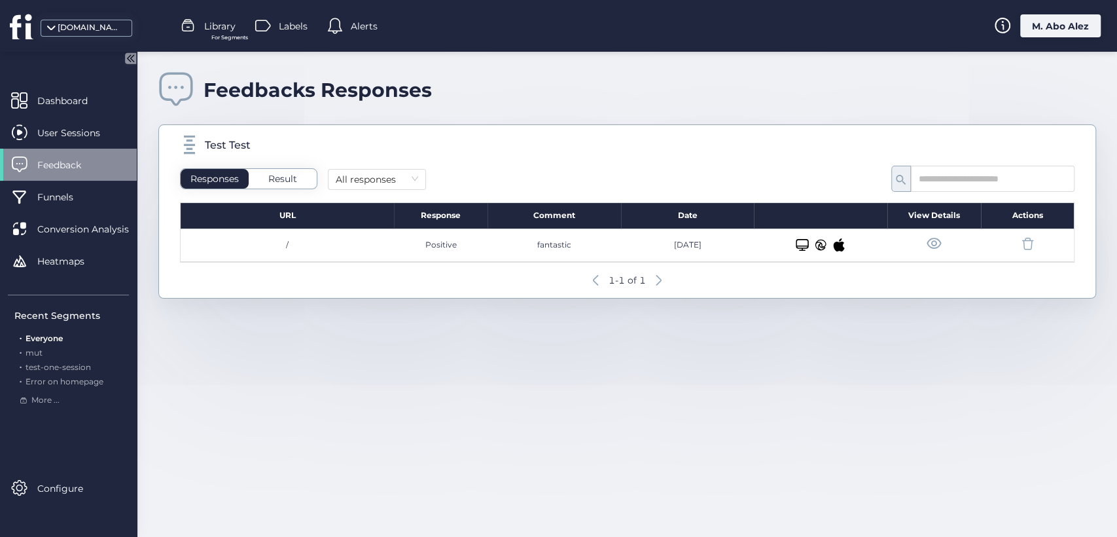
click at [937, 237] on span at bounding box center [934, 244] width 16 height 16
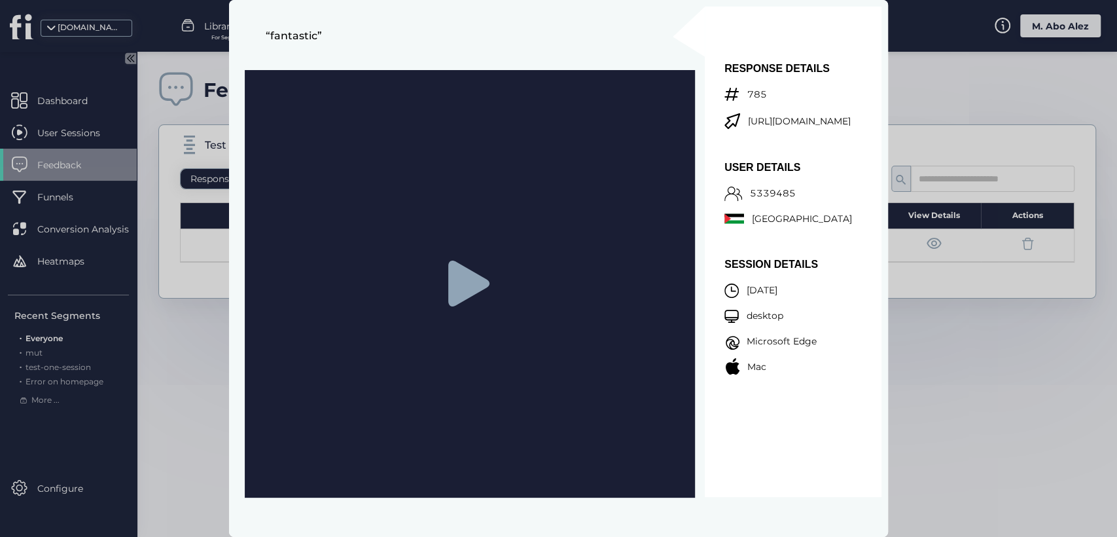
click at [449, 283] on icon at bounding box center [468, 283] width 41 height 46
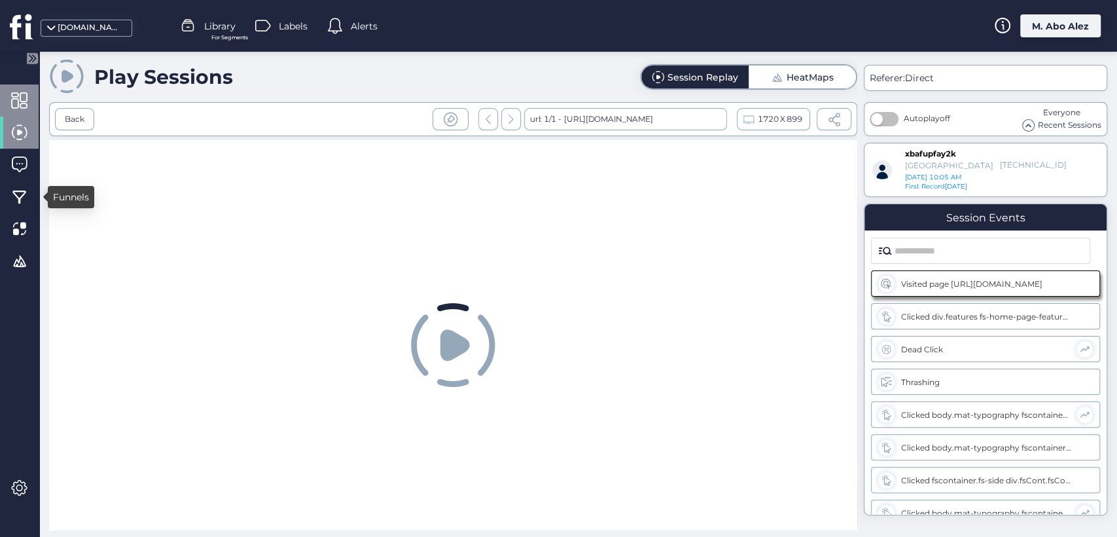
click at [23, 107] on span at bounding box center [19, 100] width 16 height 16
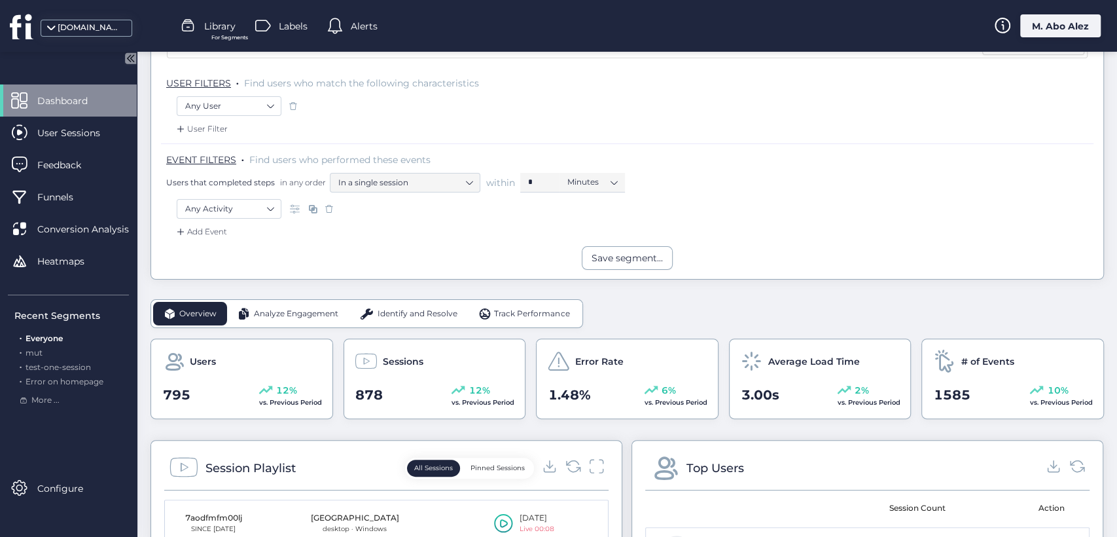
scroll to position [145, 0]
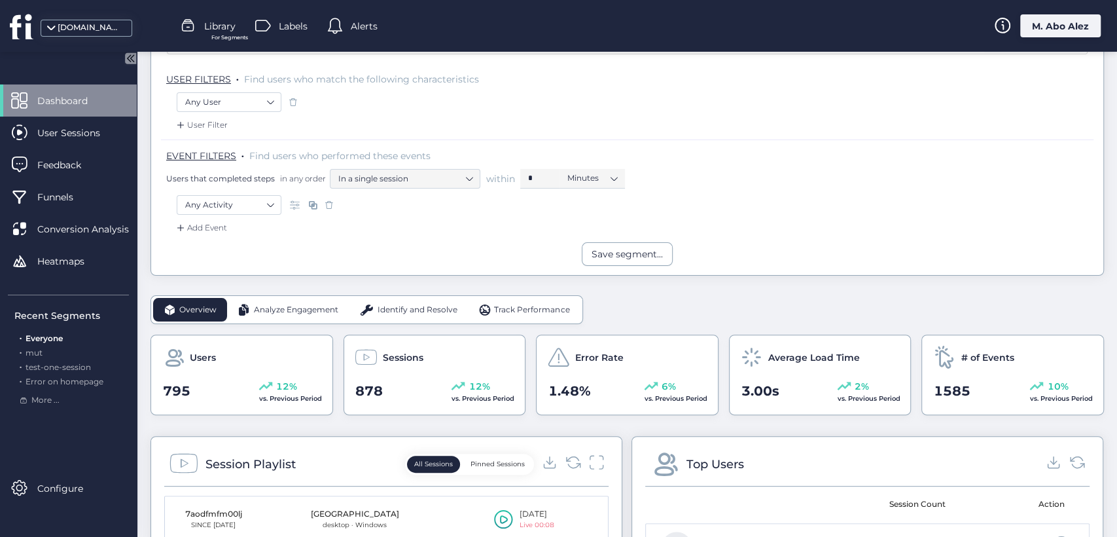
click at [310, 306] on span "Analyze Engagement" at bounding box center [296, 310] width 84 height 12
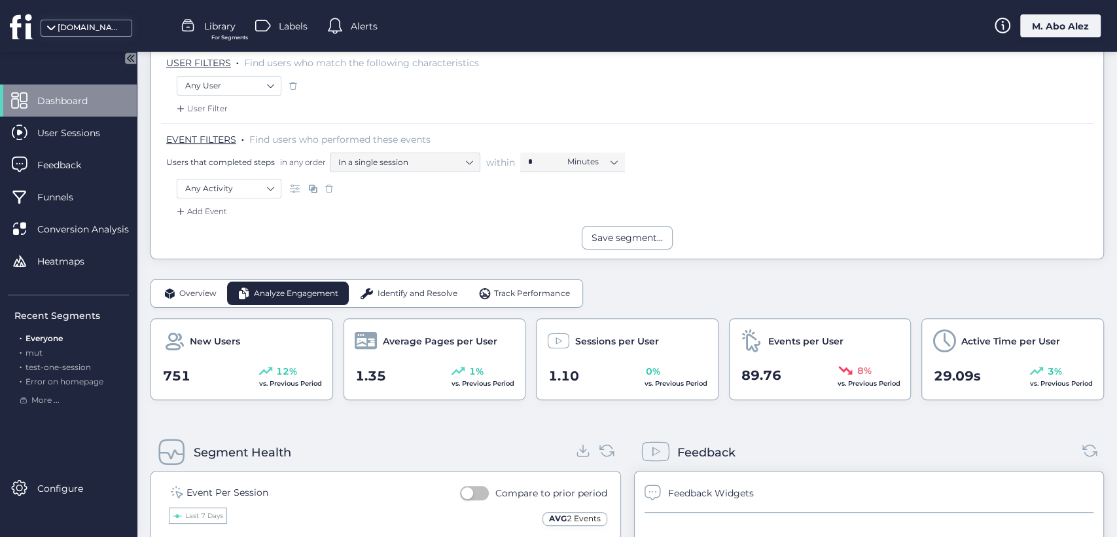
scroll to position [43, 0]
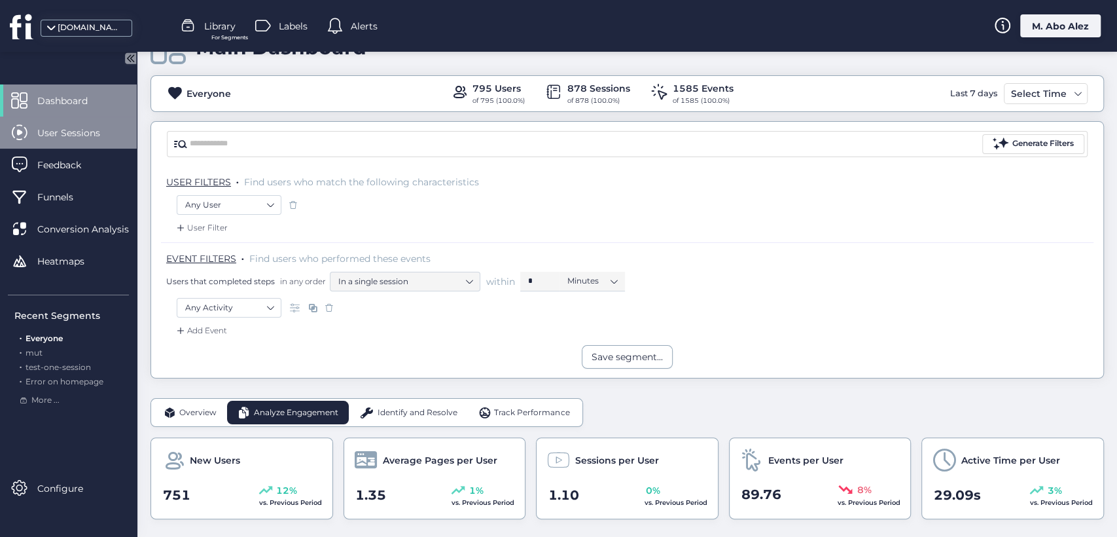
click at [81, 139] on span "User Sessions" at bounding box center [78, 133] width 82 height 14
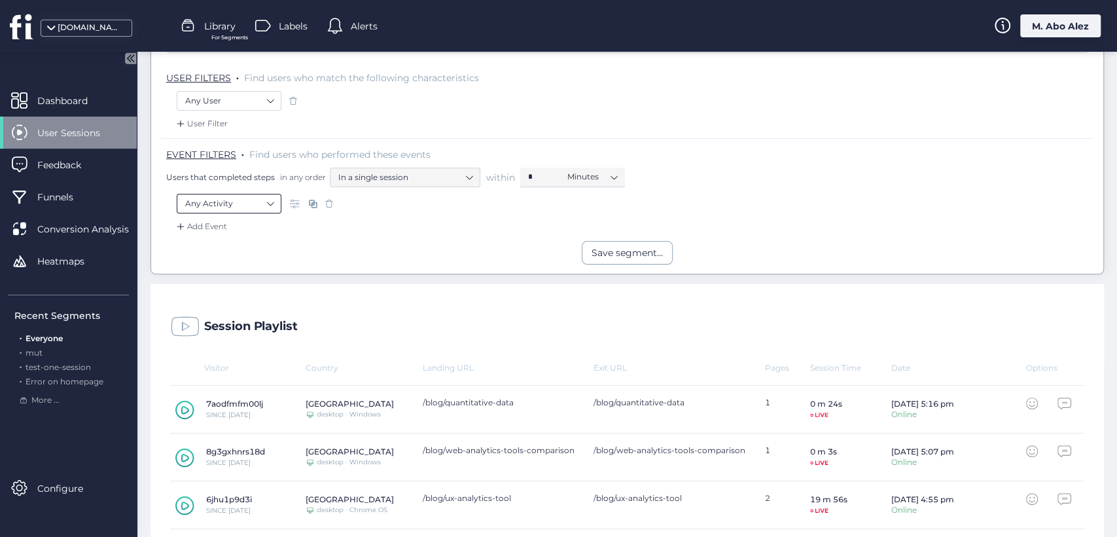
scroll to position [334, 0]
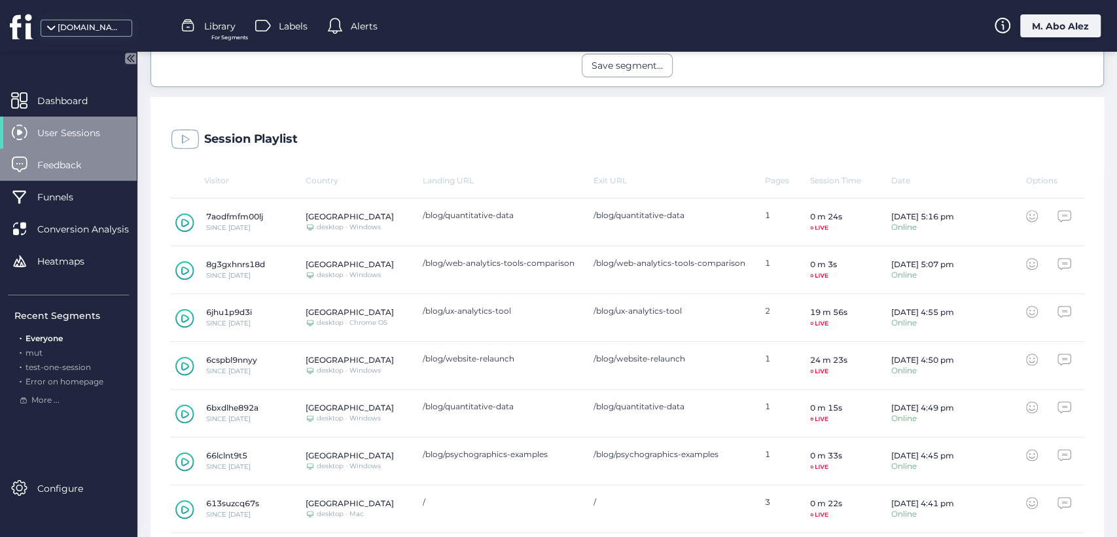
click at [92, 169] on span "Feedback" at bounding box center [68, 165] width 63 height 14
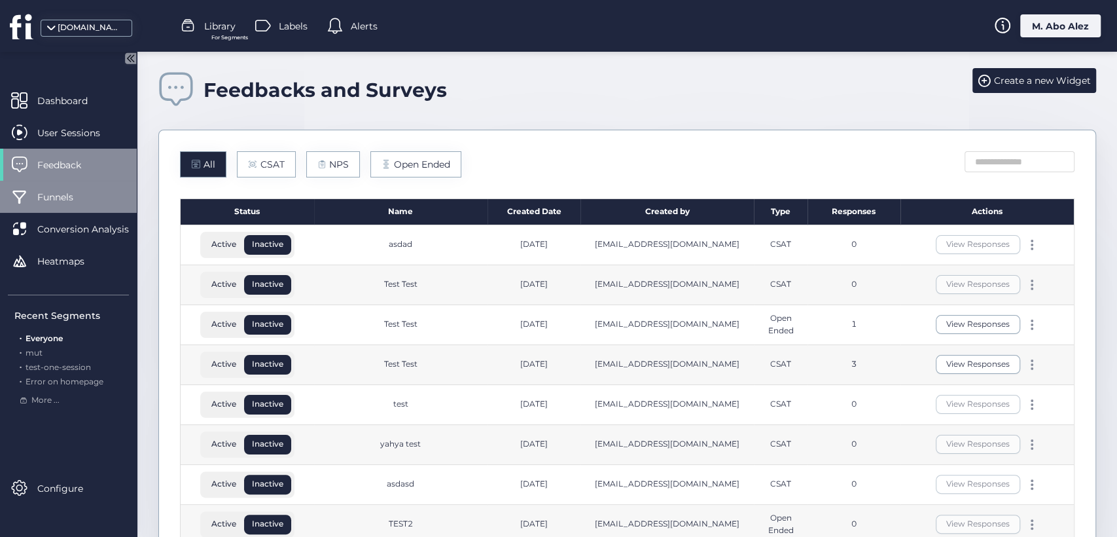
click at [71, 198] on span "Funnels" at bounding box center [65, 197] width 56 height 14
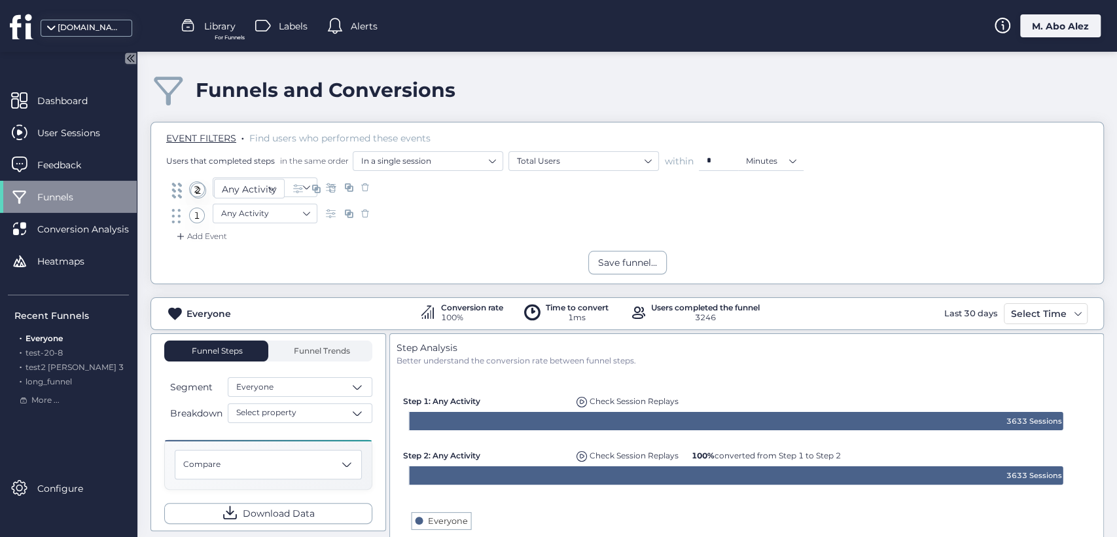
drag, startPoint x: 198, startPoint y: 220, endPoint x: 199, endPoint y: 191, distance: 28.8
click at [97, 90] on div "Dashboard" at bounding box center [68, 100] width 137 height 32
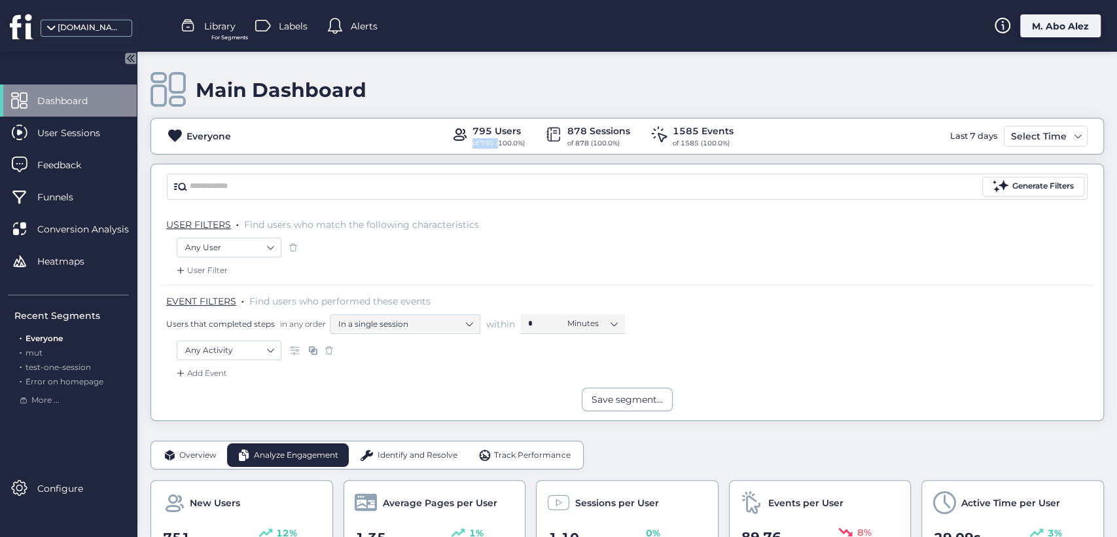
drag, startPoint x: 468, startPoint y: 145, endPoint x: 493, endPoint y: 143, distance: 24.3
click at [493, 143] on div "of 795 (100.0%)" at bounding box center [498, 143] width 52 height 10
click at [503, 143] on div "of 795 (100.0%)" at bounding box center [498, 143] width 52 height 10
click at [591, 143] on div "of 878 (100.0%)" at bounding box center [598, 143] width 63 height 10
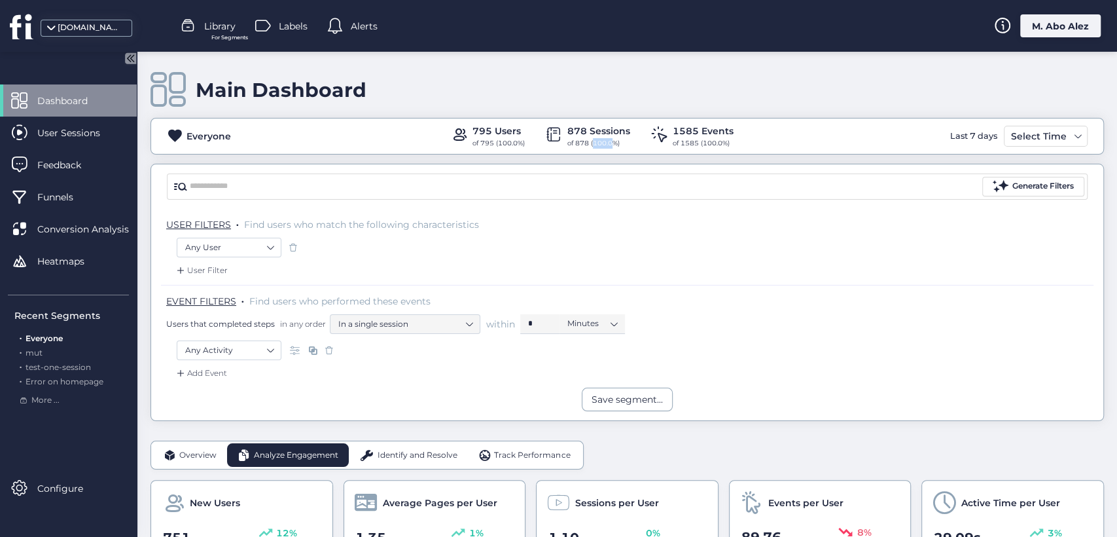
click at [591, 143] on div "of 878 (100.0%)" at bounding box center [598, 143] width 63 height 10
click at [705, 143] on div "of 1585 (100.0%)" at bounding box center [703, 143] width 61 height 10
click at [258, 220] on span "Find users who match the following characteristics" at bounding box center [361, 225] width 235 height 12
click at [236, 222] on p "USER FILTERS . Find users who match the following characteristics" at bounding box center [629, 224] width 927 height 13
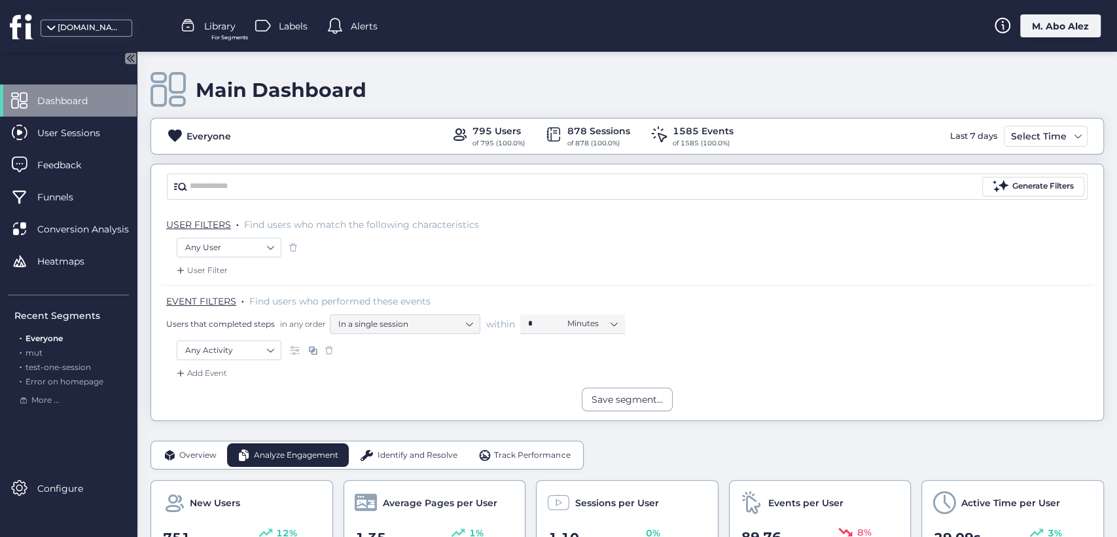
click at [236, 222] on span "." at bounding box center [237, 222] width 3 height 13
click at [237, 222] on span "." at bounding box center [237, 222] width 3 height 13
click at [242, 224] on p "USER FILTERS . Find users who match the following characteristics" at bounding box center [629, 224] width 927 height 13
click at [78, 264] on span "Heatmaps" at bounding box center [70, 261] width 67 height 14
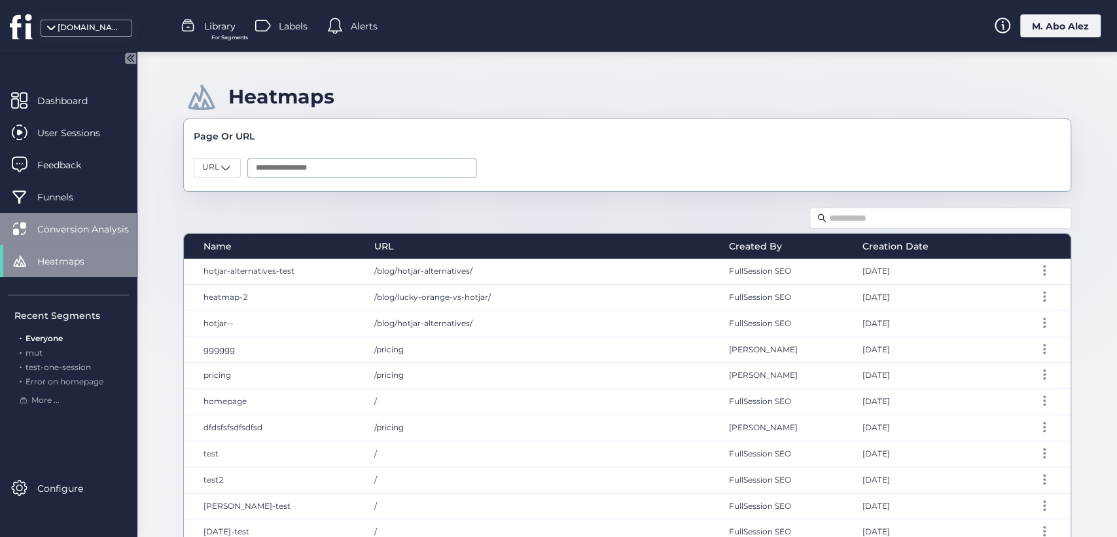
click at [90, 237] on div "Conversion Analysis" at bounding box center [68, 229] width 137 height 32
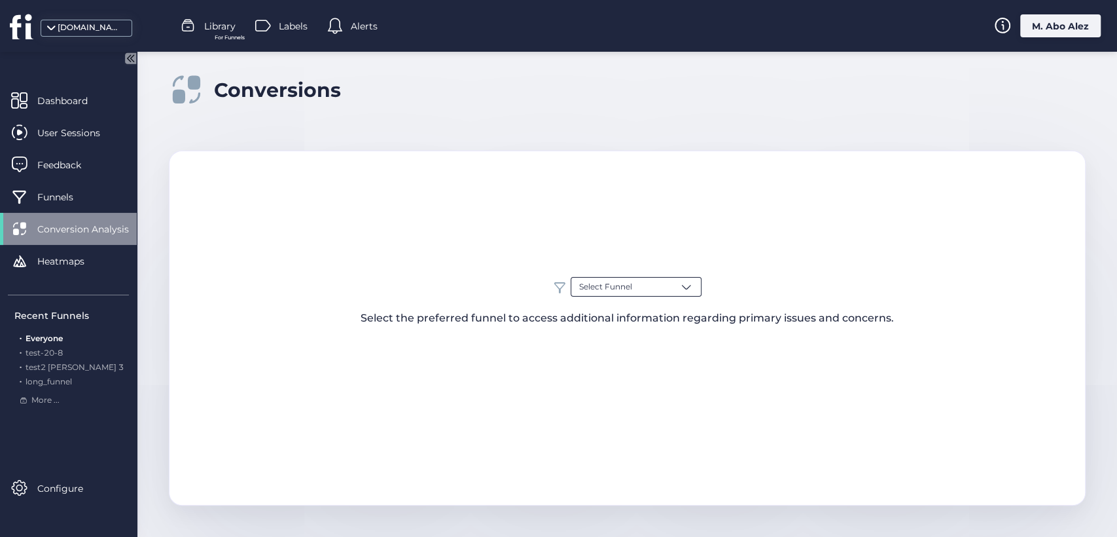
click at [605, 285] on span "Select Funnel" at bounding box center [605, 287] width 53 height 12
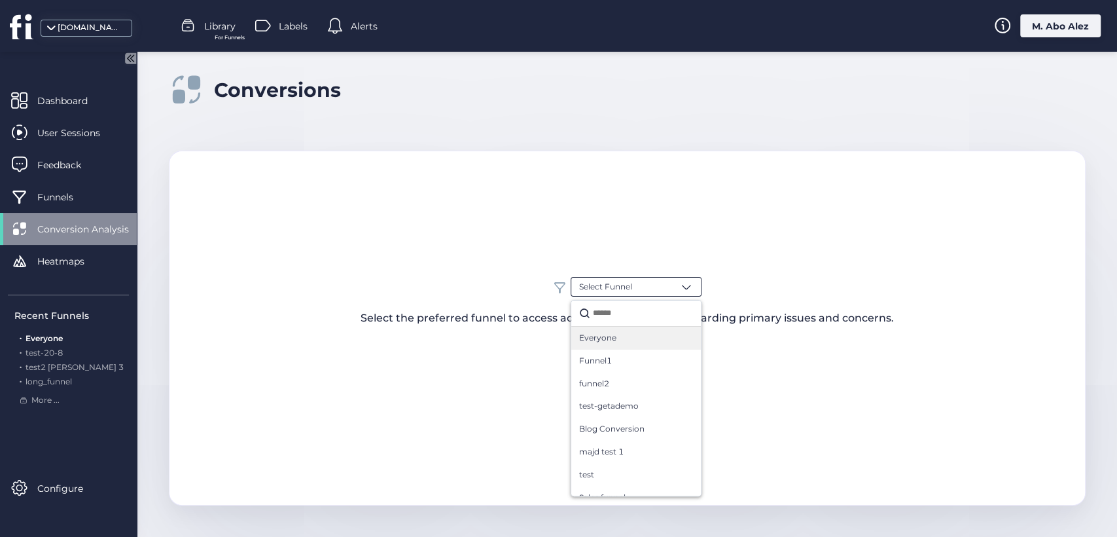
click at [607, 341] on span "Everyone" at bounding box center [597, 338] width 37 height 12
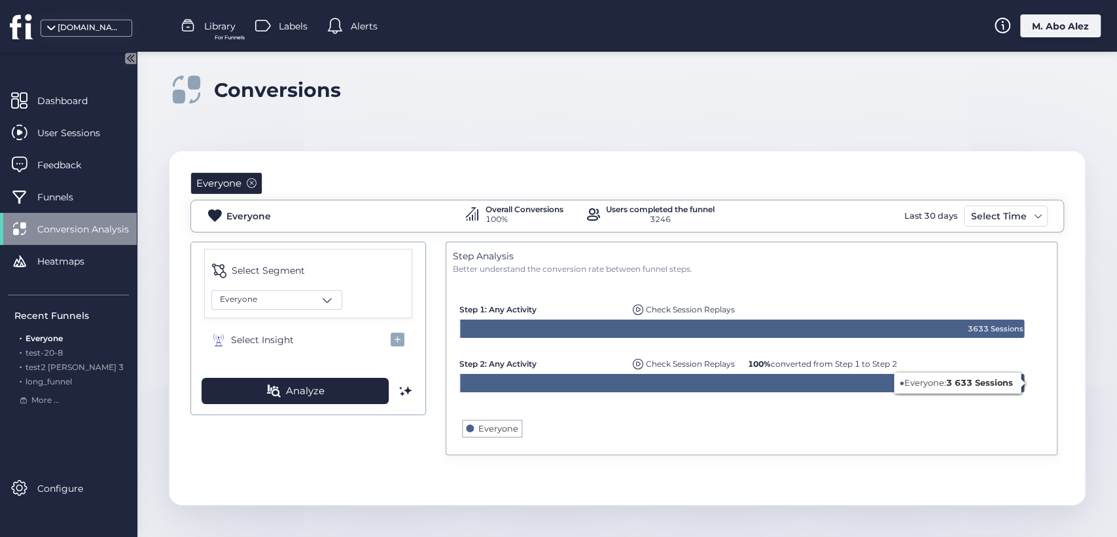
click at [531, 467] on div "Everyone Everyone Overall Conversions 100% Users completed the funnel 3246 Last…" at bounding box center [626, 315] width 915 height 328
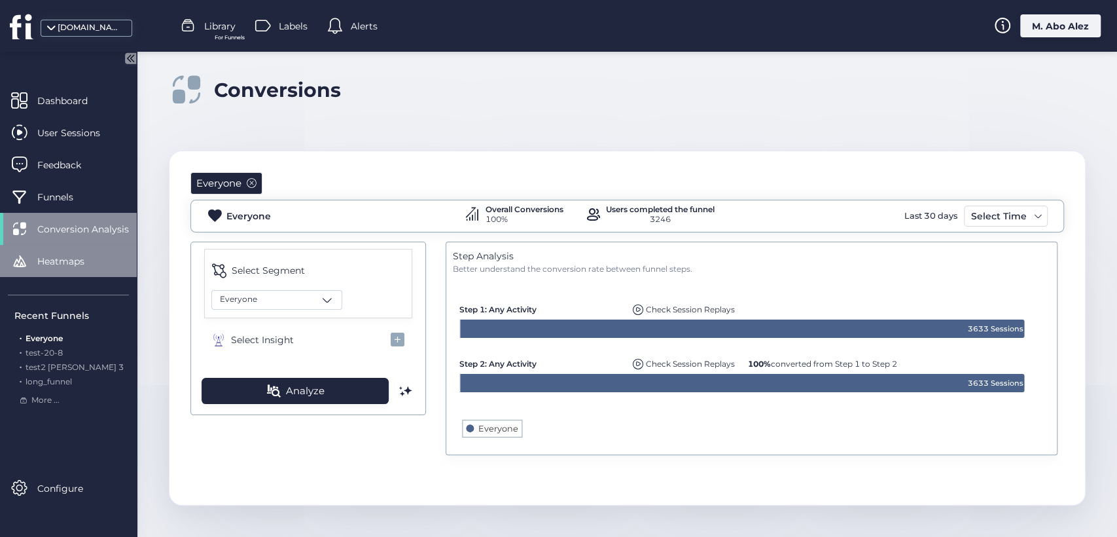
click at [77, 260] on span "Heatmaps" at bounding box center [70, 261] width 67 height 14
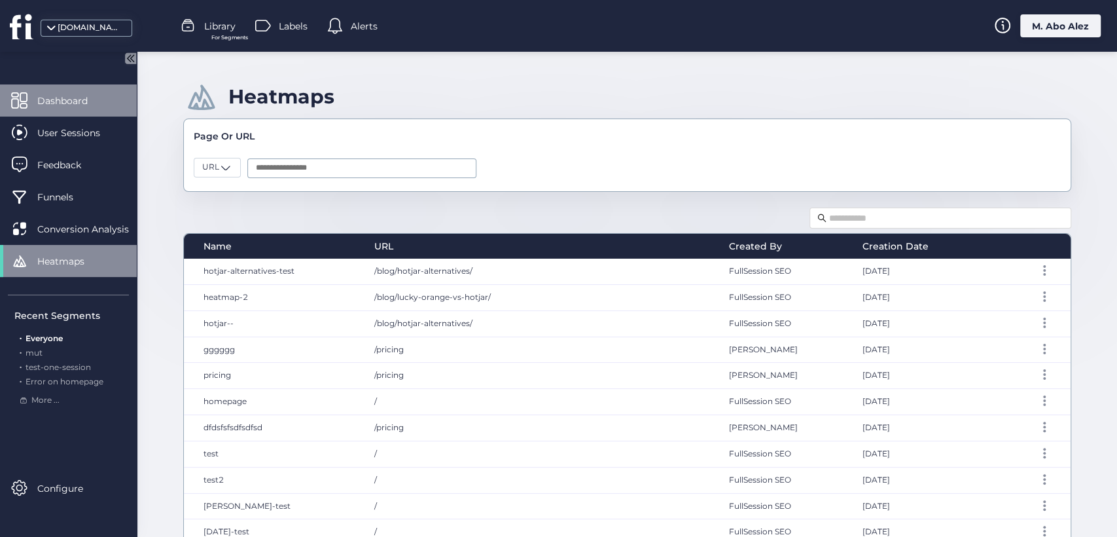
click at [94, 91] on div "Dashboard" at bounding box center [68, 100] width 137 height 32
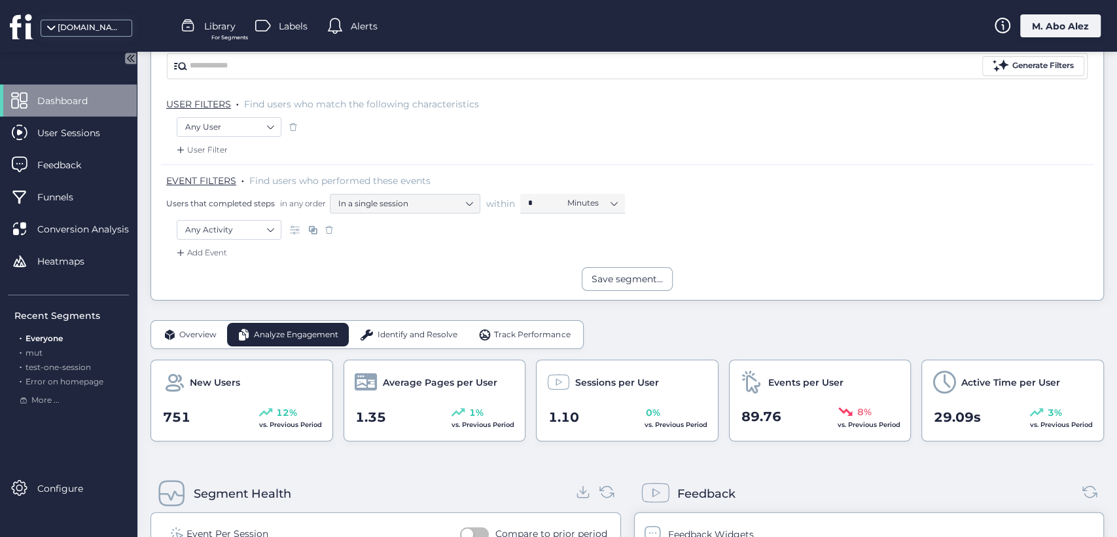
scroll to position [145, 0]
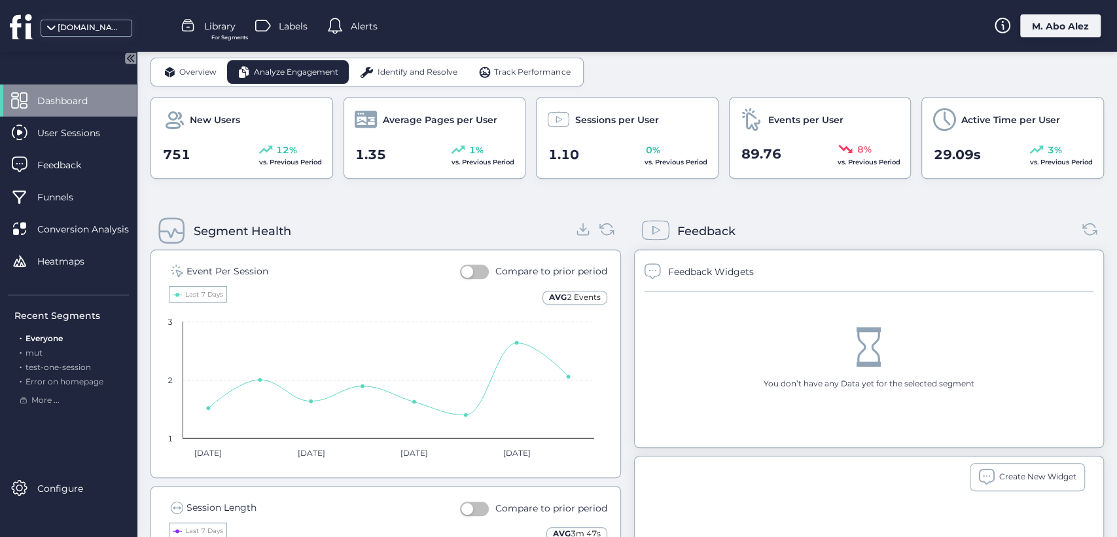
scroll to position [188, 0]
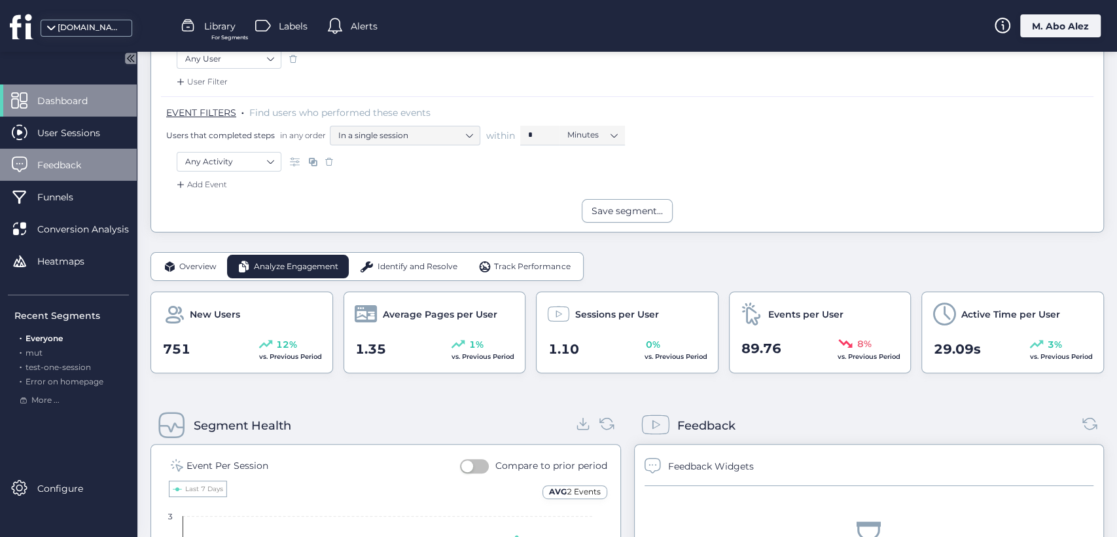
click at [85, 154] on div "Feedback" at bounding box center [68, 165] width 137 height 32
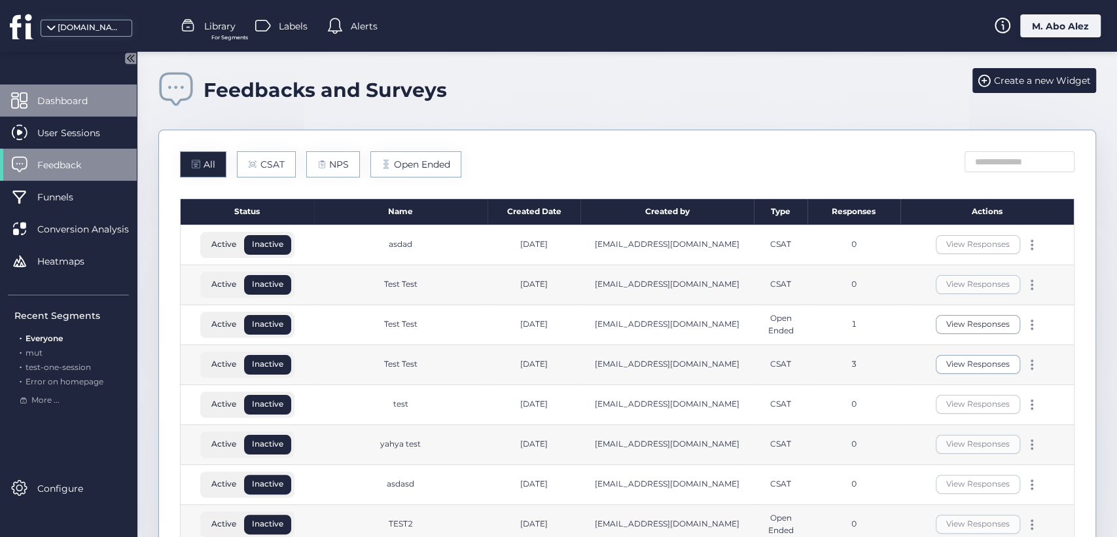
click at [118, 88] on div "Dashboard" at bounding box center [68, 100] width 137 height 32
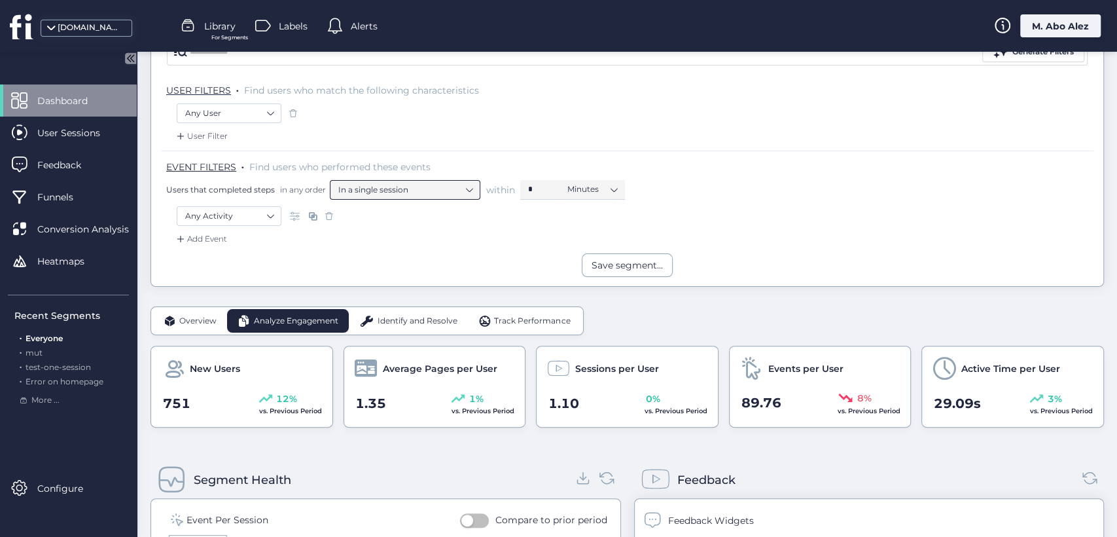
scroll to position [73, 0]
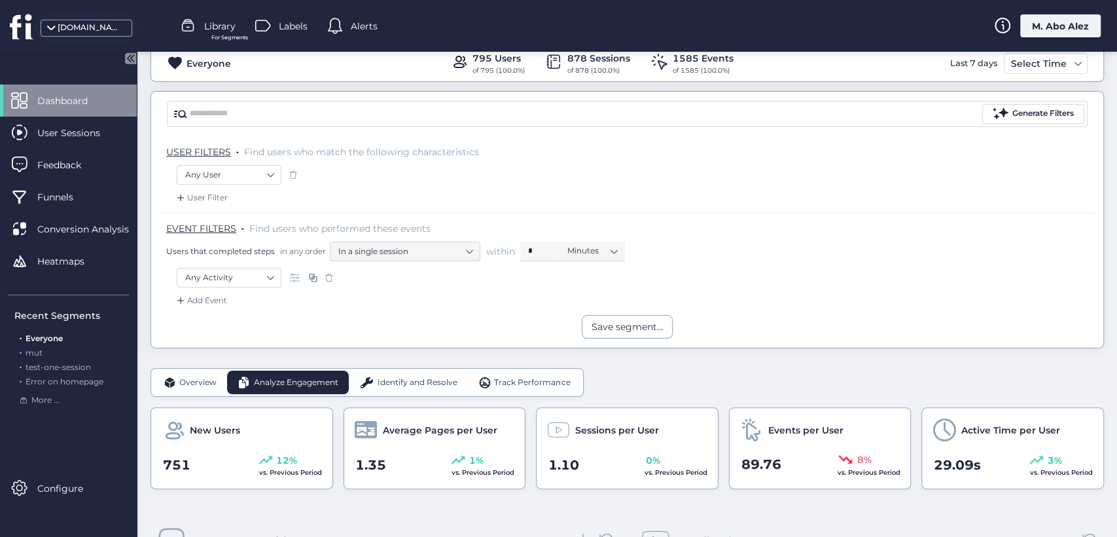
click at [1047, 20] on div "M. Abo Alez" at bounding box center [1060, 25] width 80 height 23
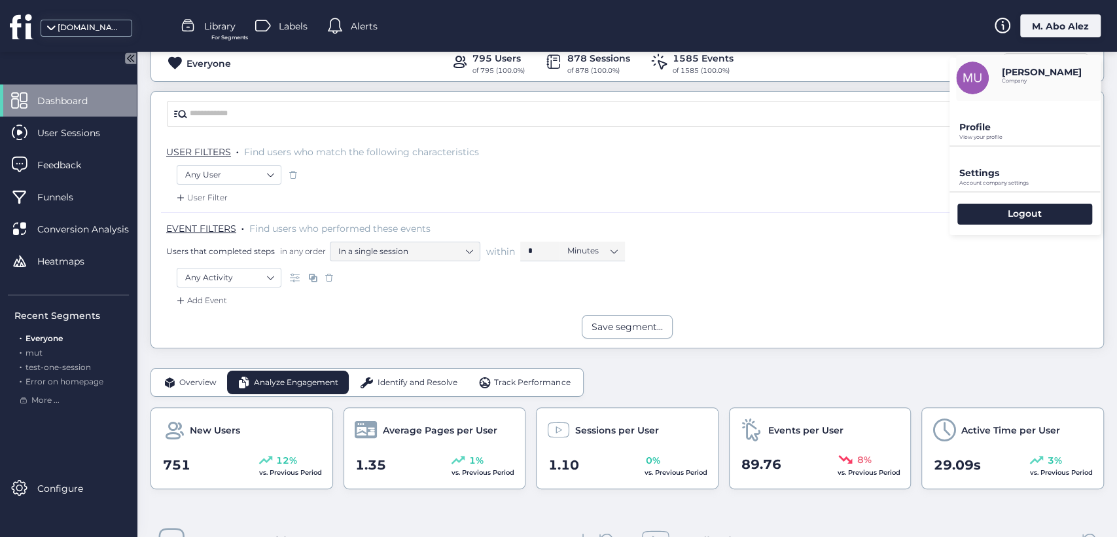
click at [975, 129] on p "Profile" at bounding box center [1029, 127] width 141 height 12
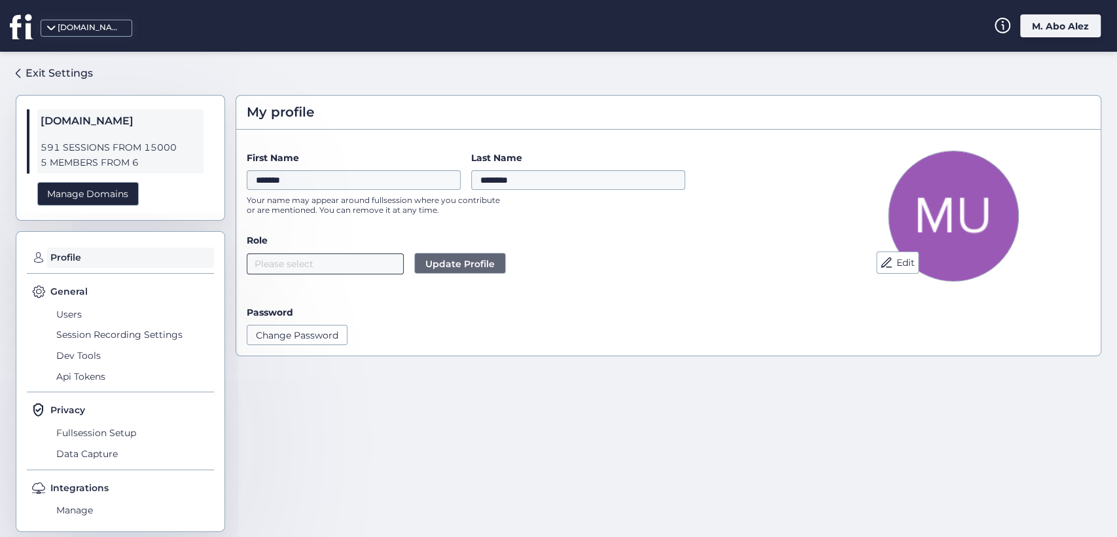
click at [345, 266] on nz-select-top-control "Please select" at bounding box center [325, 263] width 157 height 21
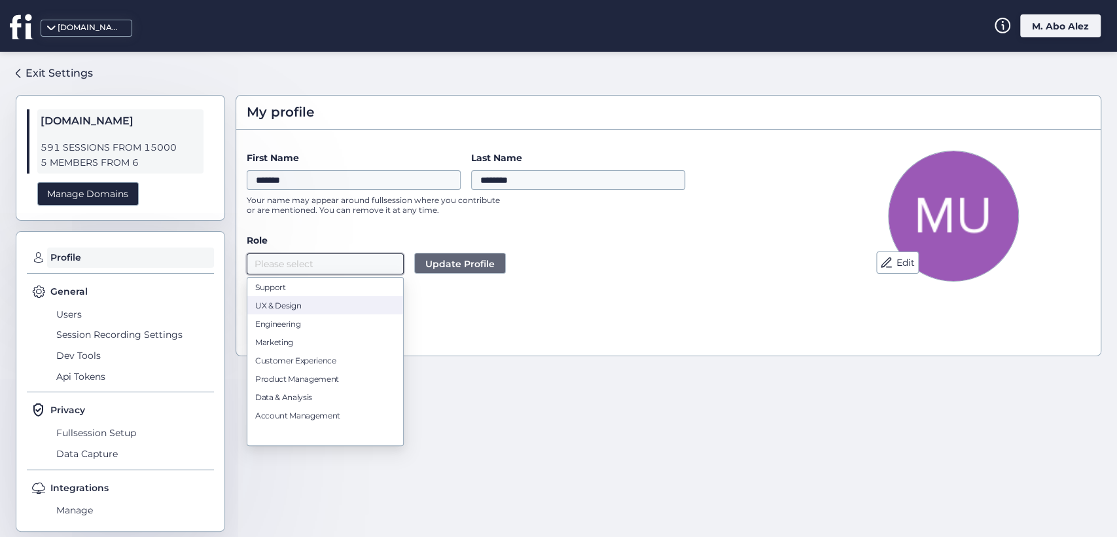
click at [293, 304] on div "UX & Design" at bounding box center [325, 305] width 140 height 10
click at [49, 69] on div "Exit Settings" at bounding box center [59, 73] width 67 height 16
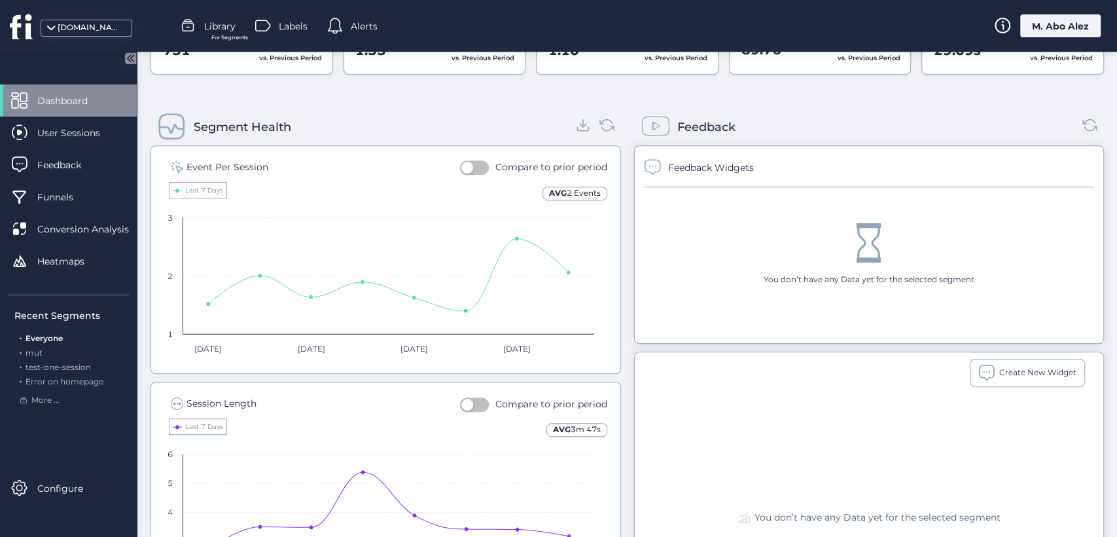
scroll to position [479, 0]
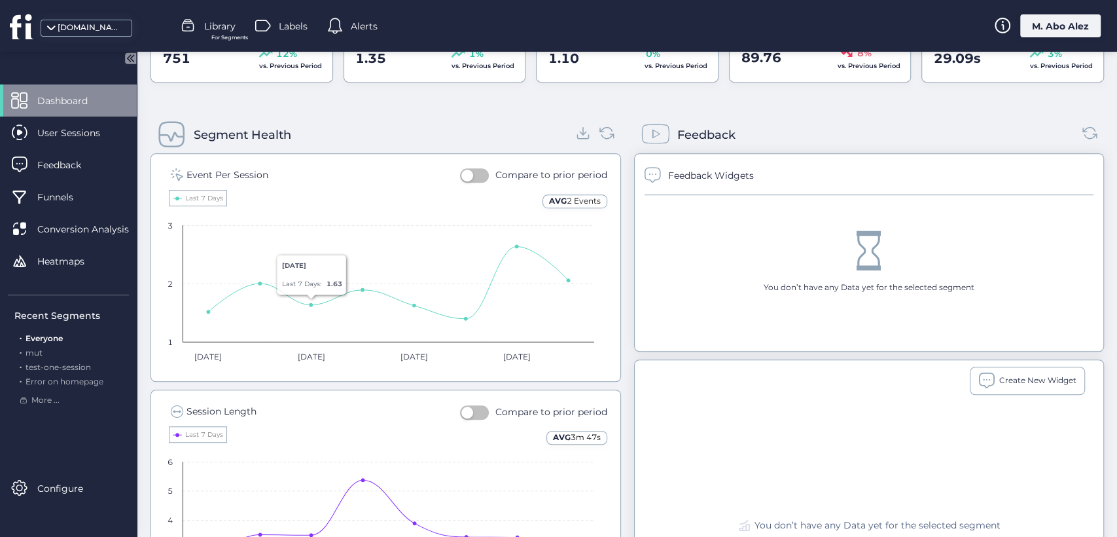
click at [467, 174] on span "button" at bounding box center [467, 175] width 12 height 12
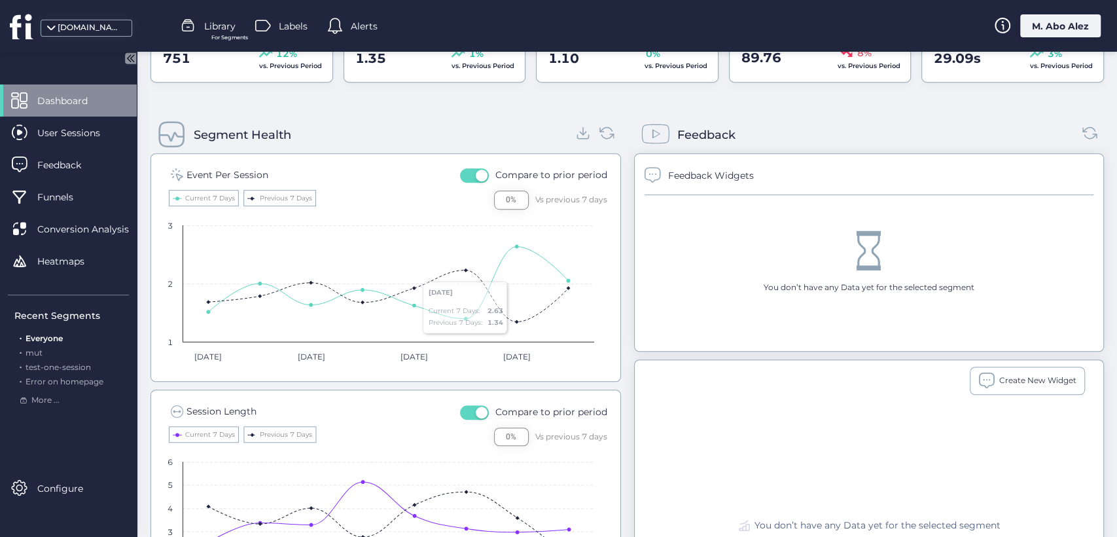
click at [466, 408] on button "button" at bounding box center [474, 412] width 29 height 14
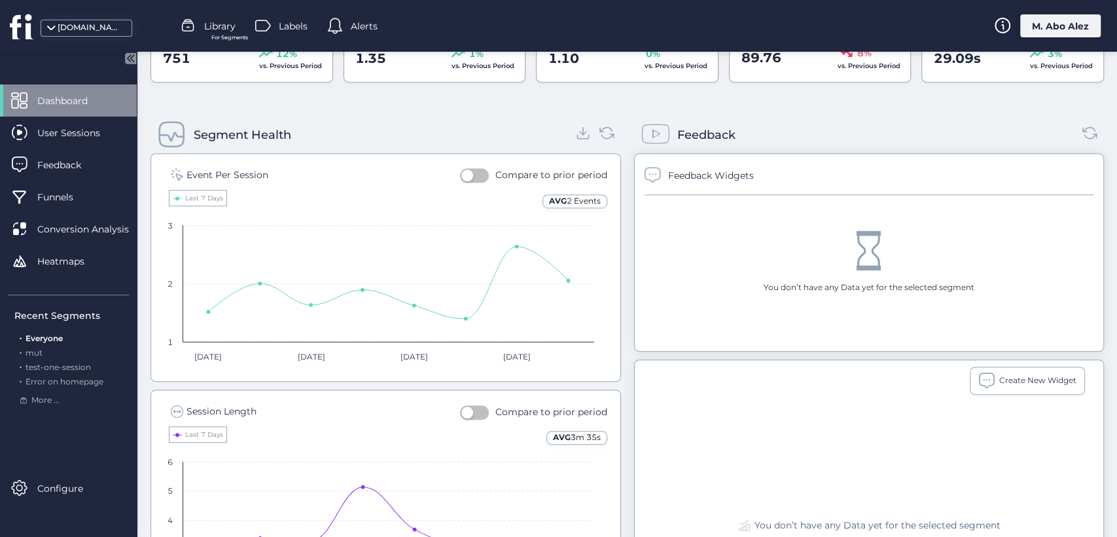
click at [481, 411] on button "button" at bounding box center [474, 412] width 29 height 14
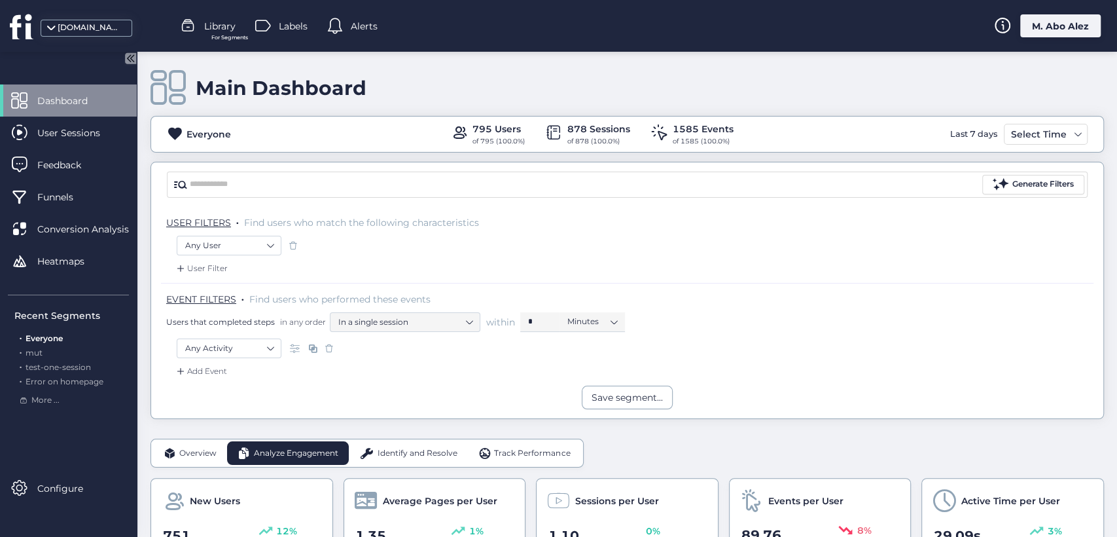
scroll to position [0, 0]
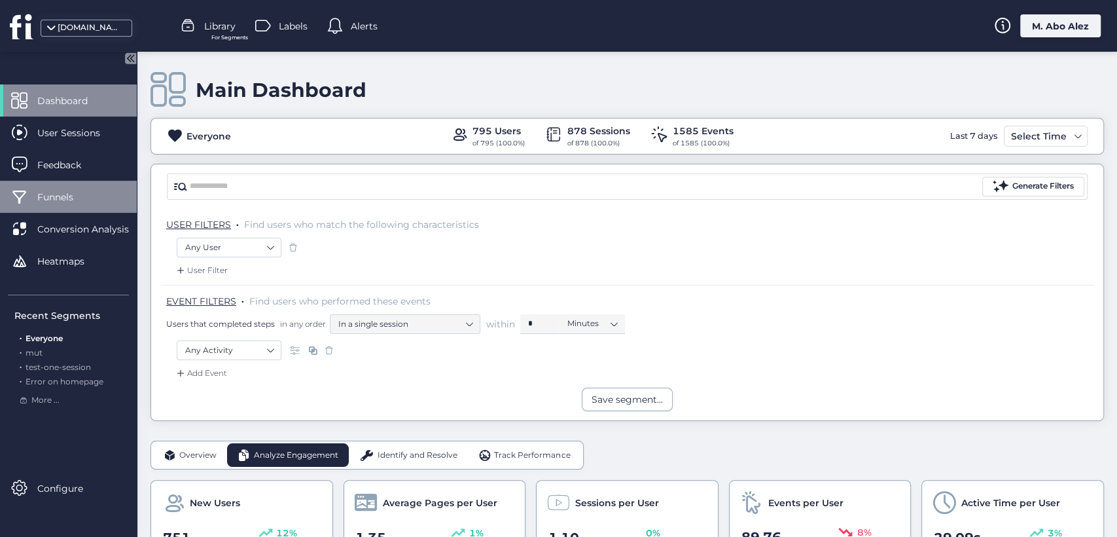
click at [99, 203] on div "Funnels" at bounding box center [68, 197] width 137 height 32
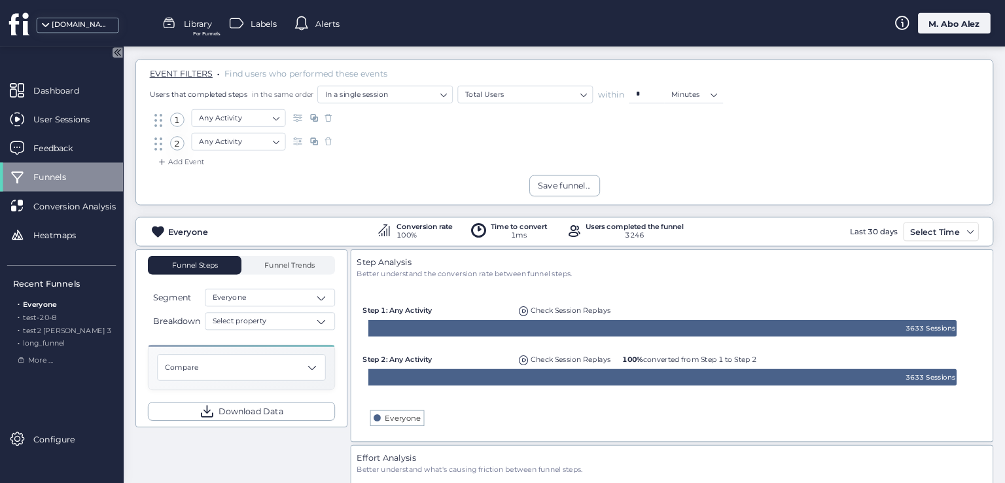
scroll to position [145, 0]
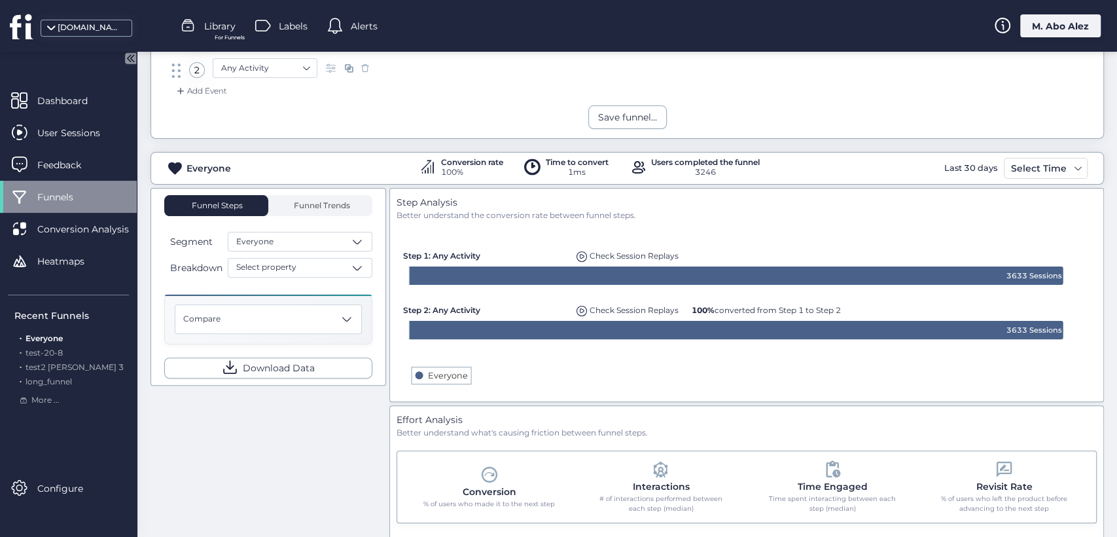
click at [717, 308] on span "100% converted from Step 1 to Step 2" at bounding box center [766, 310] width 149 height 10
click at [612, 311] on span "Check Session Replays" at bounding box center [634, 310] width 89 height 10
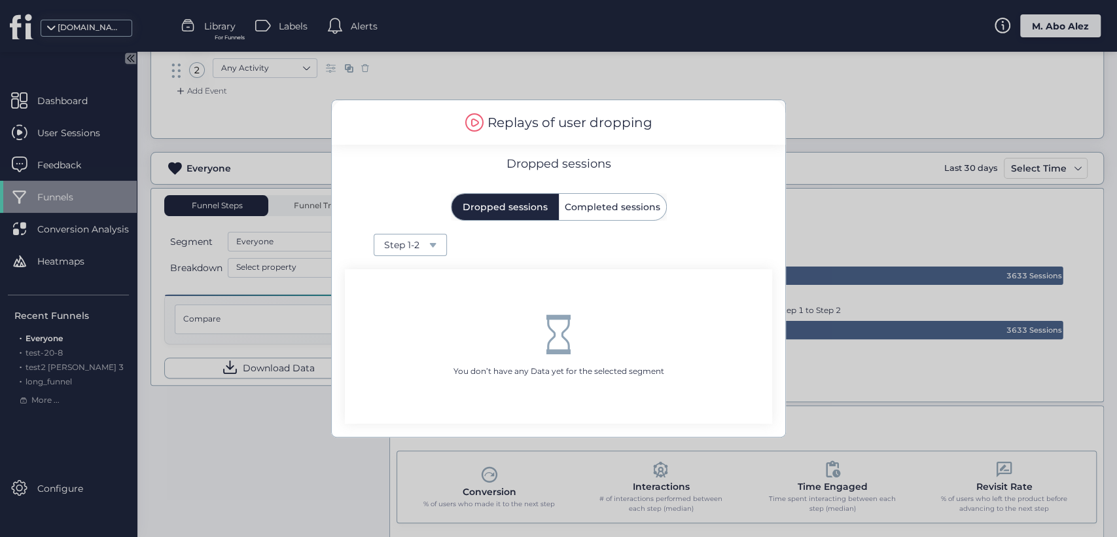
click at [585, 218] on span "Completed sessions" at bounding box center [613, 207] width 96 height 26
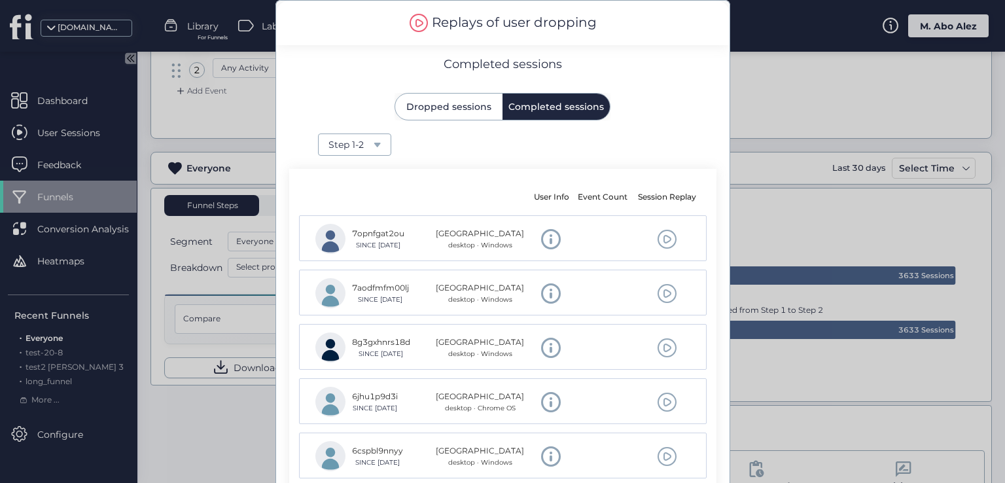
click at [237, 415] on div at bounding box center [502, 241] width 1005 height 483
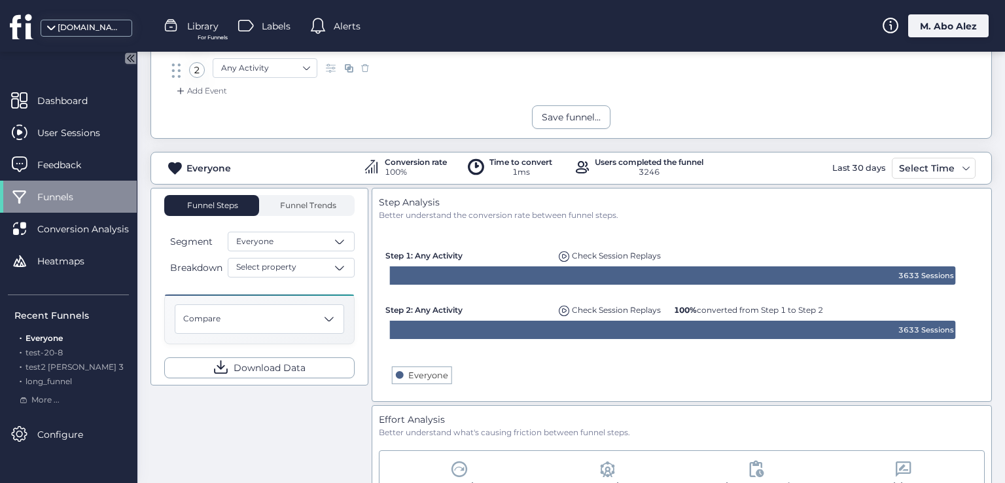
click at [615, 305] on span "Check Session Replays" at bounding box center [616, 310] width 89 height 10
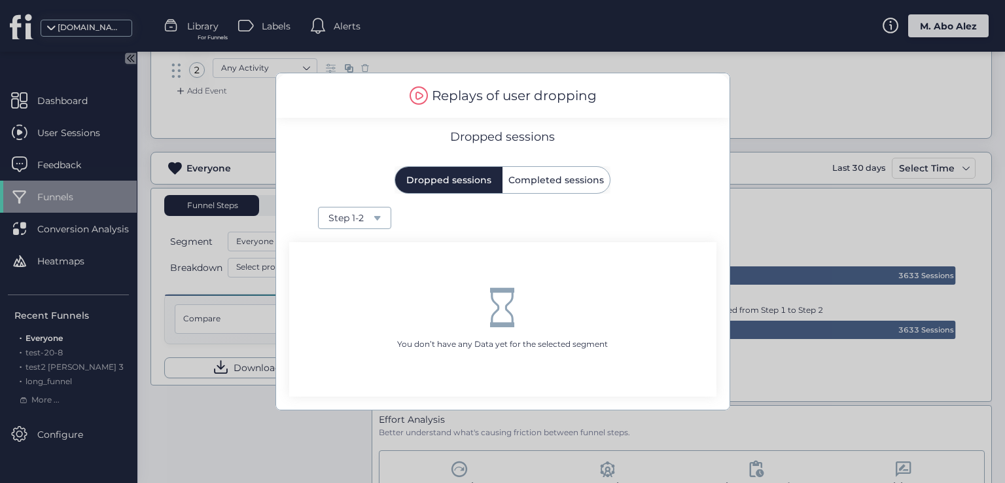
click at [175, 435] on div at bounding box center [502, 241] width 1005 height 483
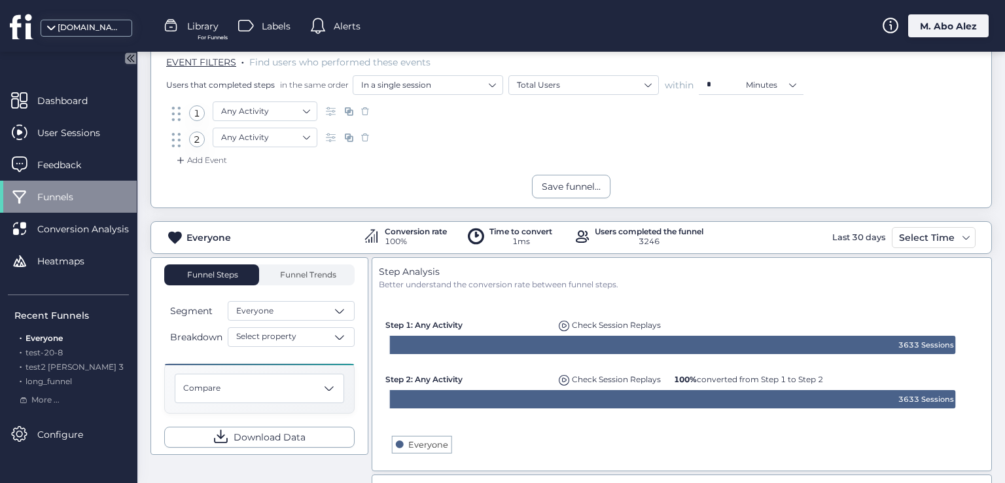
scroll to position [0, 0]
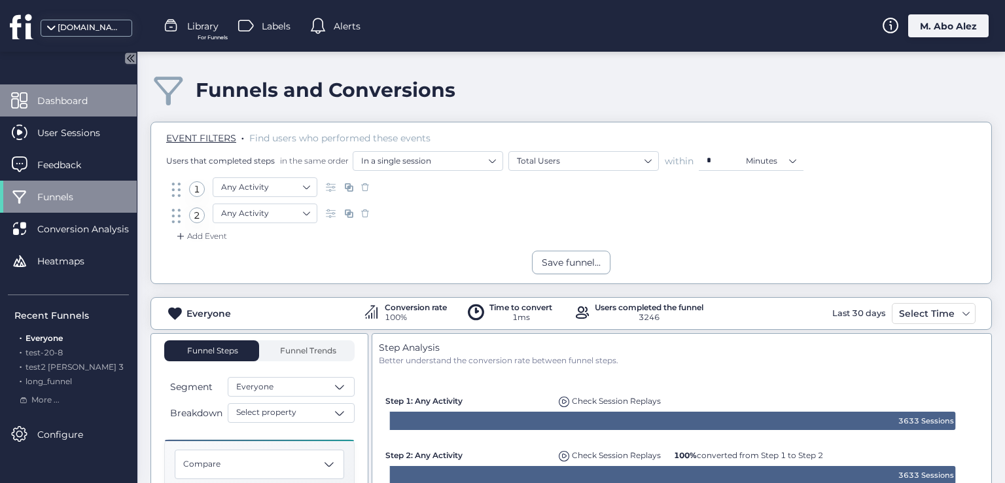
click at [103, 111] on div "Dashboard" at bounding box center [68, 100] width 137 height 32
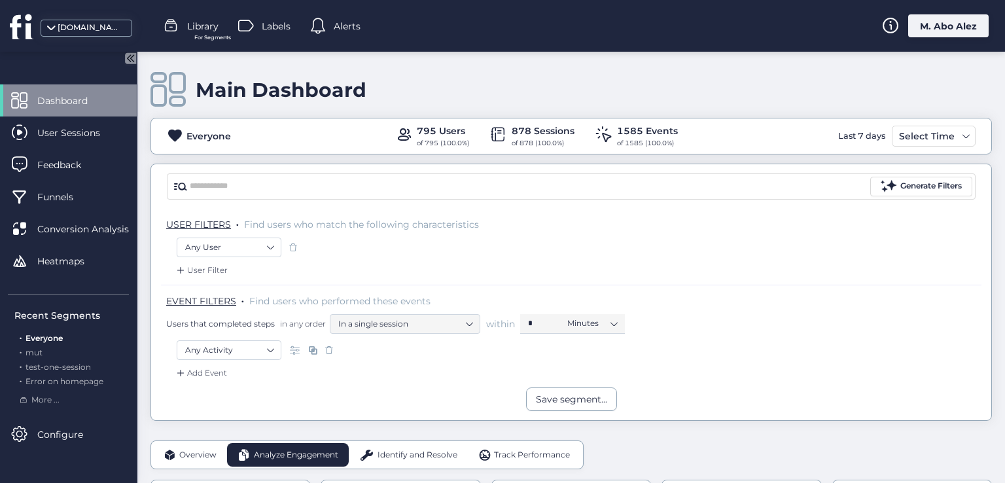
click at [132, 60] on icon at bounding box center [131, 58] width 3 height 7
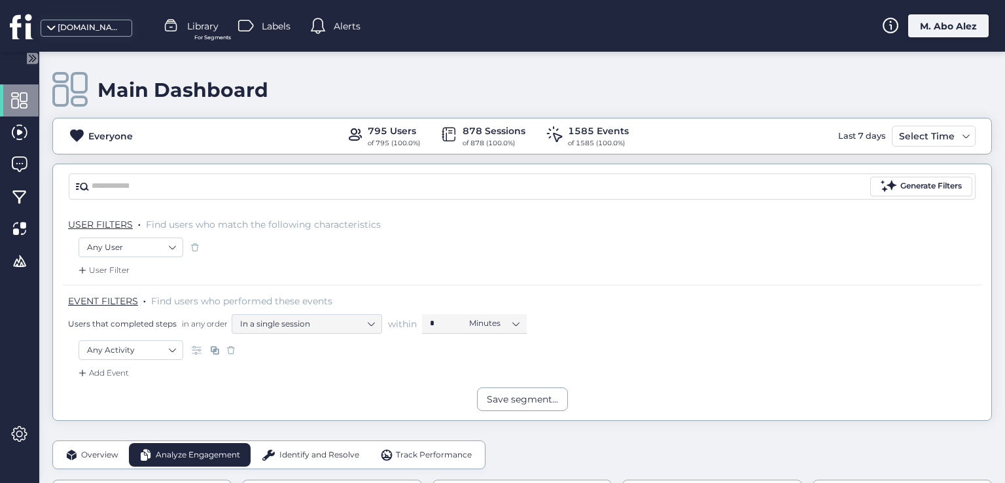
click at [32, 62] on icon at bounding box center [32, 57] width 11 height 11
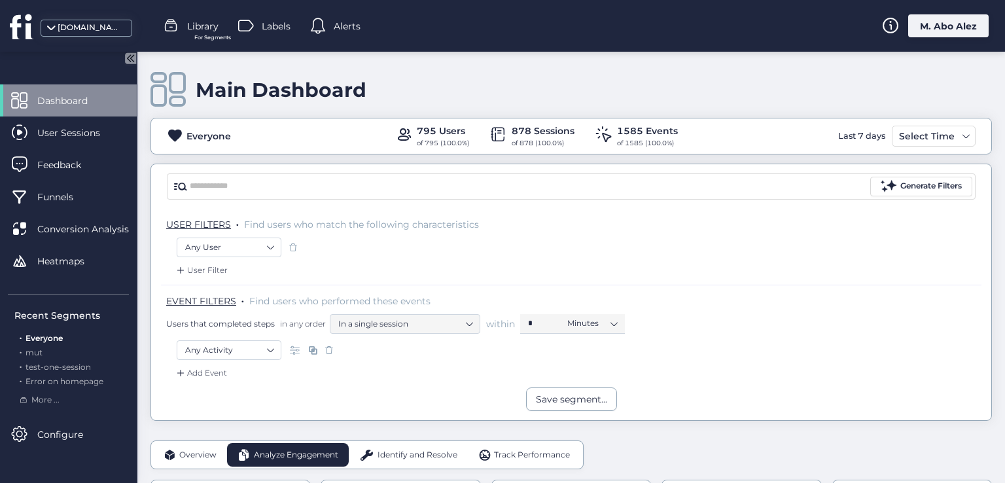
click at [135, 59] on icon at bounding box center [130, 57] width 11 height 11
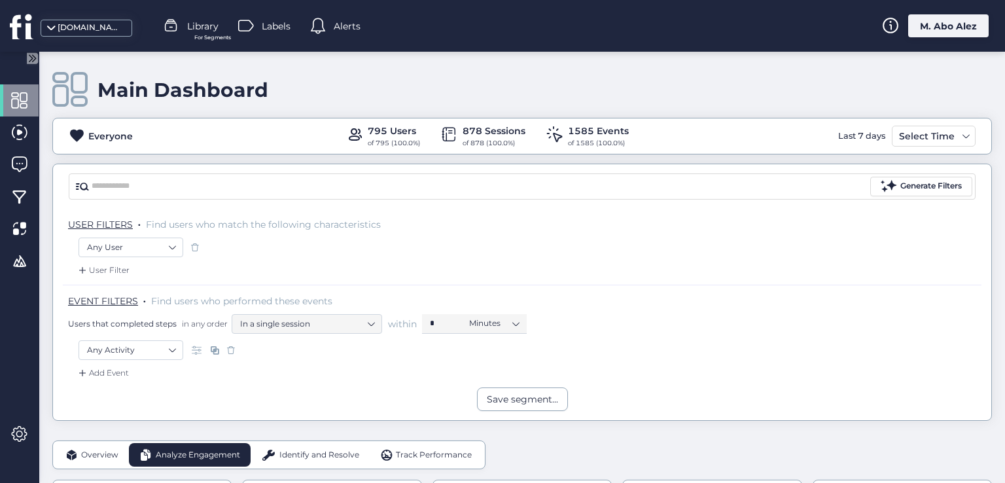
click at [34, 60] on icon at bounding box center [32, 57] width 11 height 11
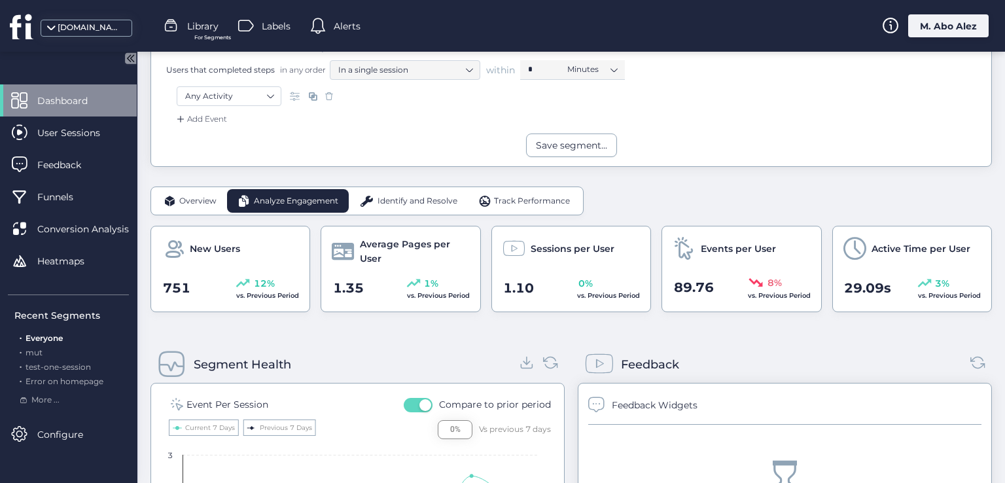
scroll to position [262, 0]
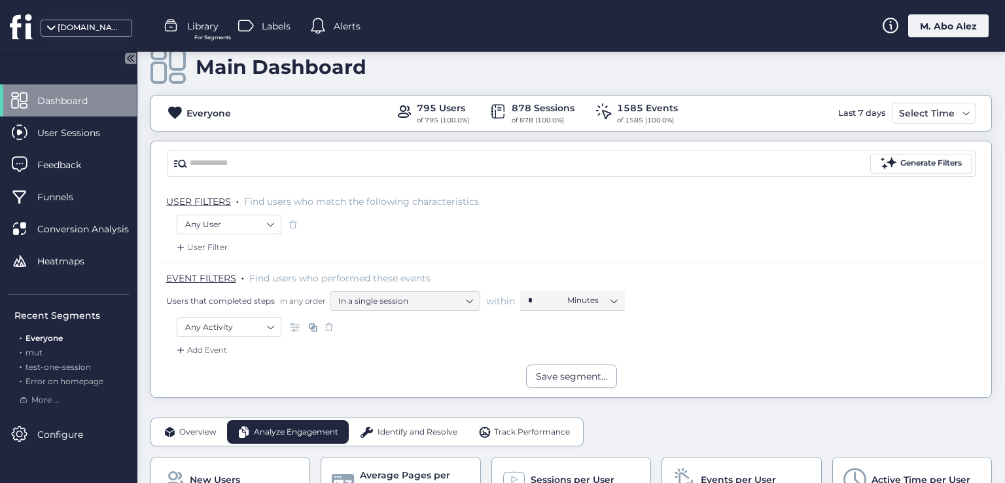
scroll to position [0, 0]
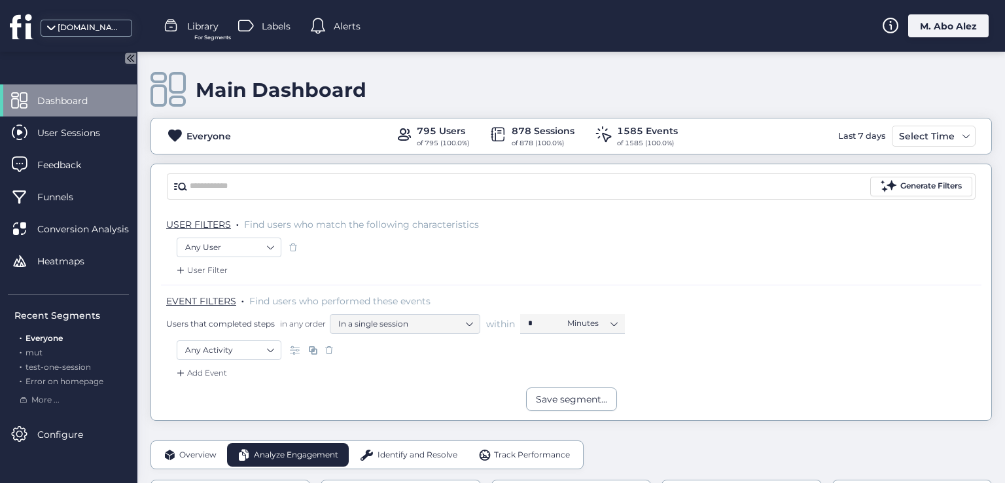
click at [133, 60] on icon at bounding box center [131, 58] width 3 height 7
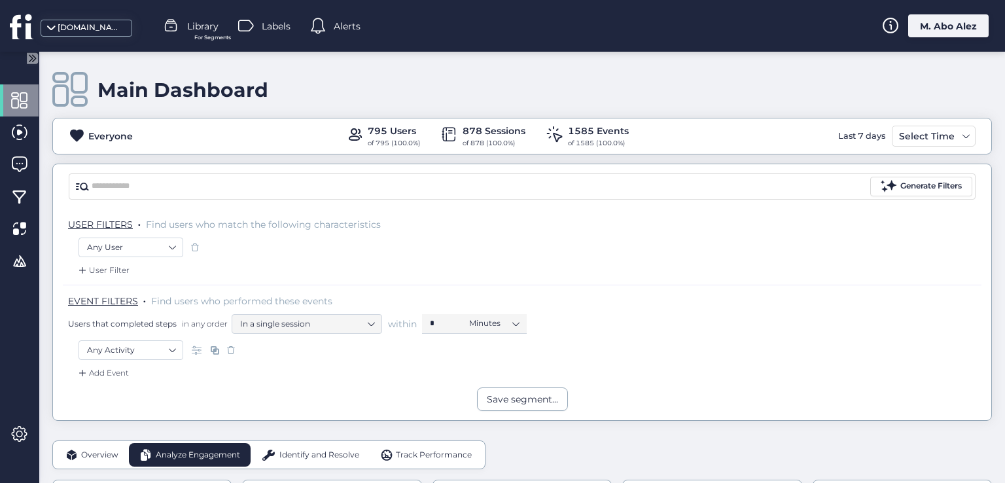
click at [28, 59] on icon at bounding box center [32, 57] width 11 height 11
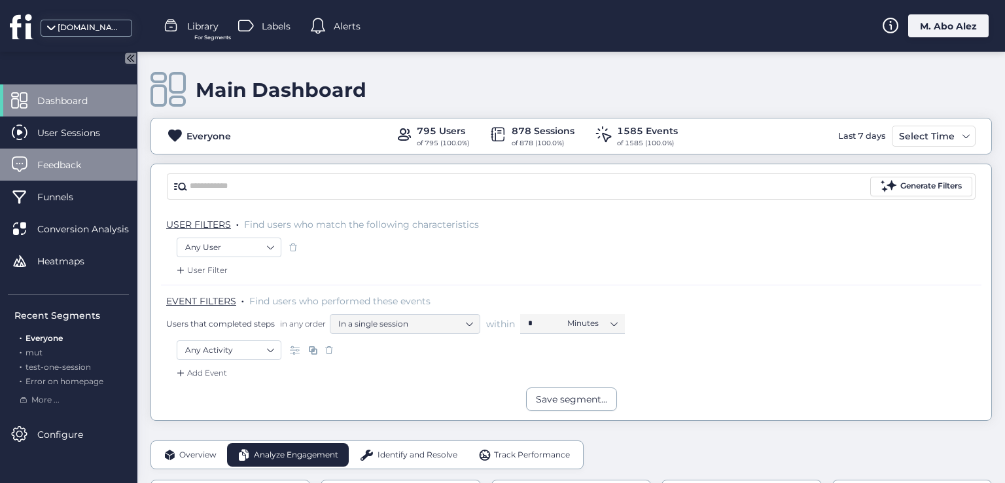
click at [101, 156] on div "Feedback" at bounding box center [68, 165] width 137 height 32
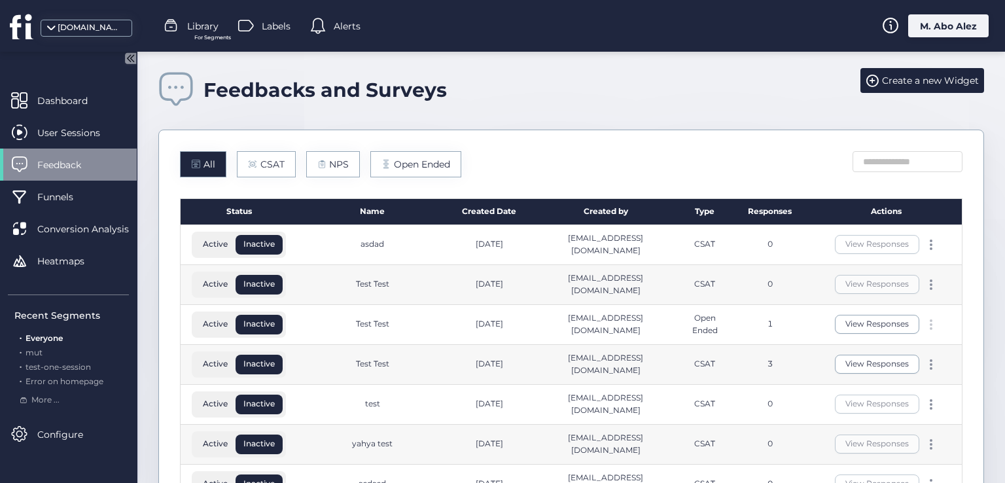
click at [930, 323] on span at bounding box center [931, 324] width 3 height 3
click at [978, 324] on div "Feedbacks and Surveys Create a new Widget All CSAT NPS Open Ended Status Name C…" at bounding box center [571, 380] width 868 height 656
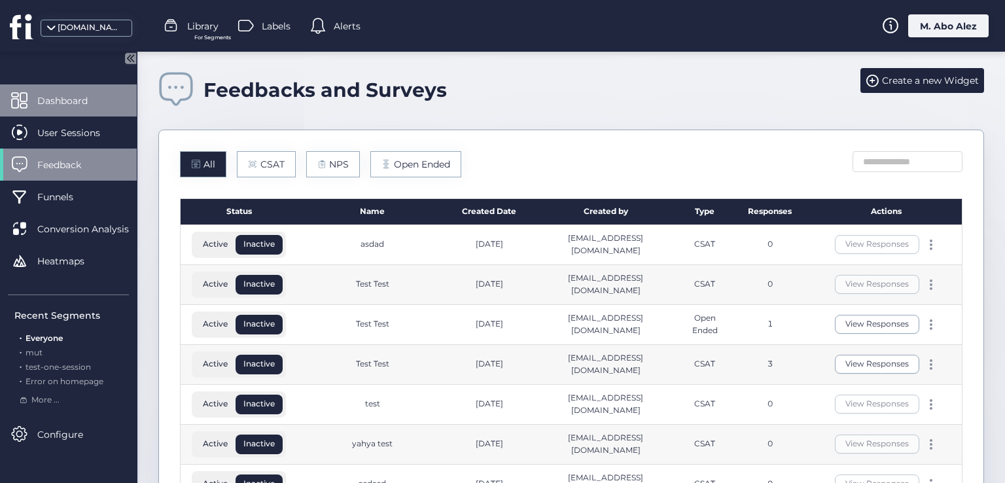
click at [72, 105] on span "Dashboard" at bounding box center [72, 101] width 70 height 14
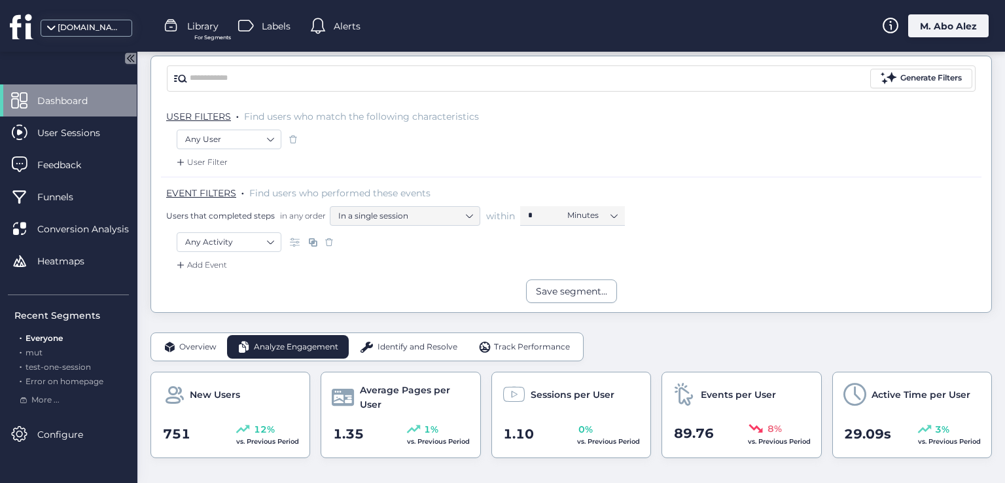
scroll to position [65, 0]
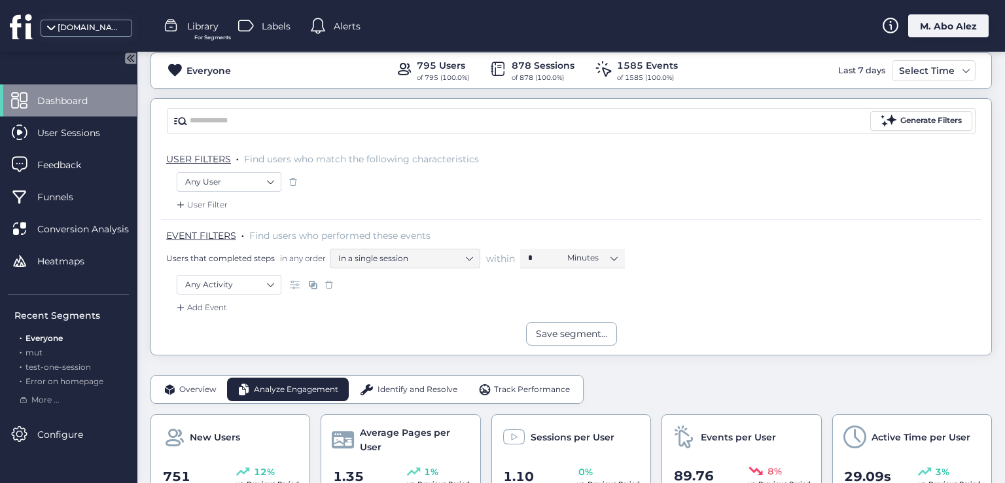
click at [388, 393] on span "Identify and Resolve" at bounding box center [418, 389] width 80 height 12
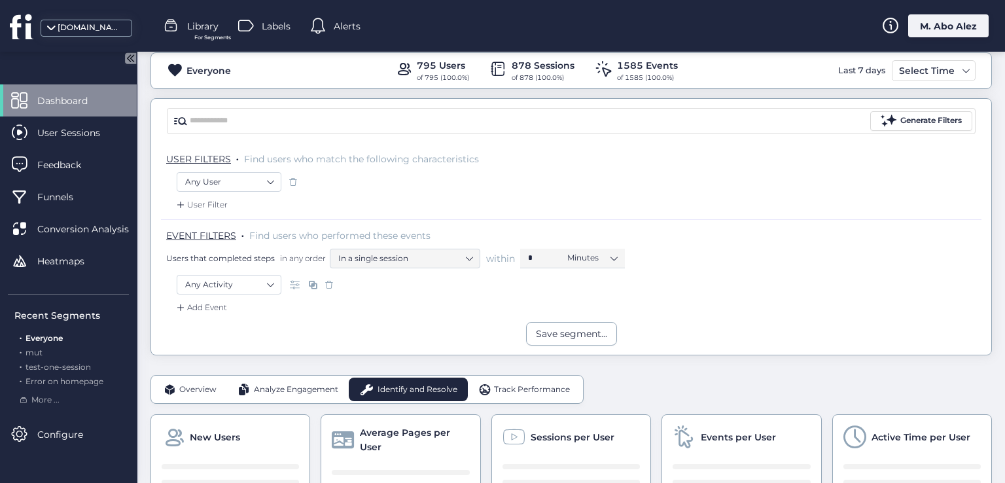
scroll to position [196, 0]
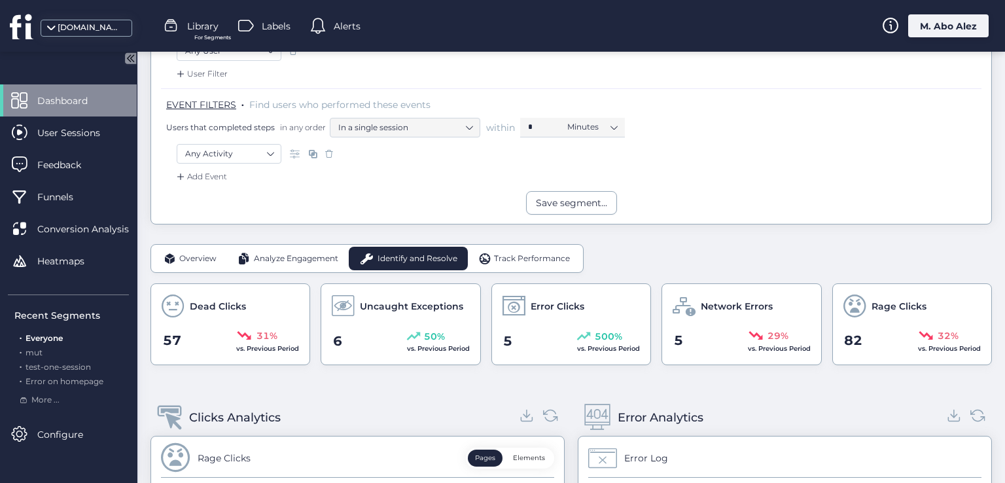
drag, startPoint x: 347, startPoint y: 304, endPoint x: 327, endPoint y: 303, distance: 20.3
click at [327, 303] on div "Uncaught Exceptions 6 50% vs. Previous Period" at bounding box center [401, 324] width 160 height 82
drag, startPoint x: 264, startPoint y: 328, endPoint x: 251, endPoint y: 336, distance: 14.4
click at [251, 336] on div "31%" at bounding box center [267, 336] width 63 height 16
click at [275, 321] on div "Dead Clicks 57 31% vs. Previous Period" at bounding box center [230, 324] width 160 height 82
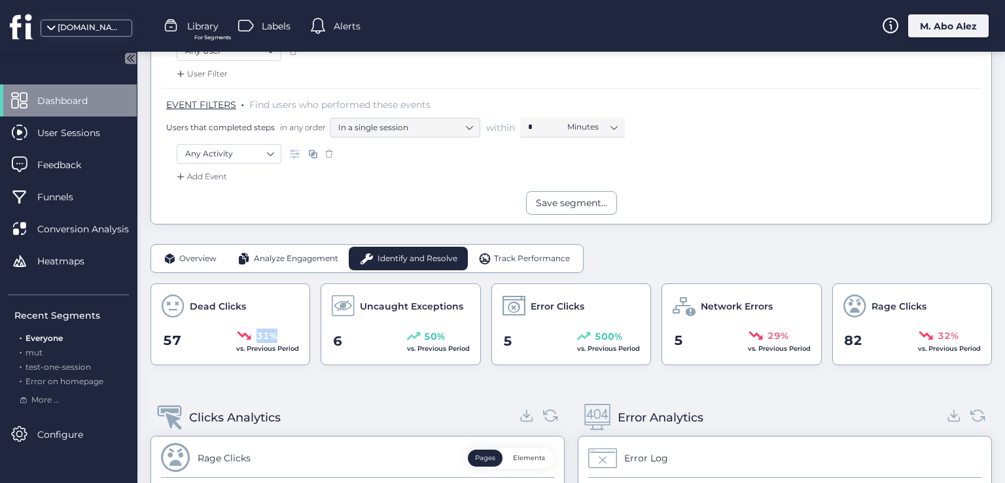
drag, startPoint x: 273, startPoint y: 334, endPoint x: 212, endPoint y: 338, distance: 61.6
click at [228, 339] on div "57 31% vs. Previous Period" at bounding box center [230, 341] width 137 height 26
drag, startPoint x: 188, startPoint y: 338, endPoint x: 161, endPoint y: 338, distance: 26.8
click at [162, 338] on div "57 31% vs. Previous Period" at bounding box center [230, 341] width 137 height 26
click at [336, 344] on span "6" at bounding box center [337, 341] width 9 height 20
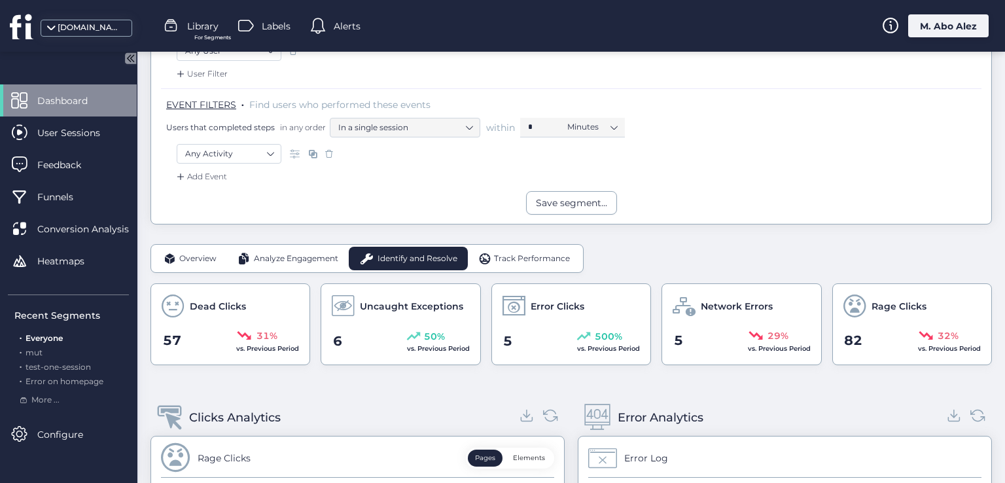
click at [336, 344] on span "6" at bounding box center [337, 341] width 9 height 20
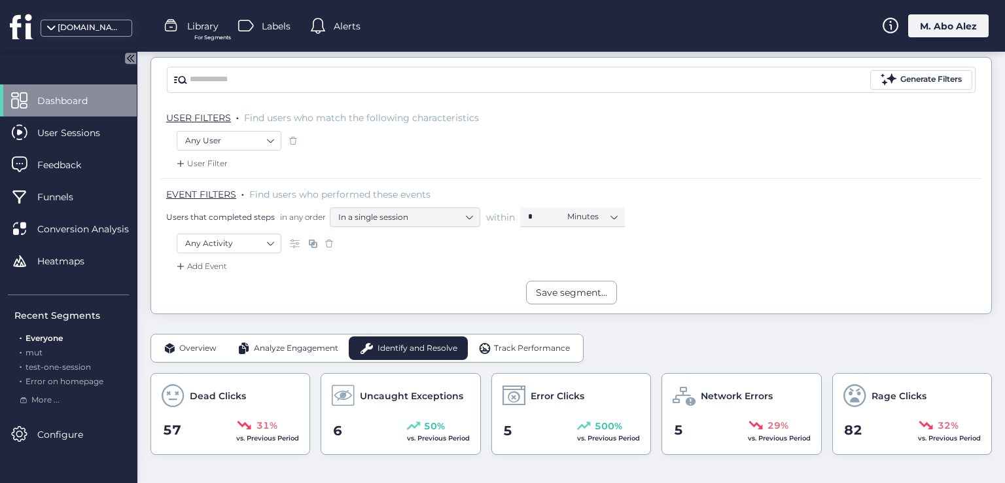
scroll to position [84, 0]
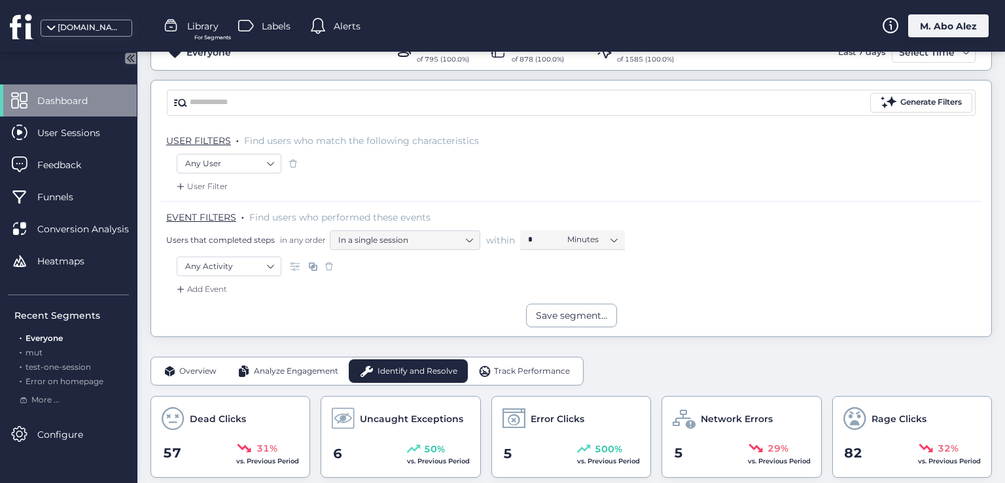
click at [504, 378] on div "Track Performance" at bounding box center [524, 371] width 113 height 24
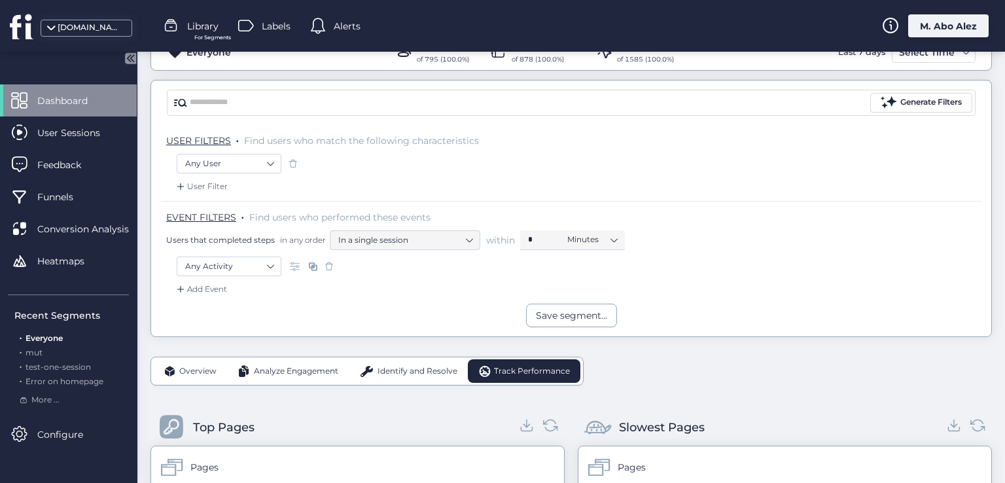
scroll to position [345, 0]
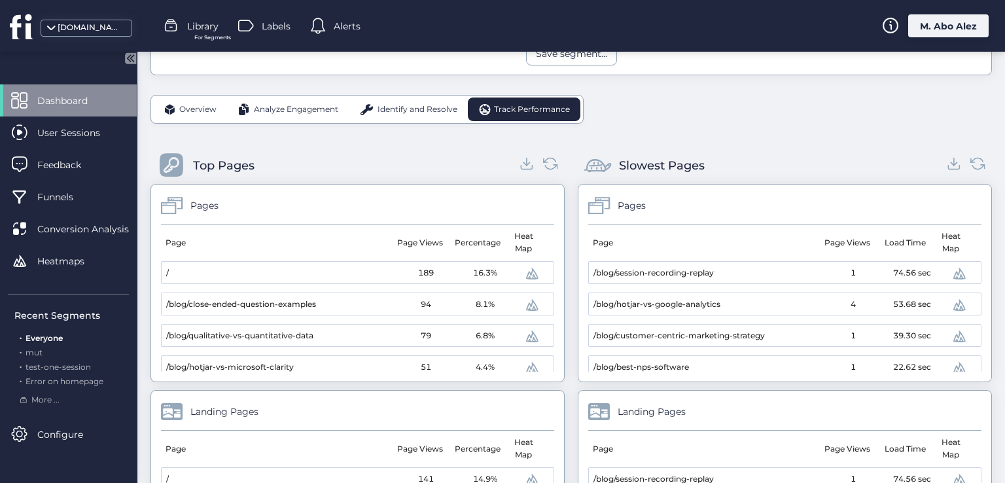
click at [169, 270] on mat-cell "/" at bounding box center [279, 273] width 235 height 23
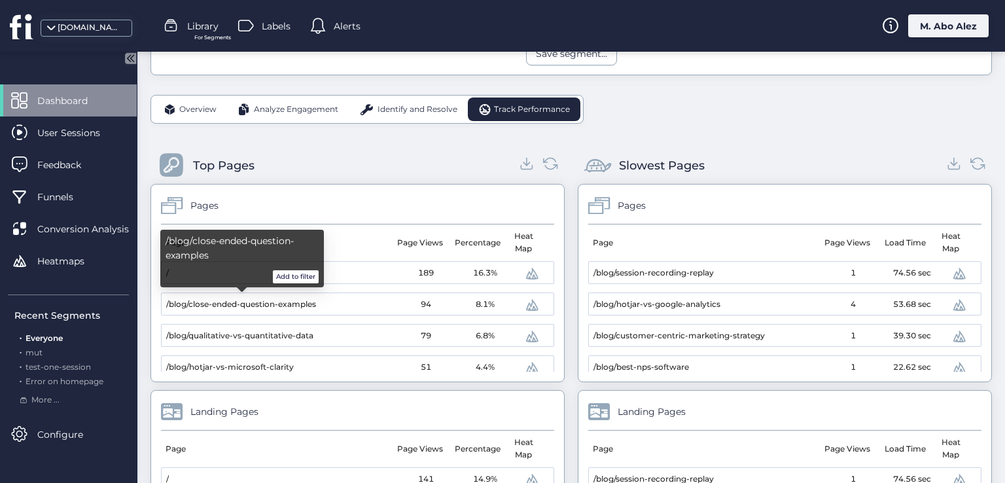
click at [166, 274] on div "Add to filter" at bounding box center [242, 276] width 153 height 13
click at [175, 301] on span "/blog/close-ended-question-examples" at bounding box center [241, 304] width 150 height 12
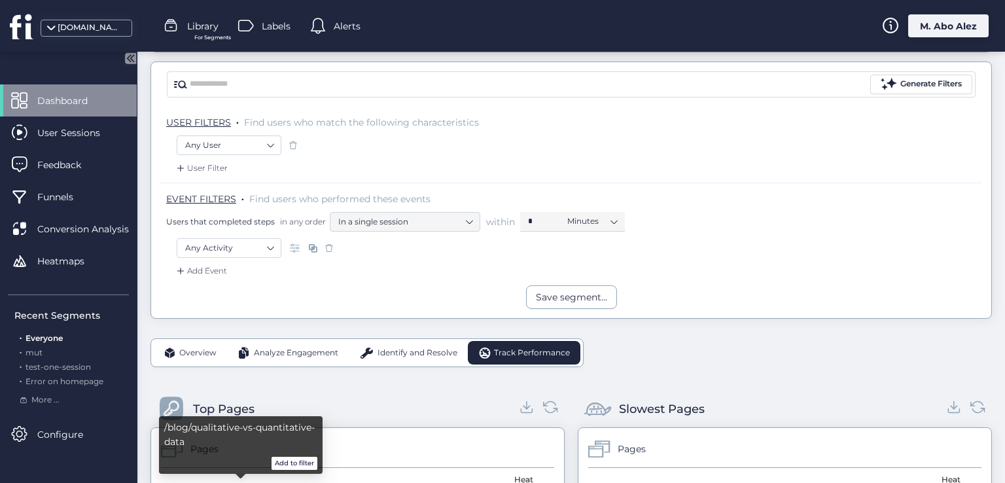
scroll to position [18, 0]
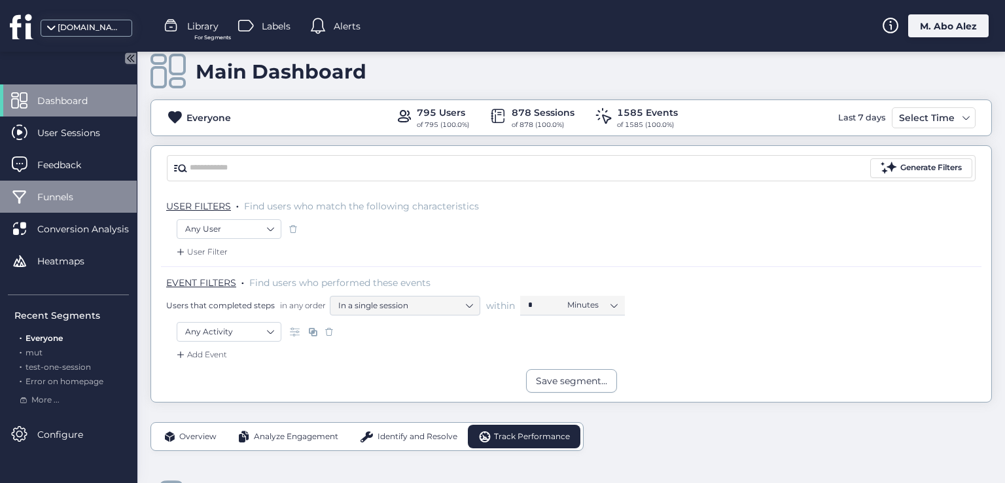
click at [74, 196] on span "Funnels" at bounding box center [65, 197] width 56 height 14
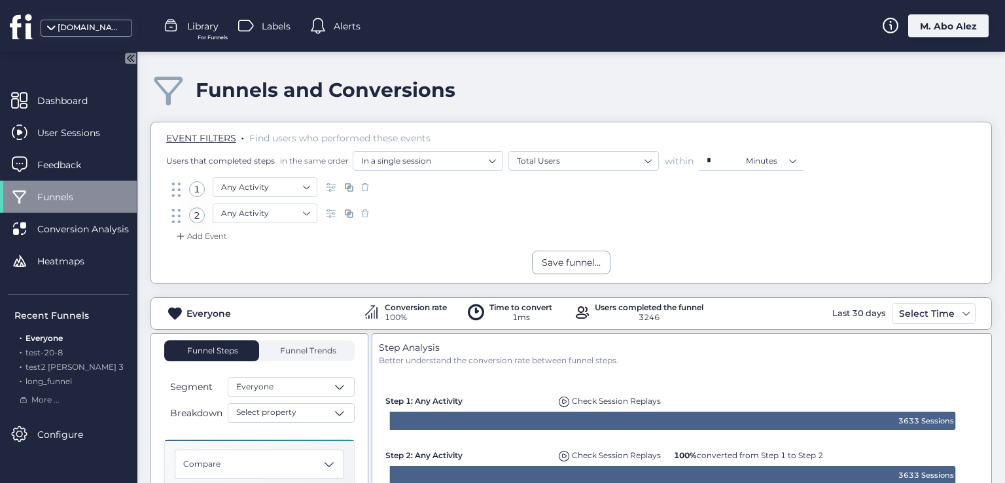
scroll to position [196, 0]
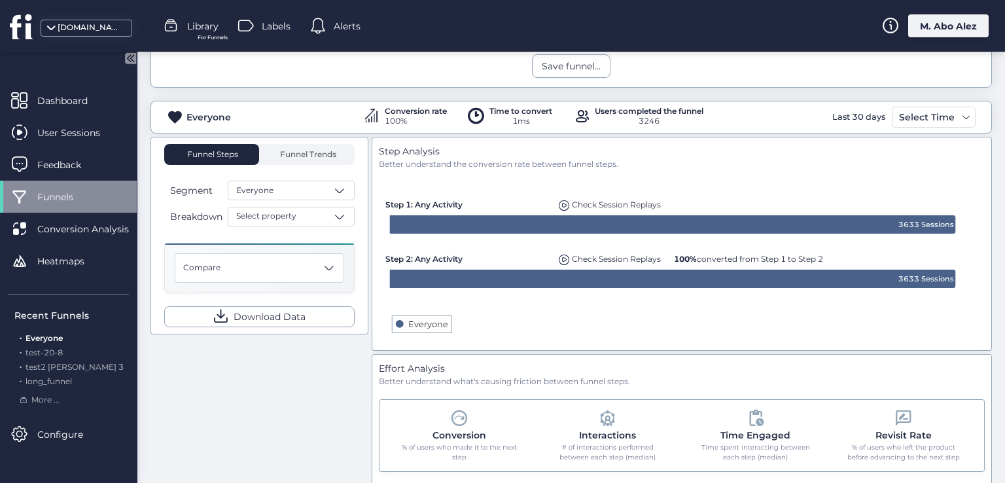
drag, startPoint x: 541, startPoint y: 252, endPoint x: 667, endPoint y: 251, distance: 126.3
click at [667, 252] on div "Created with Highcharts 11.4.8 3633 Sessions 3633 Sessions Everyone Highcharts.…" at bounding box center [682, 257] width 607 height 173
drag, startPoint x: 667, startPoint y: 251, endPoint x: 562, endPoint y: 264, distance: 106.2
click at [451, 263] on div "Step 2: Any Activity Check Session Replays 100% converted from Step 1 to Step 2" at bounding box center [417, 256] width 65 height 13
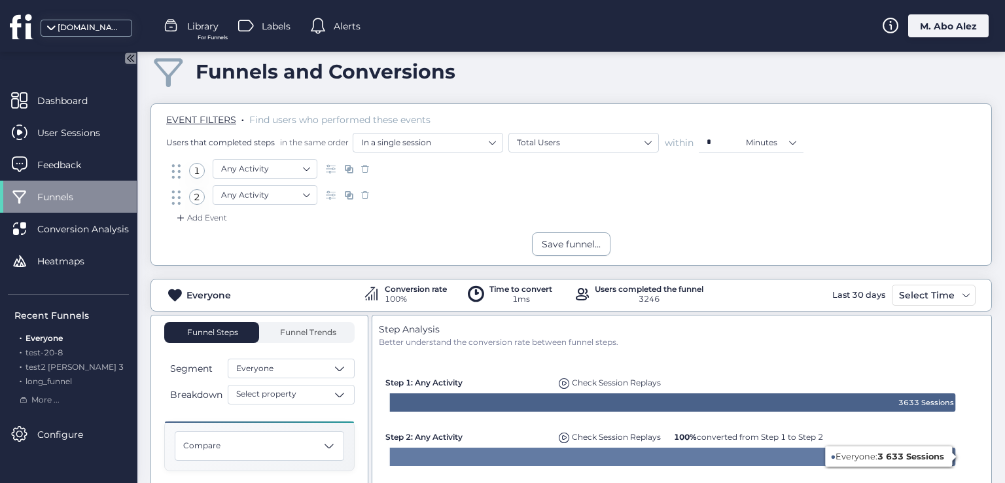
scroll to position [0, 0]
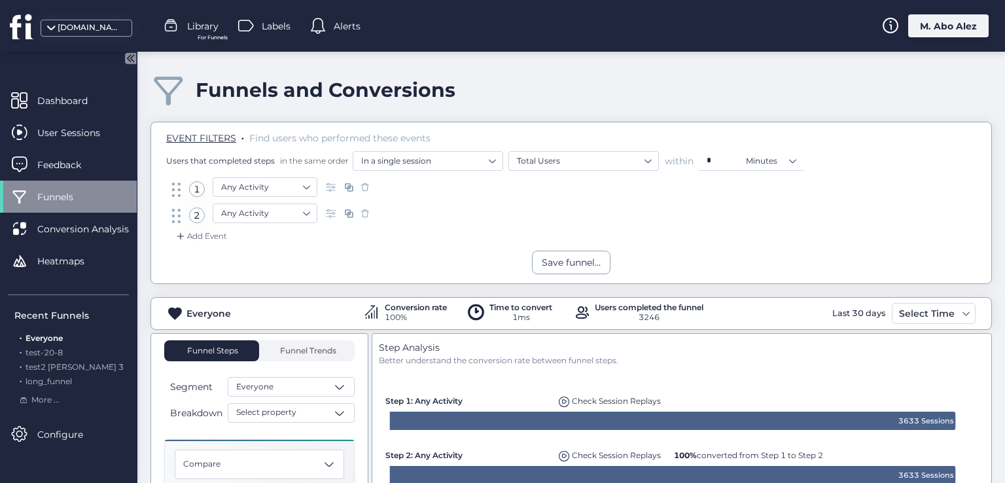
click at [638, 393] on div "Check Session Replays" at bounding box center [610, 398] width 109 height 18
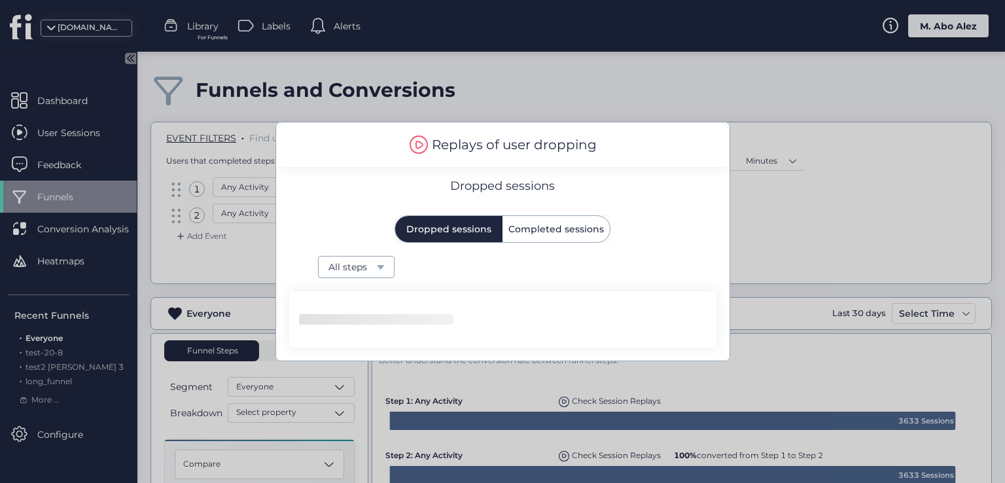
click at [550, 217] on span "Completed sessions" at bounding box center [556, 229] width 96 height 26
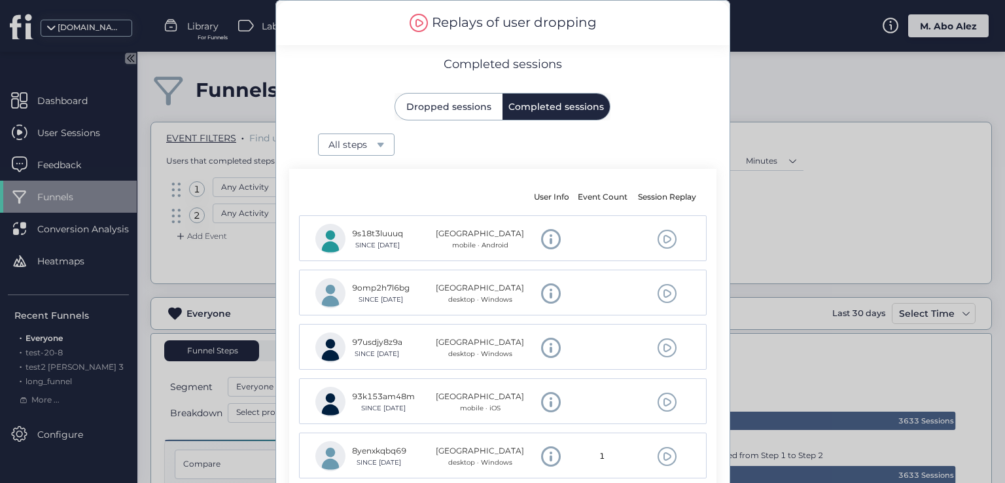
click at [808, 374] on div at bounding box center [502, 241] width 1005 height 483
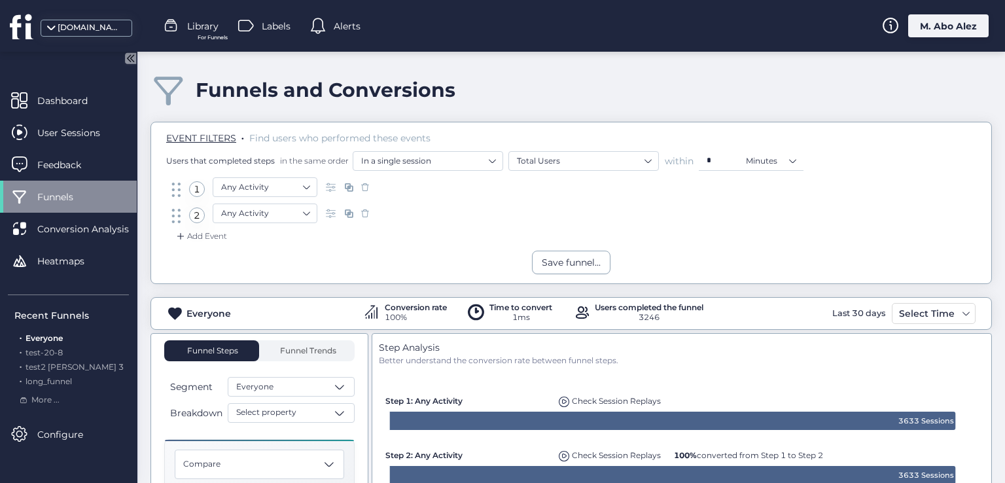
drag, startPoint x: 696, startPoint y: 397, endPoint x: 544, endPoint y: 405, distance: 152.0
click at [547, 406] on rect at bounding box center [681, 453] width 599 height 173
click at [535, 367] on rect at bounding box center [681, 453] width 599 height 173
click at [564, 398] on span at bounding box center [564, 401] width 11 height 11
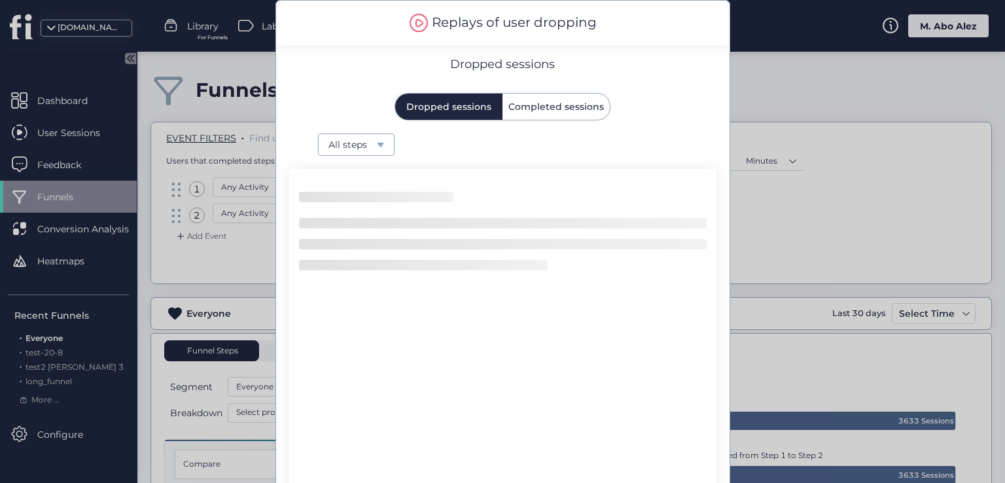
click at [544, 115] on span "Completed sessions" at bounding box center [556, 107] width 96 height 26
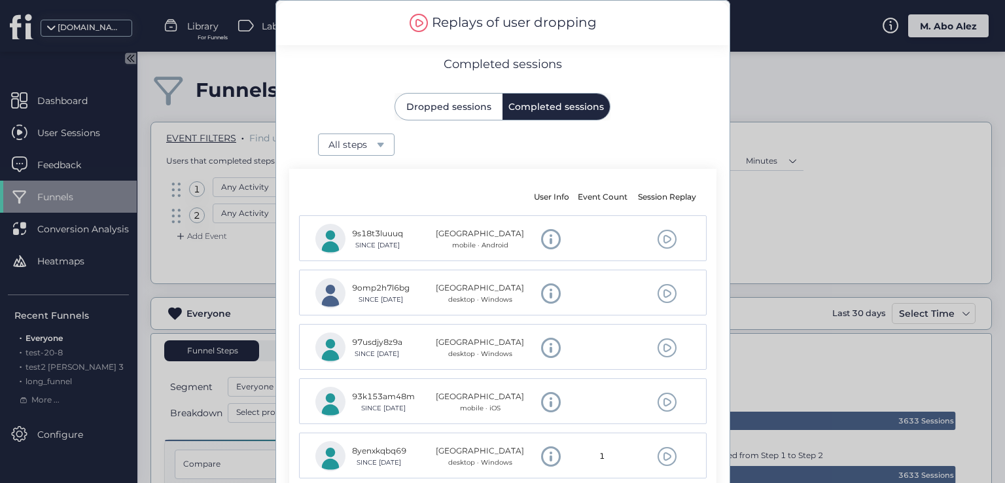
click at [194, 202] on div at bounding box center [502, 241] width 1005 height 483
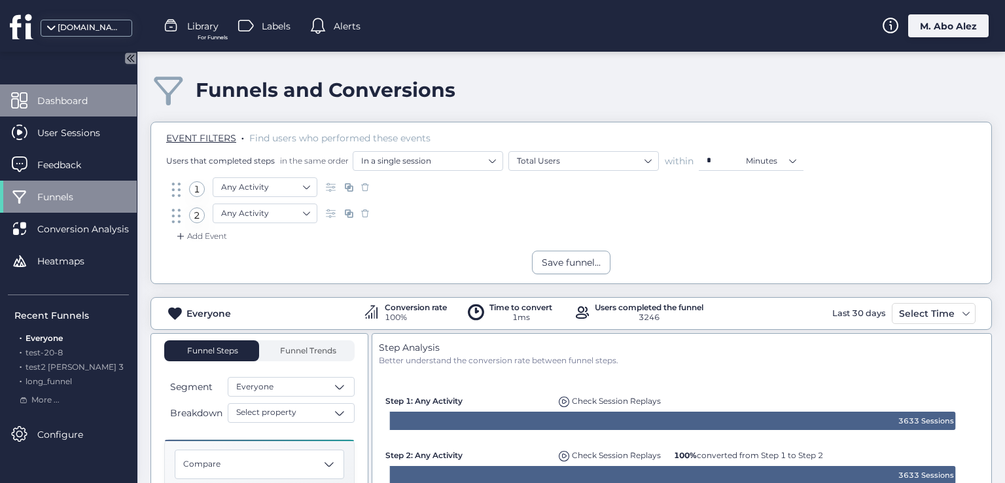
click at [71, 90] on div "Dashboard" at bounding box center [68, 100] width 137 height 32
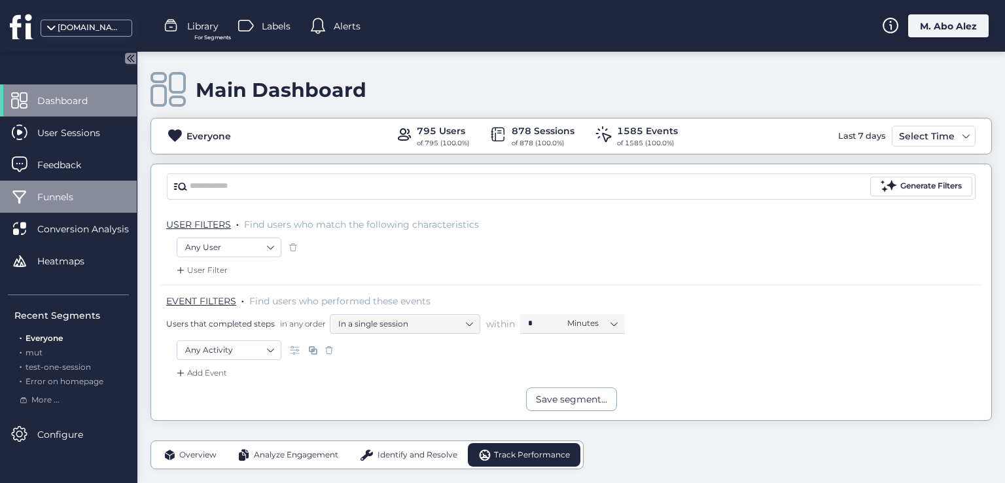
click at [81, 192] on span "Funnels" at bounding box center [65, 197] width 56 height 14
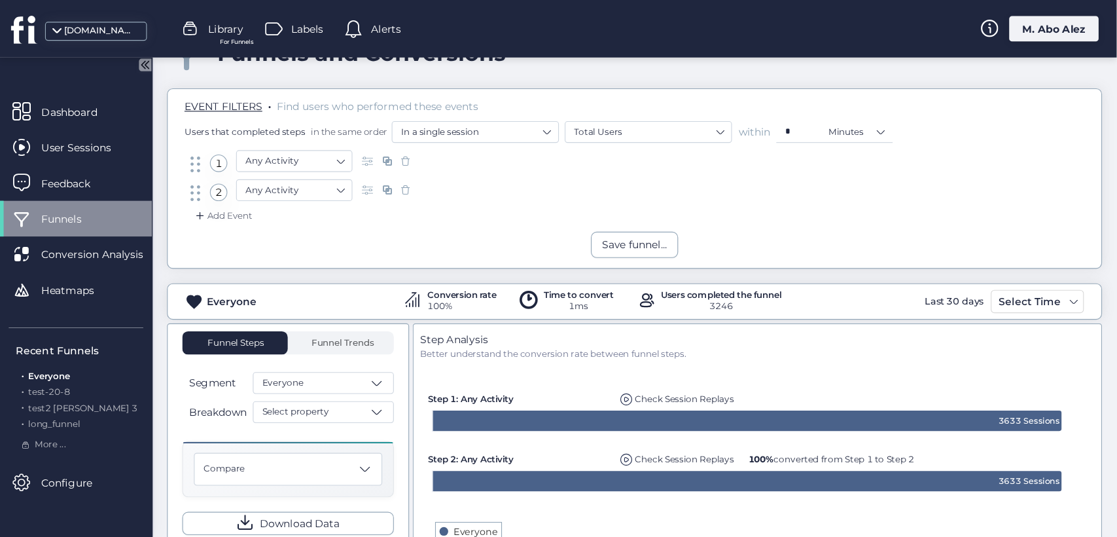
scroll to position [65, 0]
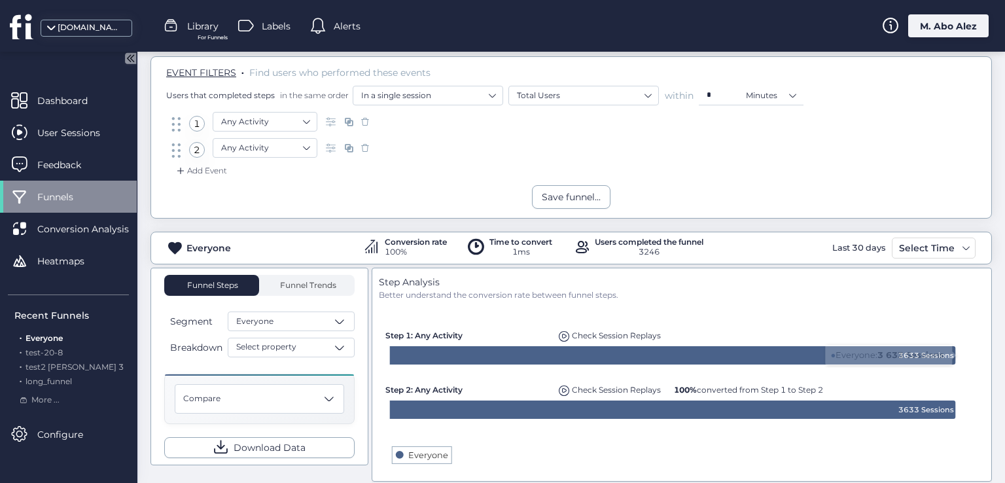
click at [616, 389] on span "Check Session Replays" at bounding box center [616, 390] width 89 height 10
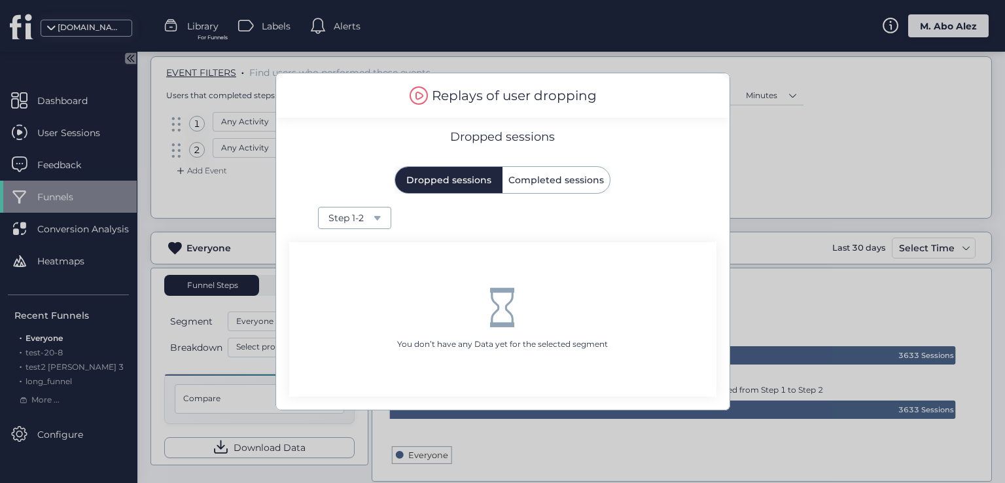
click at [534, 188] on span "Completed sessions" at bounding box center [556, 180] width 96 height 26
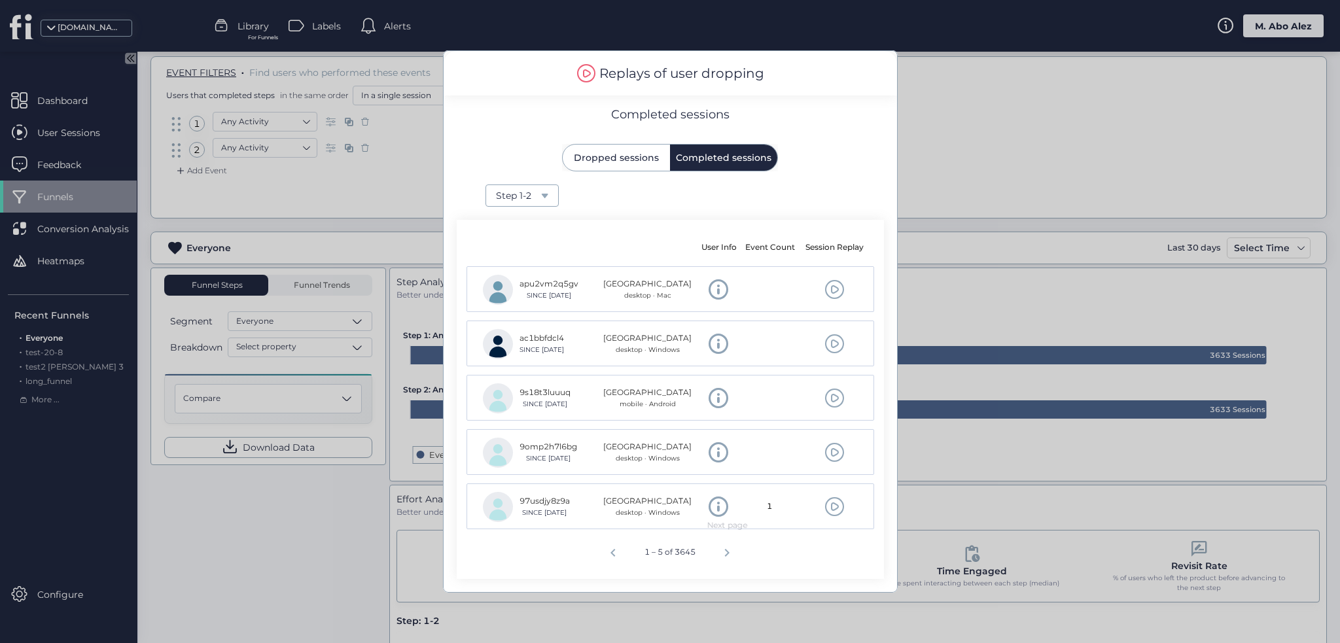
click at [728, 536] on span "Next page" at bounding box center [726, 550] width 31 height 31
click at [613, 536] on span "Previous page" at bounding box center [610, 550] width 31 height 31
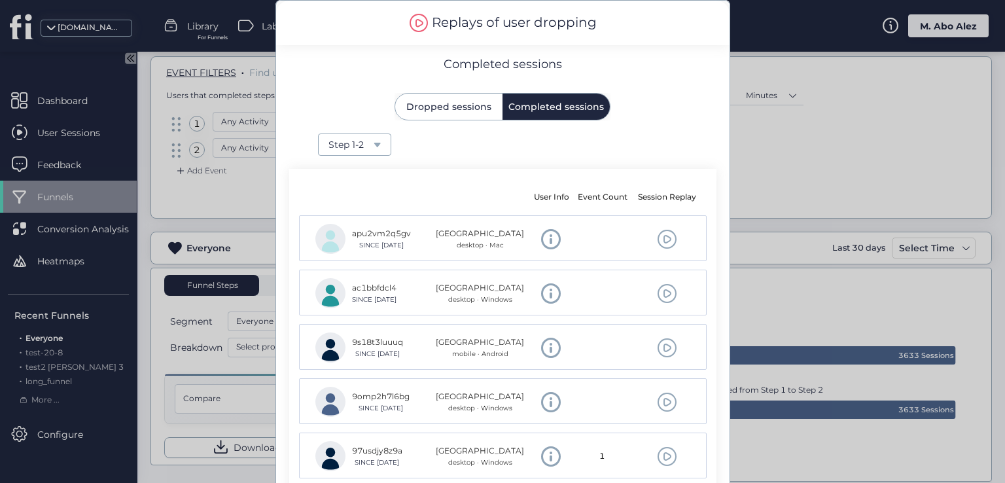
click at [222, 370] on div at bounding box center [502, 241] width 1005 height 483
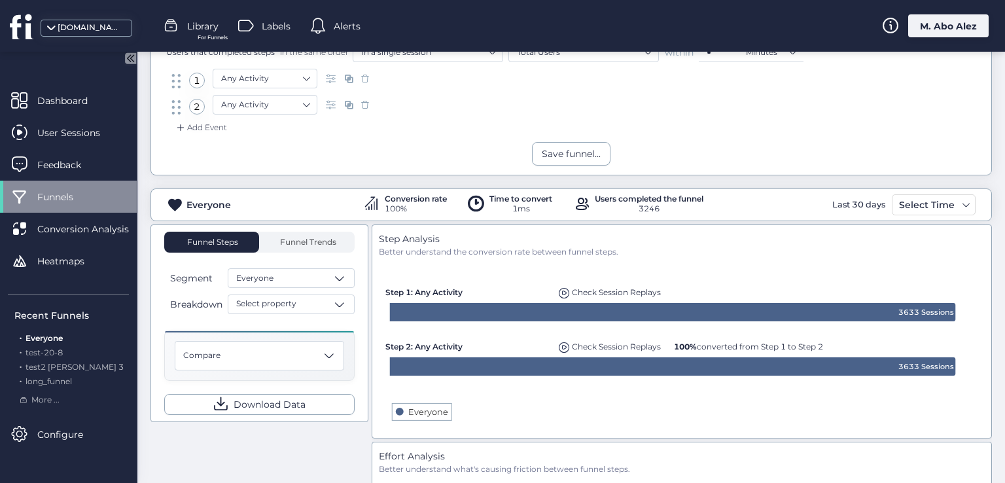
scroll to position [131, 0]
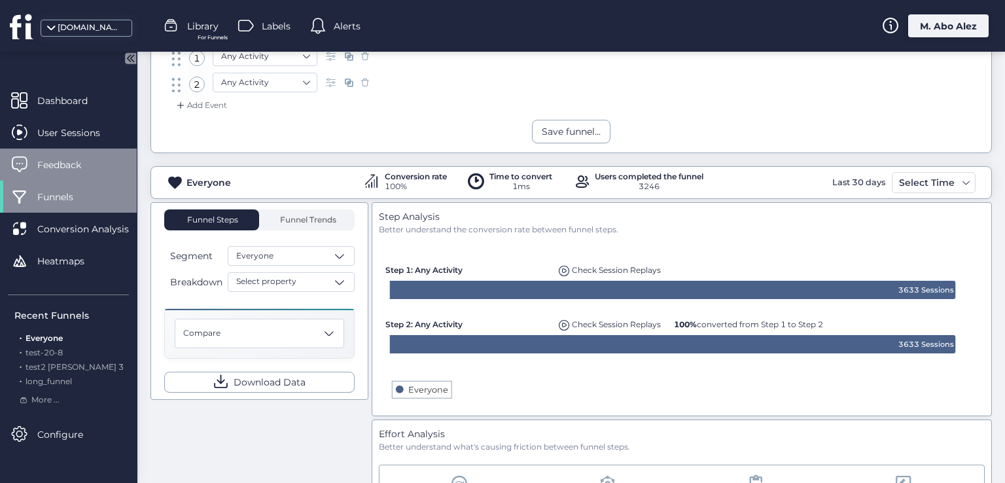
click at [62, 164] on span "Feedback" at bounding box center [68, 165] width 63 height 14
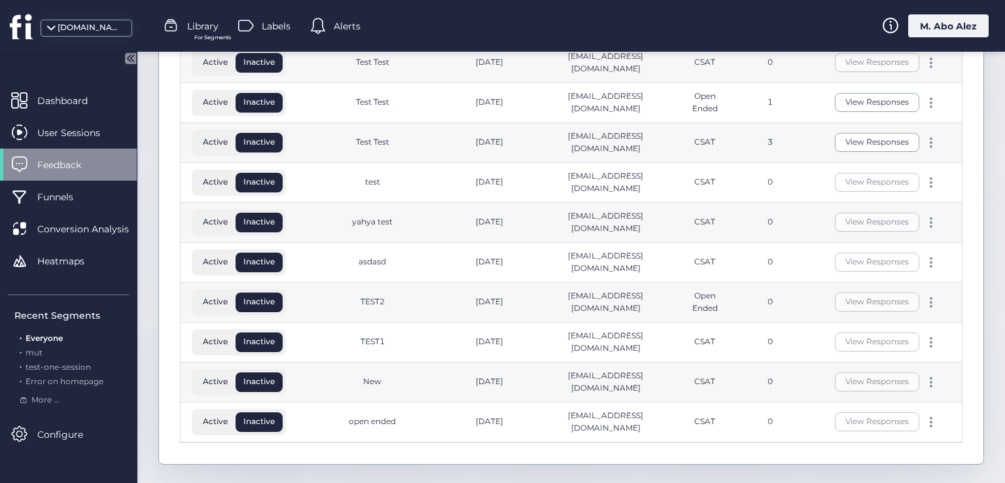
scroll to position [91, 0]
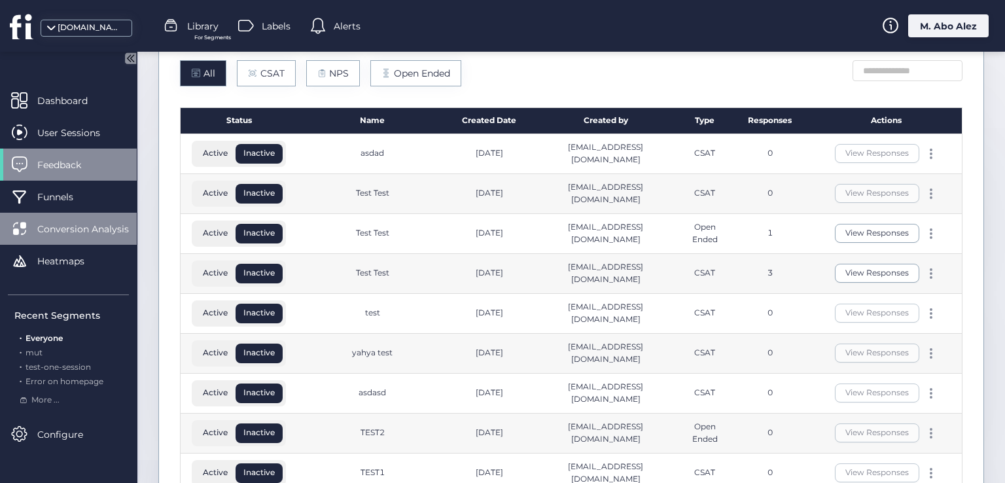
click at [78, 223] on span "Conversion Analysis" at bounding box center [92, 229] width 111 height 14
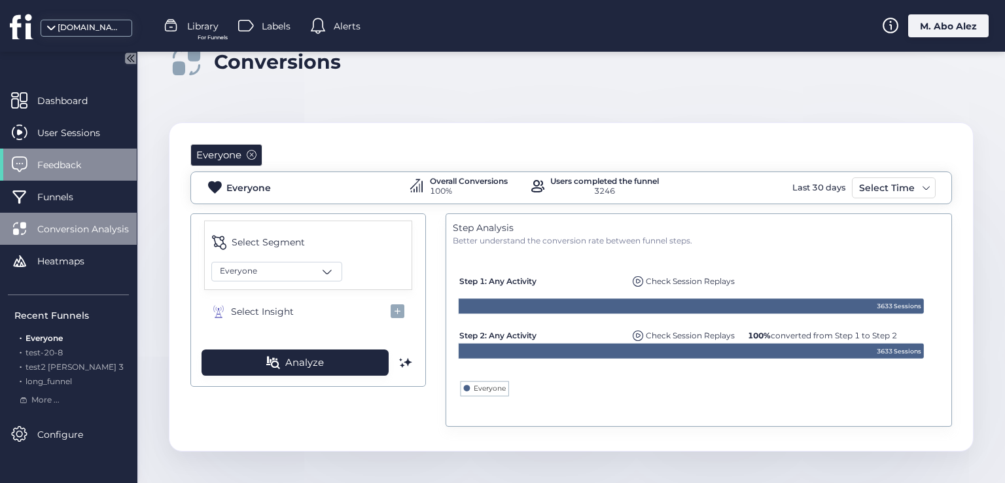
scroll to position [27, 0]
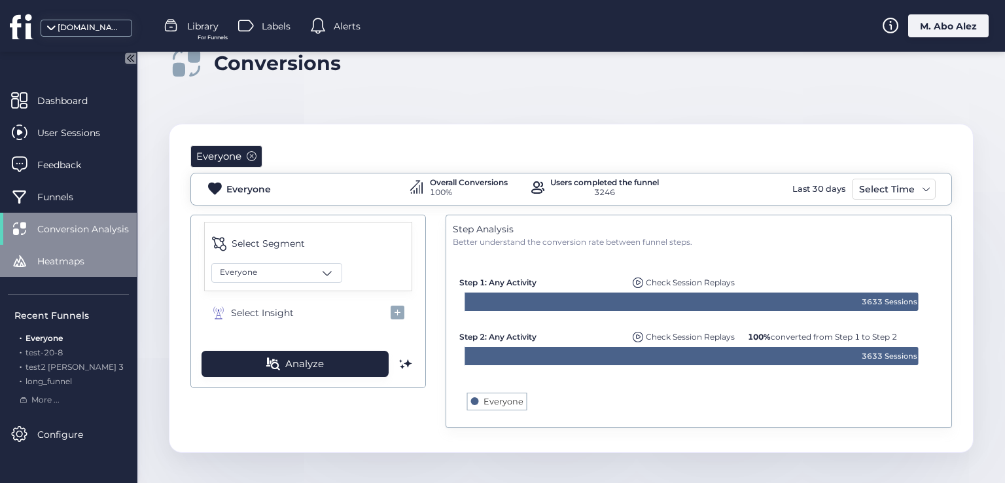
click at [89, 251] on div "Heatmaps" at bounding box center [68, 261] width 137 height 32
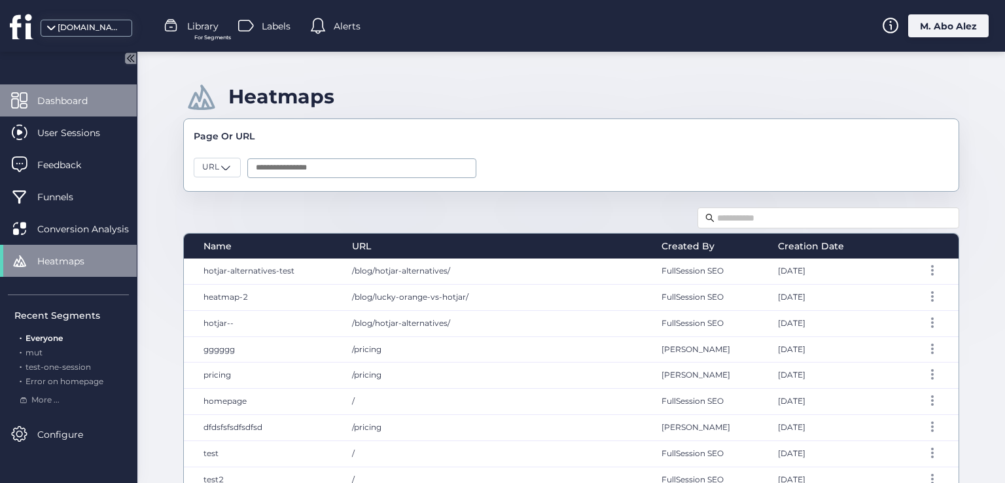
click at [95, 104] on span "Dashboard" at bounding box center [72, 101] width 70 height 14
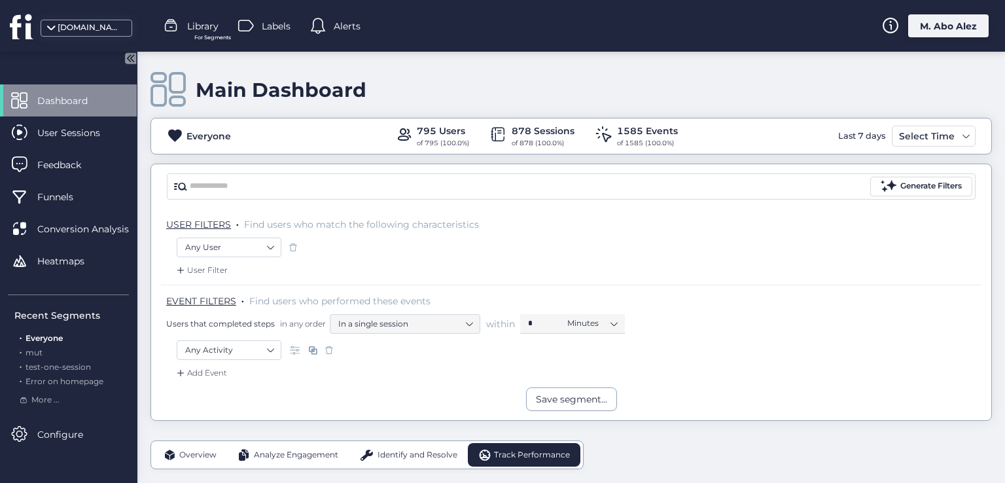
click at [958, 24] on div "M. Abo Alez" at bounding box center [948, 25] width 80 height 23
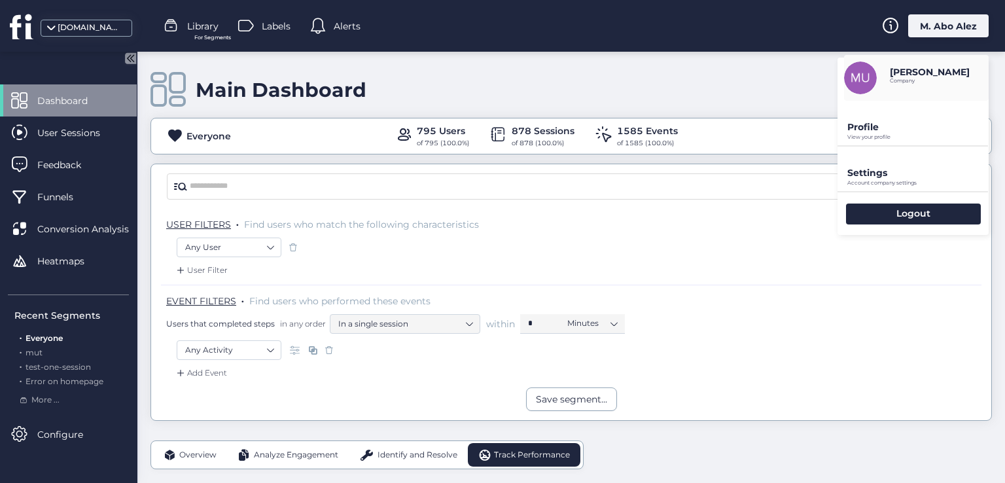
click at [877, 135] on p "View your profile" at bounding box center [917, 137] width 141 height 6
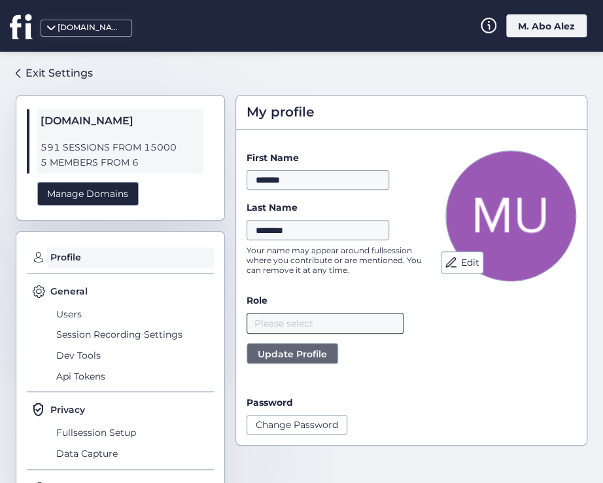
click at [315, 326] on nz-select-top-control "Please select" at bounding box center [325, 323] width 157 height 21
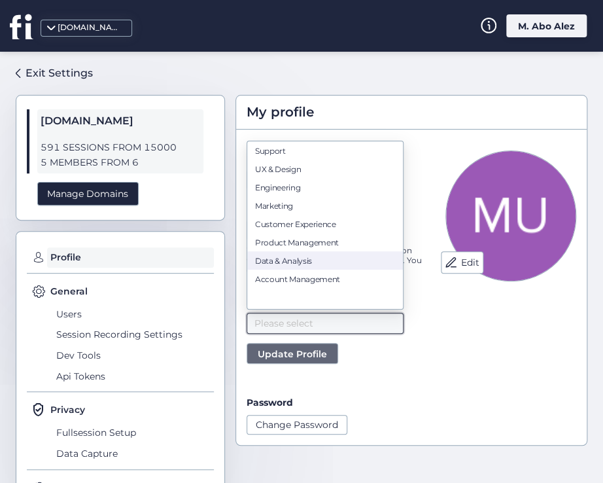
click at [299, 252] on nz-option-item "Data & Analysis" at bounding box center [325, 260] width 156 height 18
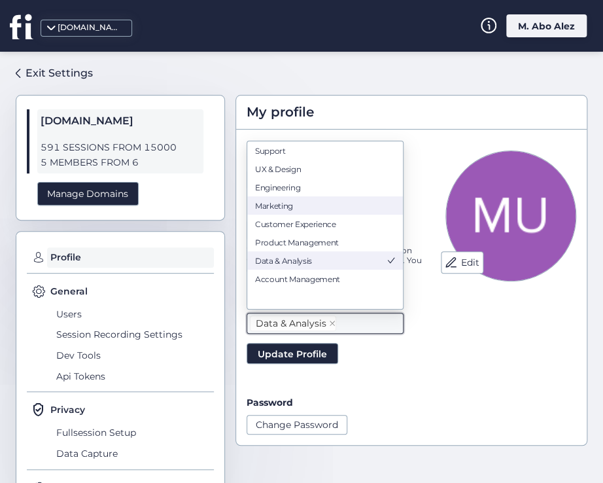
click at [319, 210] on div "Marketing" at bounding box center [325, 205] width 140 height 10
click at [312, 228] on div "Customer Experience" at bounding box center [325, 224] width 140 height 10
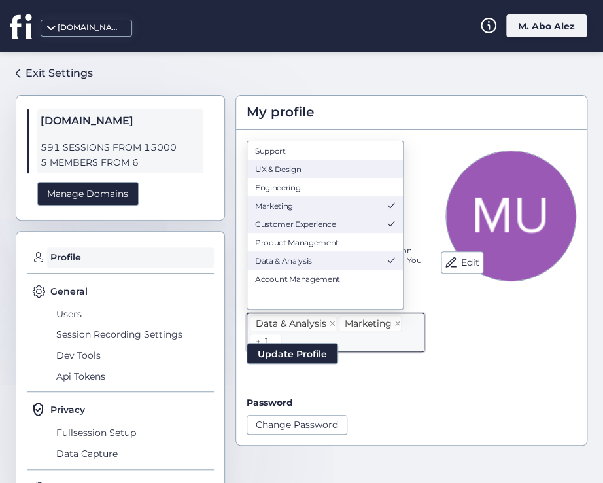
click at [304, 169] on div "UX & Design" at bounding box center [325, 169] width 140 height 10
click at [330, 320] on icon at bounding box center [332, 323] width 7 height 7
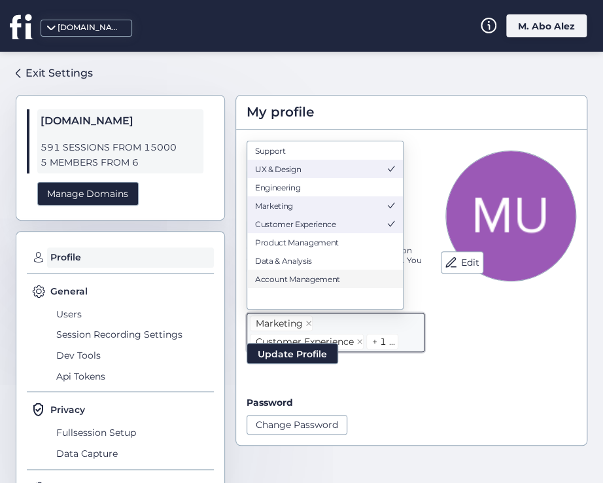
click at [301, 324] on div "Marketing" at bounding box center [279, 323] width 47 height 14
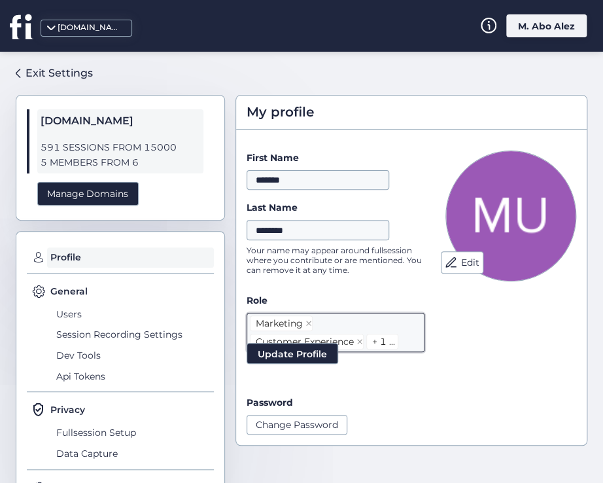
click at [308, 321] on icon at bounding box center [309, 323] width 7 height 7
click at [359, 321] on icon at bounding box center [359, 323] width 5 height 5
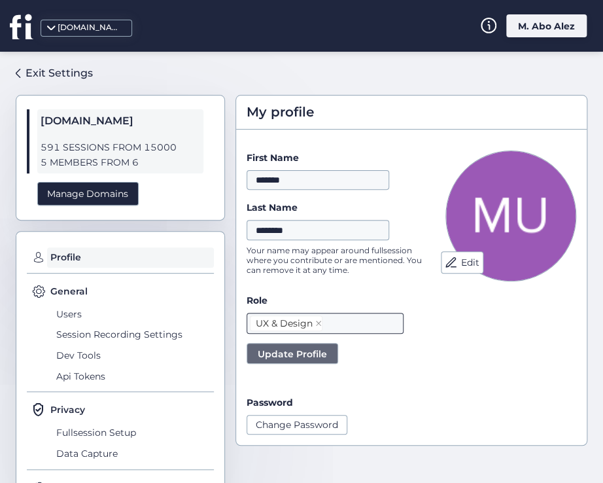
click at [317, 362] on button "Update Profile" at bounding box center [293, 353] width 92 height 21
click at [317, 325] on icon at bounding box center [318, 323] width 7 height 7
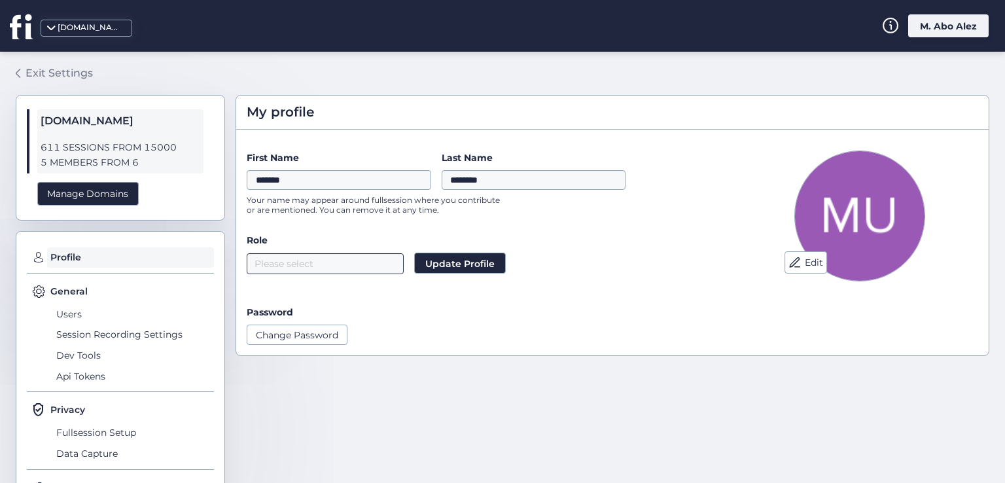
click at [42, 79] on div "Exit Settings" at bounding box center [59, 73] width 67 height 16
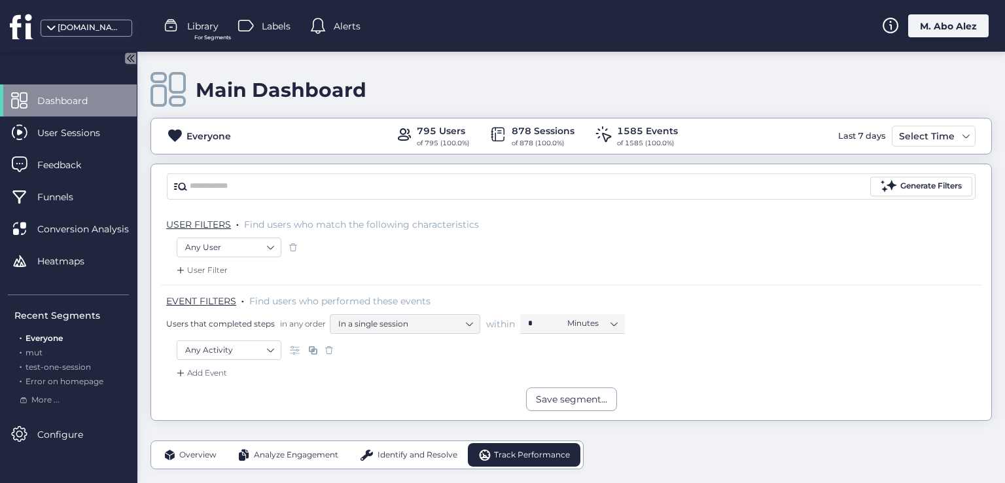
drag, startPoint x: 945, startPoint y: 31, endPoint x: 919, endPoint y: 35, distance: 25.8
click at [944, 31] on div "M. Abo Alez" at bounding box center [948, 25] width 80 height 23
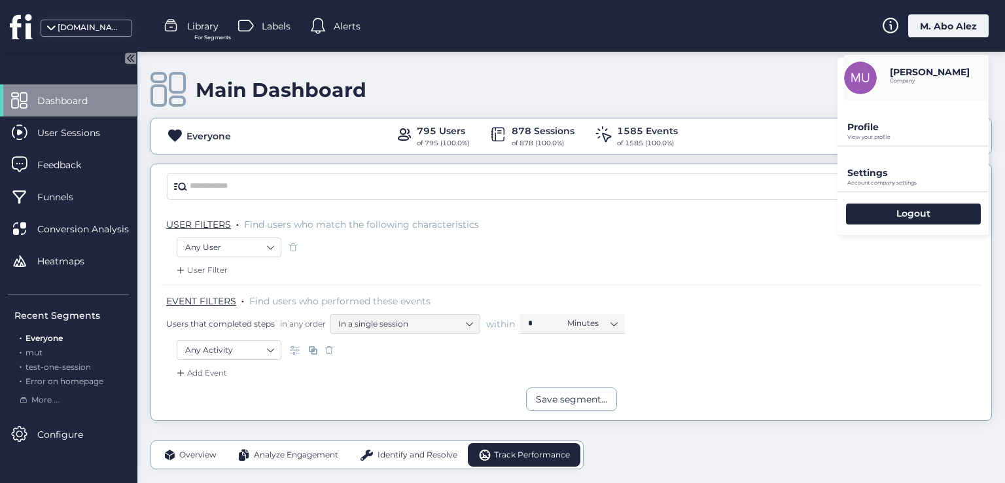
click at [879, 129] on p "Profile" at bounding box center [917, 127] width 141 height 12
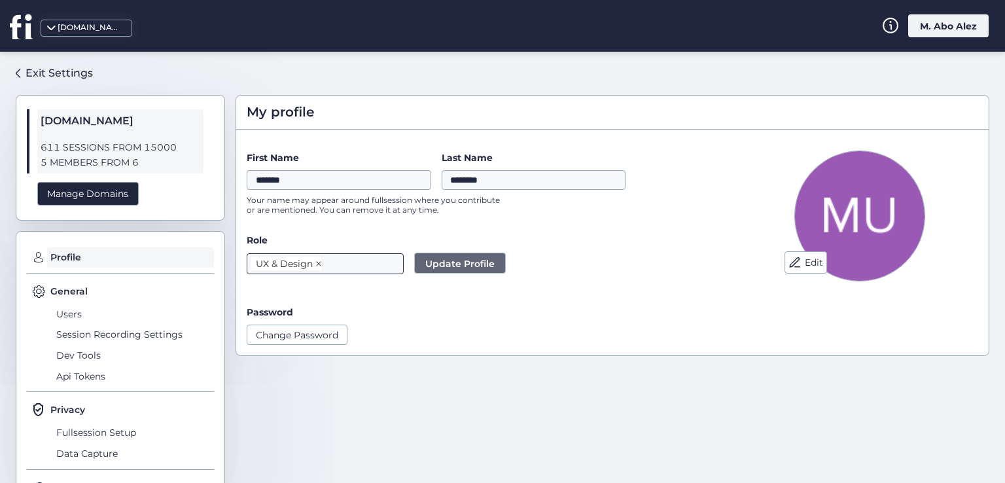
click at [317, 264] on icon at bounding box center [318, 264] width 5 height 5
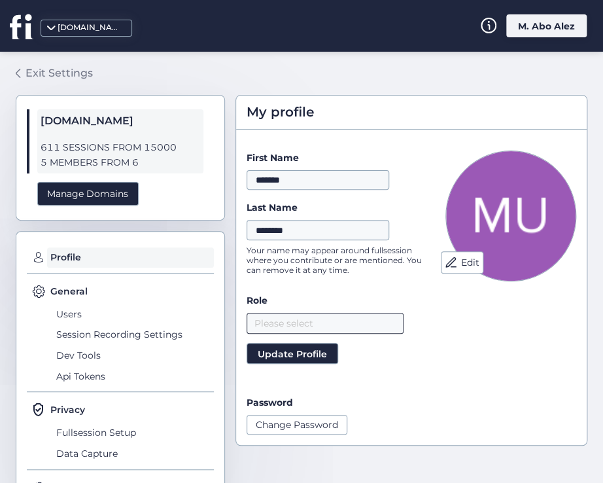
click at [44, 64] on link "Exit Settings" at bounding box center [54, 73] width 77 height 22
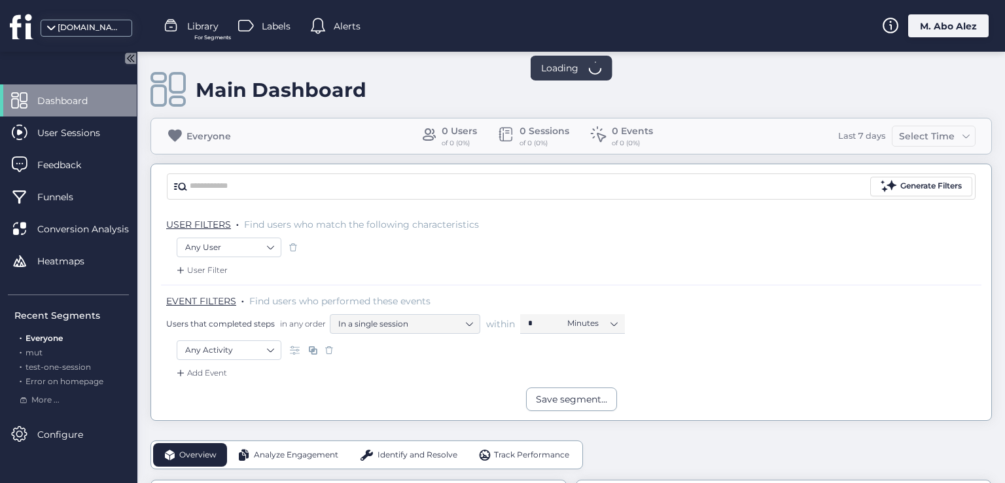
click at [940, 30] on div "M. Abo Alez" at bounding box center [948, 25] width 80 height 23
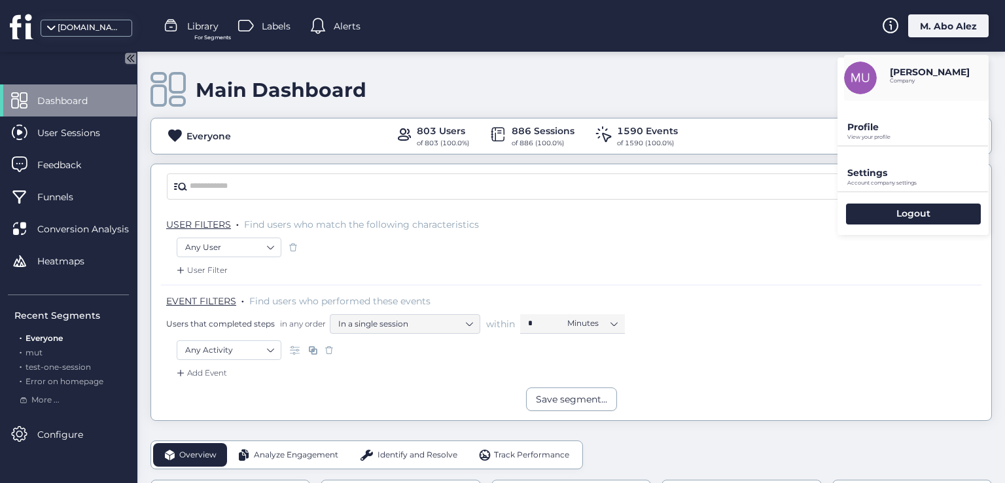
click at [928, 29] on div "M. Abo Alez" at bounding box center [948, 25] width 80 height 23
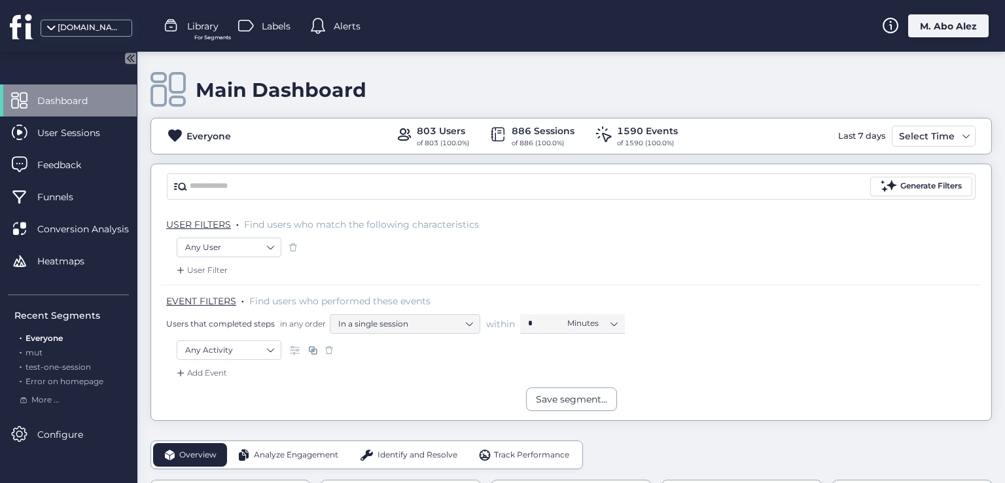
click at [930, 24] on div "M. Abo Alez" at bounding box center [948, 25] width 80 height 23
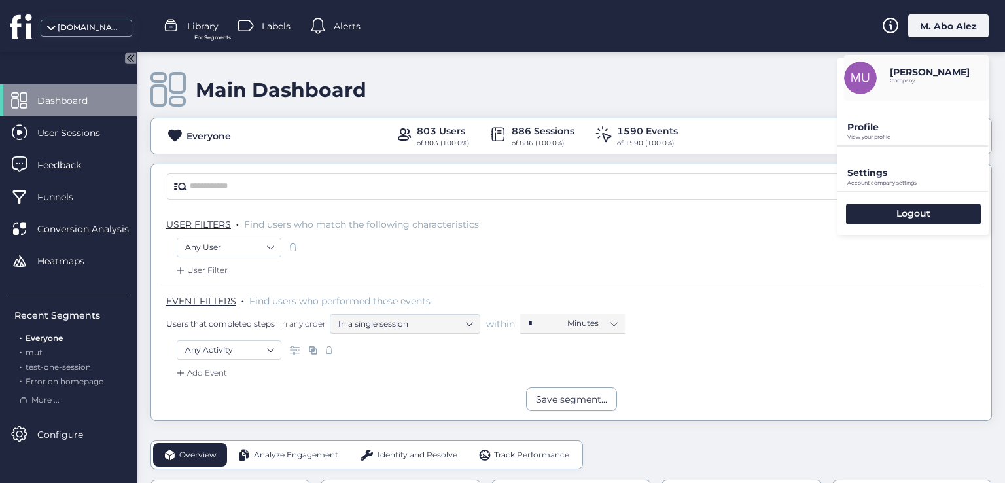
click at [892, 122] on p "Profile" at bounding box center [917, 127] width 141 height 12
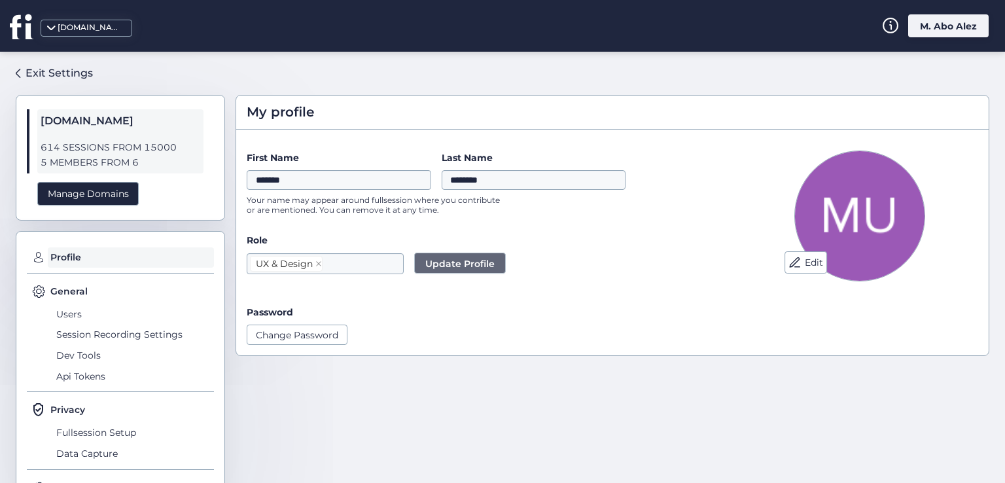
drag, startPoint x: 941, startPoint y: 23, endPoint x: 902, endPoint y: 115, distance: 99.7
click at [941, 24] on div "M. Abo Alez" at bounding box center [948, 25] width 80 height 23
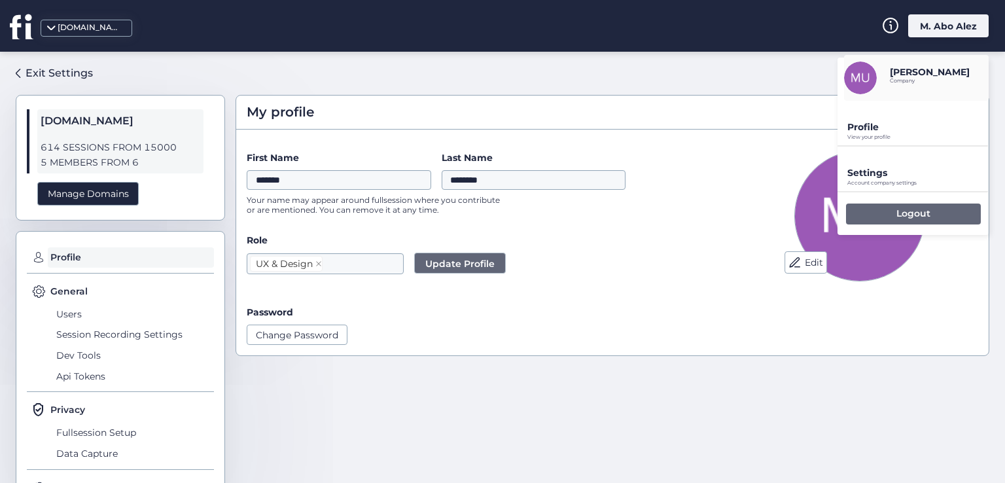
click at [896, 213] on p "Logout" at bounding box center [913, 213] width 34 height 12
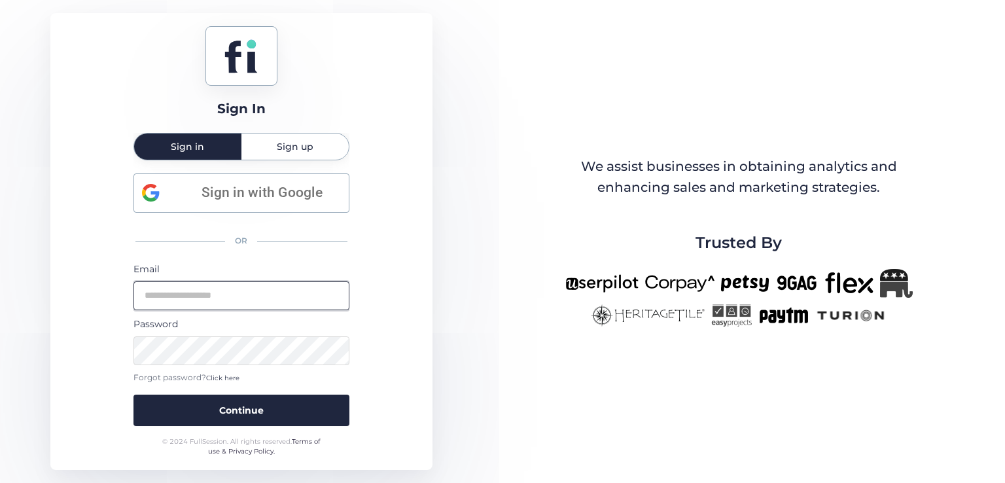
click at [205, 284] on input "email" at bounding box center [241, 295] width 216 height 29
type input "**********"
click at [133, 395] on button "Continue" at bounding box center [241, 410] width 216 height 31
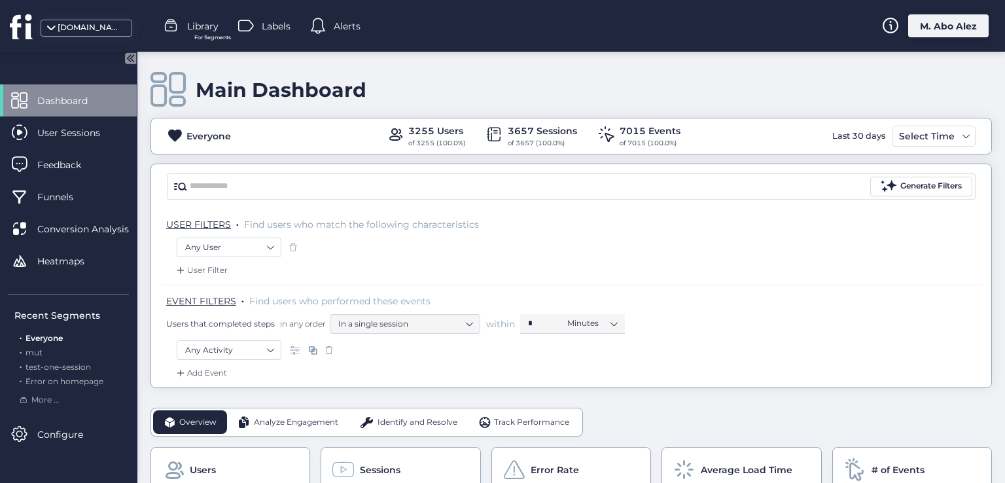
click at [934, 25] on div "M. Abo Alez" at bounding box center [948, 25] width 80 height 23
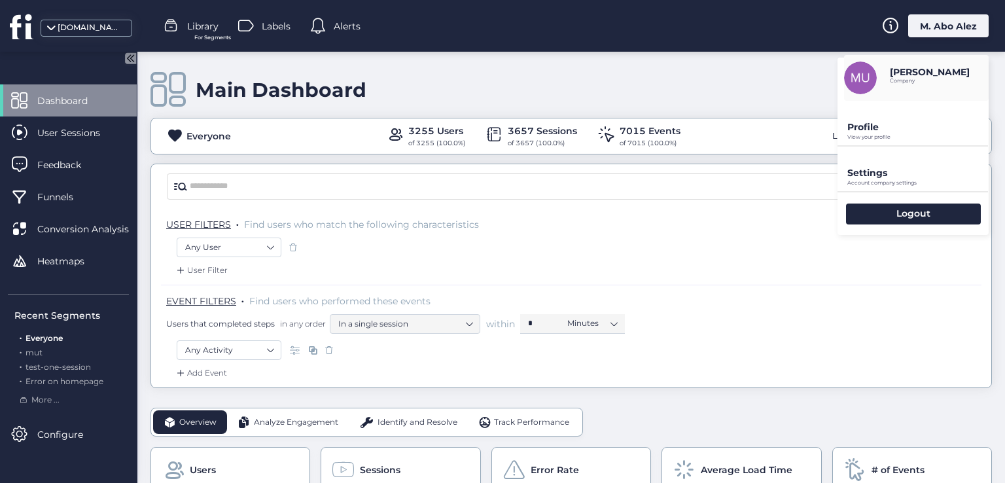
click at [870, 133] on div "Profile View your profile" at bounding box center [913, 123] width 151 height 44
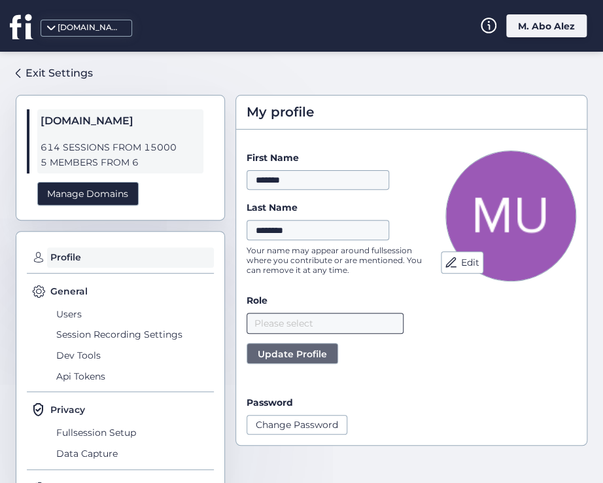
click at [279, 326] on nz-select-top-control "Please select" at bounding box center [325, 323] width 157 height 21
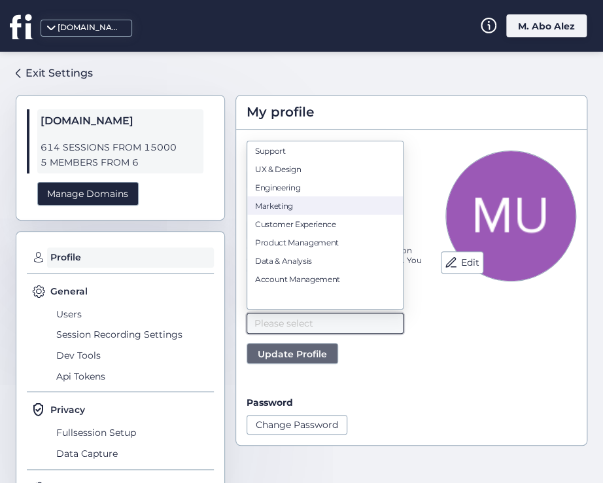
click at [283, 207] on div "Marketing" at bounding box center [325, 205] width 140 height 10
click at [296, 349] on span "Update Profile" at bounding box center [292, 354] width 69 height 14
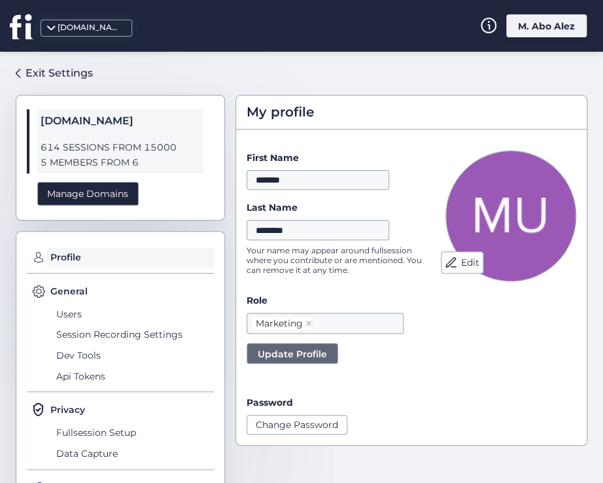
click at [498, 323] on div "Edit" at bounding box center [511, 292] width 131 height 284
